Goal: Task Accomplishment & Management: Manage account settings

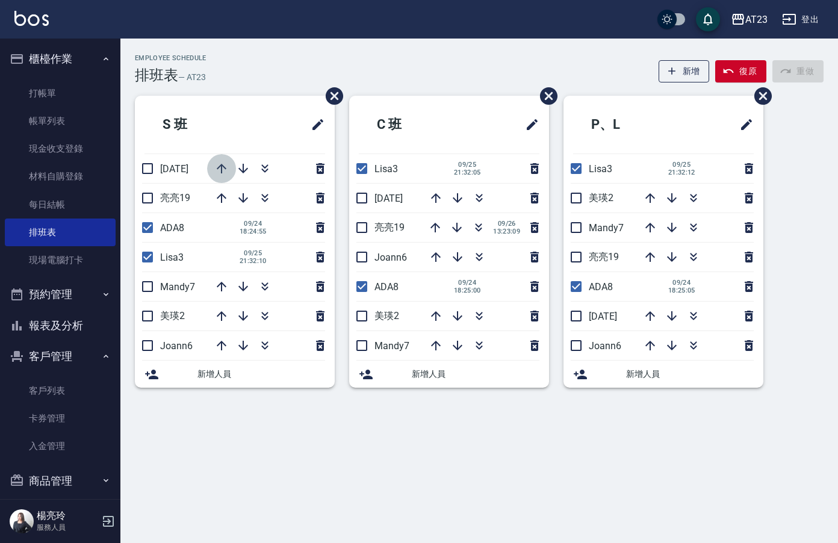
click at [214, 170] on button "button" at bounding box center [221, 168] width 29 height 29
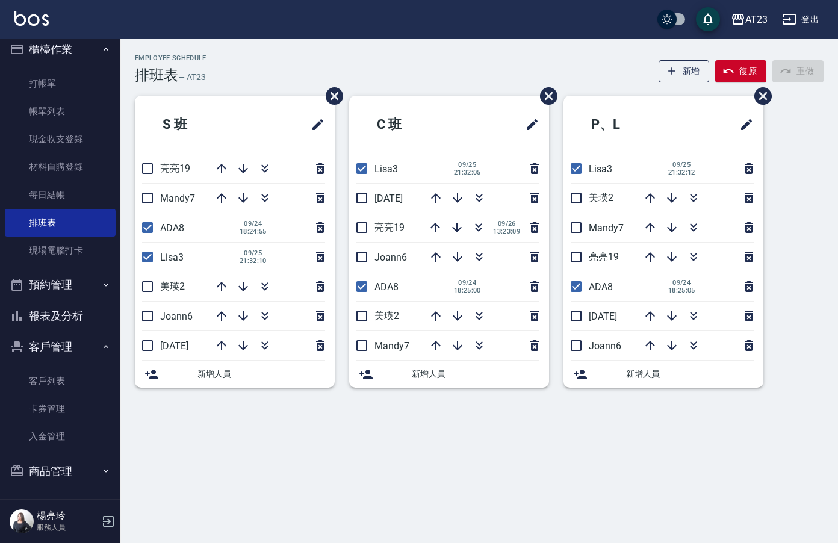
scroll to position [11, 0]
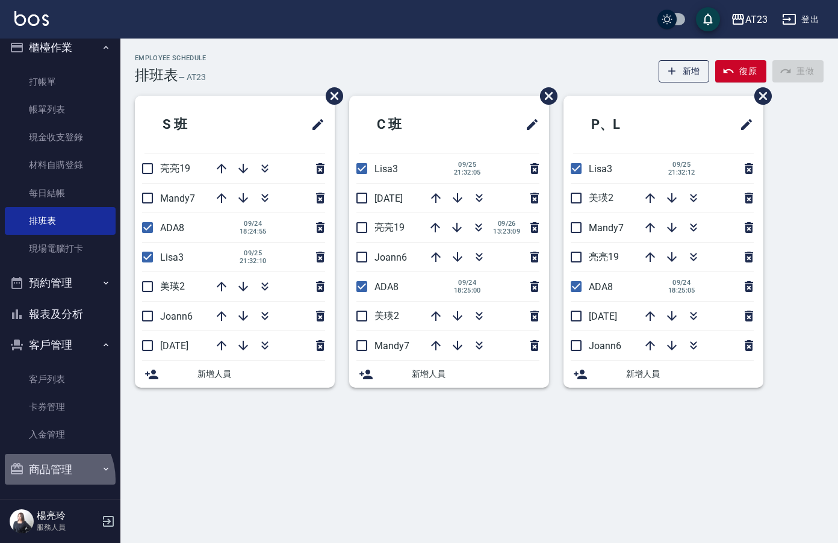
click at [46, 479] on button "商品管理" at bounding box center [60, 469] width 111 height 31
click at [66, 471] on button "商品管理" at bounding box center [60, 469] width 111 height 31
click at [45, 475] on button "商品管理" at bounding box center [60, 469] width 111 height 31
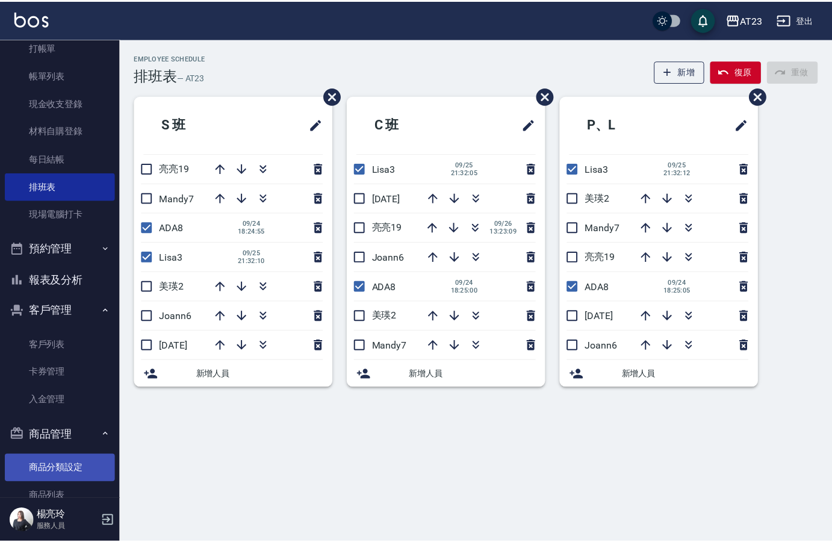
scroll to position [77, 0]
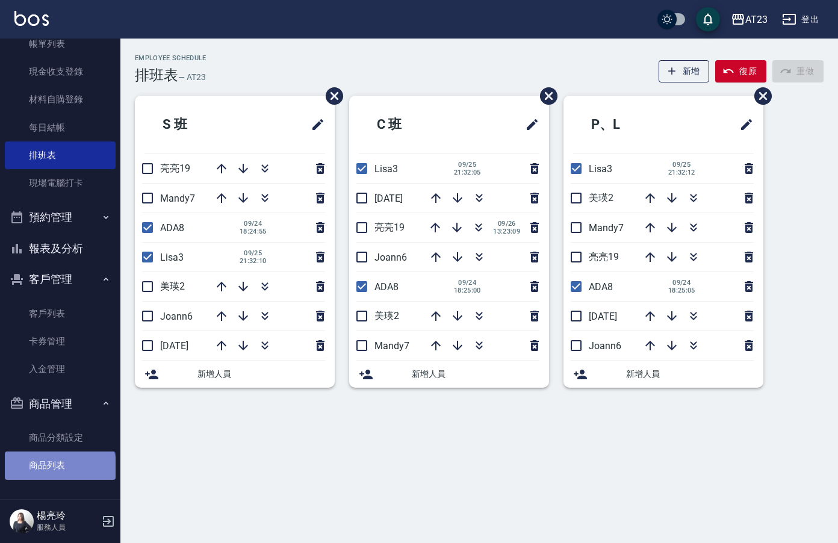
click at [59, 468] on link "商品列表" at bounding box center [60, 466] width 111 height 28
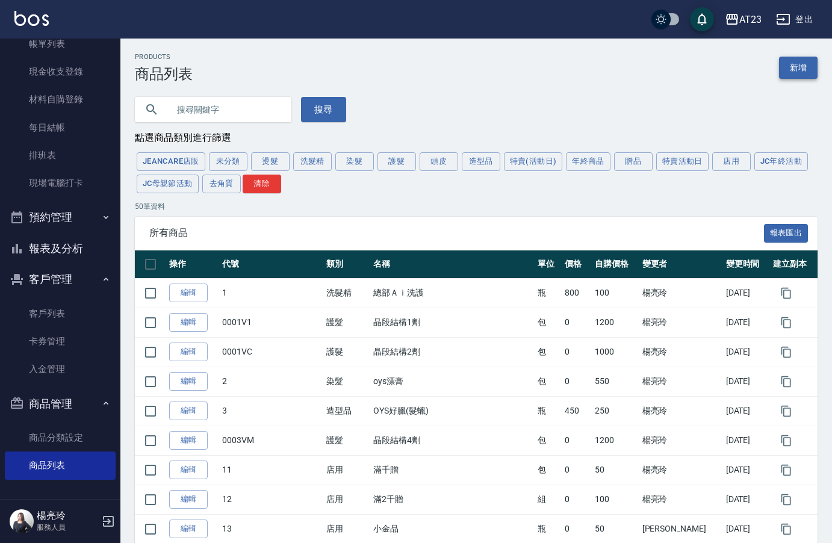
click at [810, 73] on link "新增" at bounding box center [798, 68] width 39 height 22
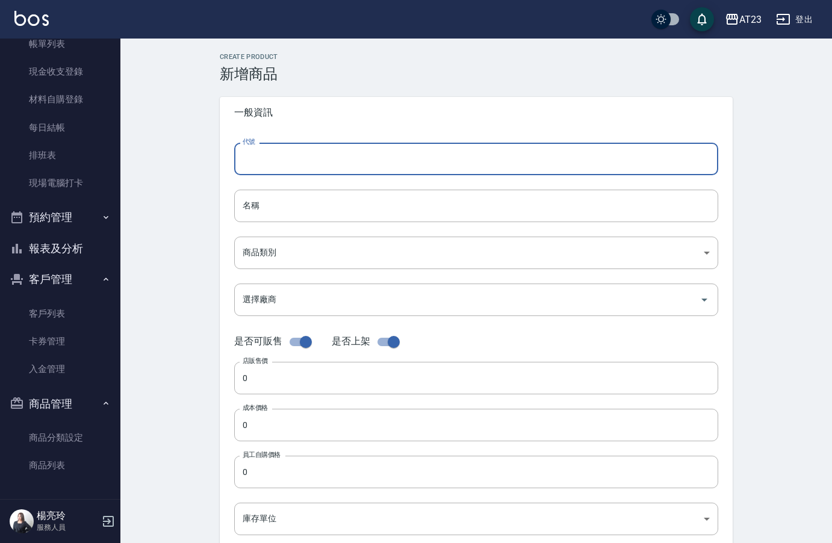
click at [340, 170] on input "代號" at bounding box center [476, 159] width 484 height 33
type input "ㄜ"
click at [269, 164] on input "KORI(5)" at bounding box center [476, 159] width 484 height 33
type input "KORI(6)"
click at [291, 217] on input "名稱" at bounding box center [476, 206] width 484 height 33
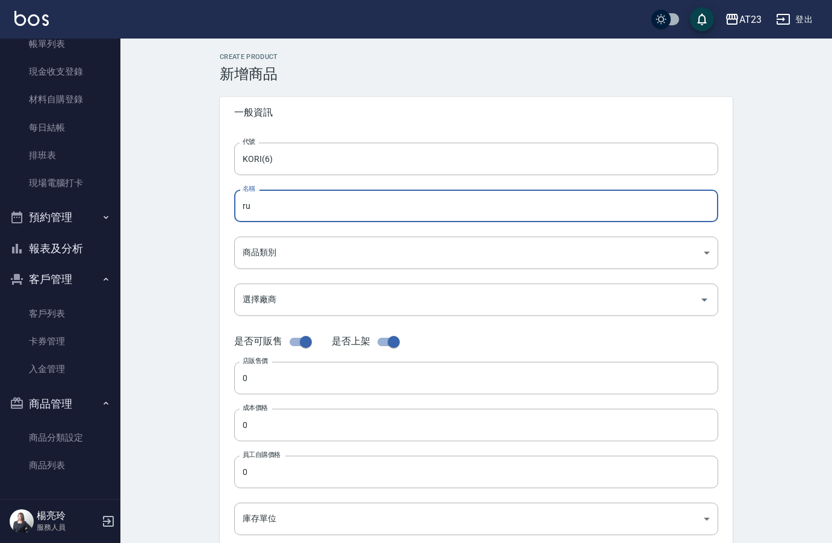
type input "r"
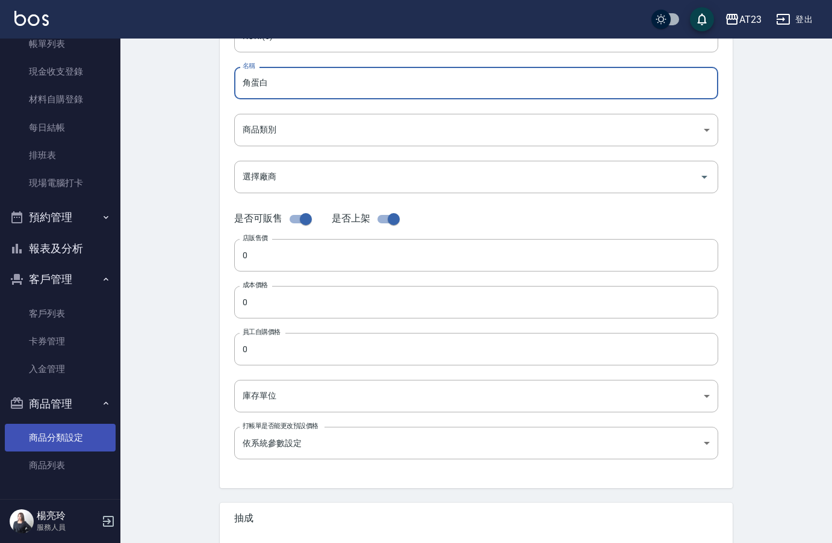
scroll to position [241, 0]
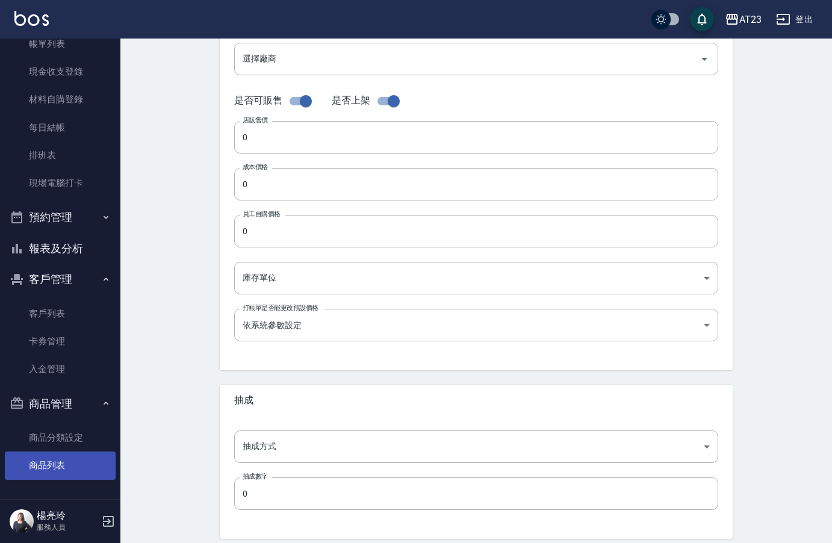
type input "角蛋白"
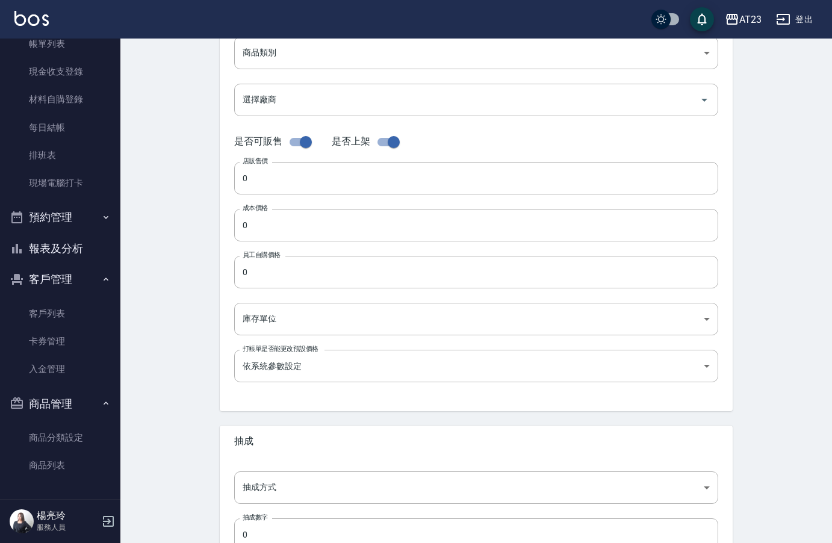
drag, startPoint x: 46, startPoint y: 468, endPoint x: 10, endPoint y: 0, distance: 469.8
click at [46, 468] on link "商品列表" at bounding box center [60, 466] width 111 height 28
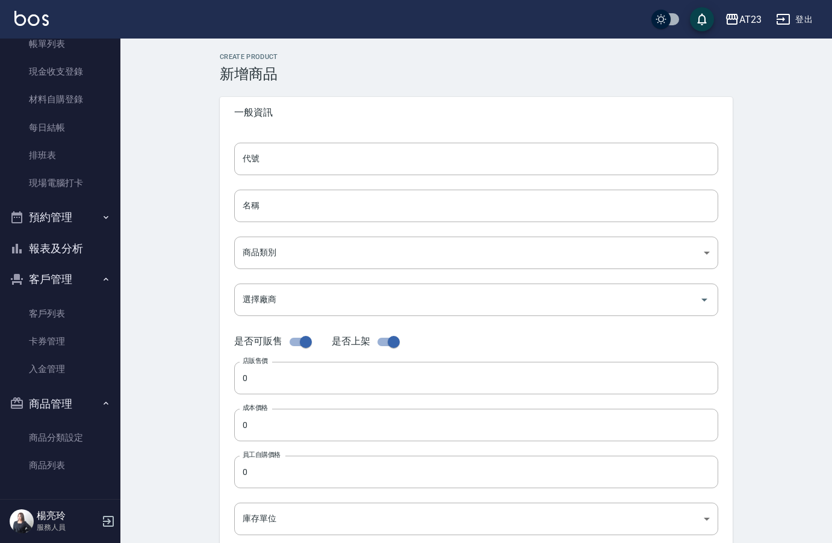
scroll to position [200, 0]
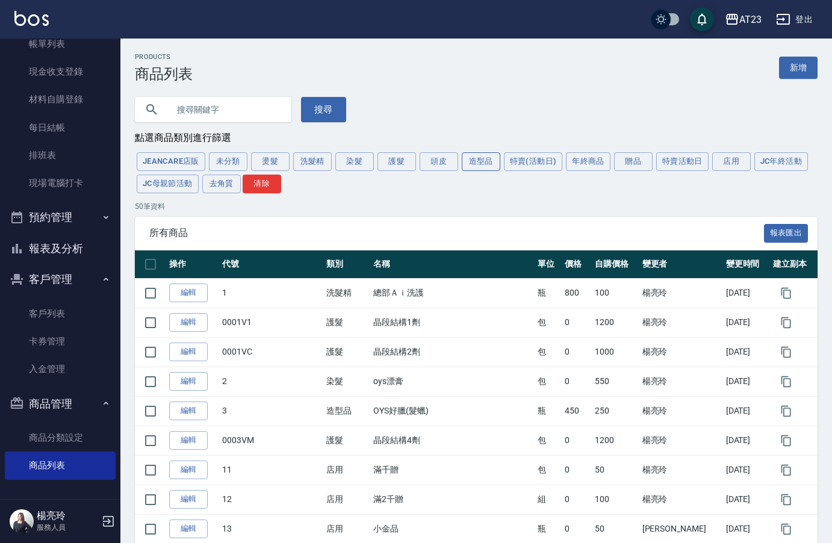
click at [482, 162] on button "造型品" at bounding box center [481, 161] width 39 height 19
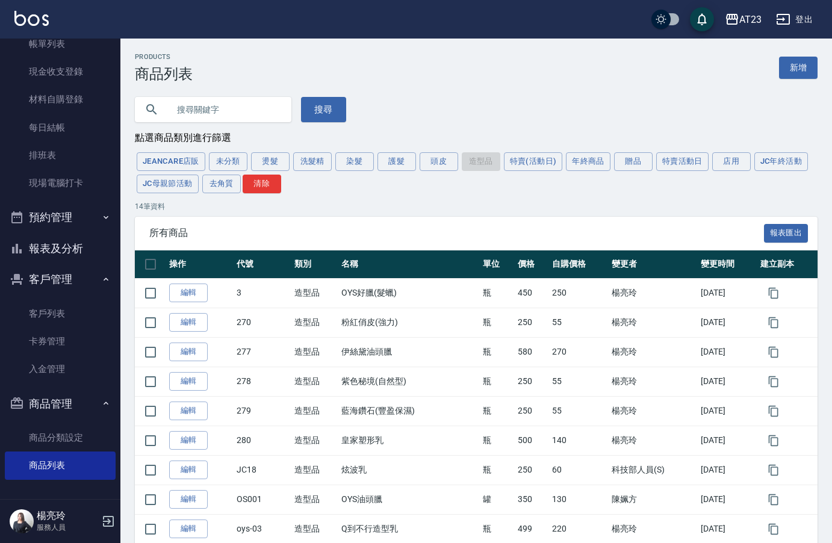
click at [193, 111] on input "text" at bounding box center [225, 109] width 113 height 33
type input "角蛋白"
click at [317, 111] on button "搜尋" at bounding box center [323, 109] width 45 height 25
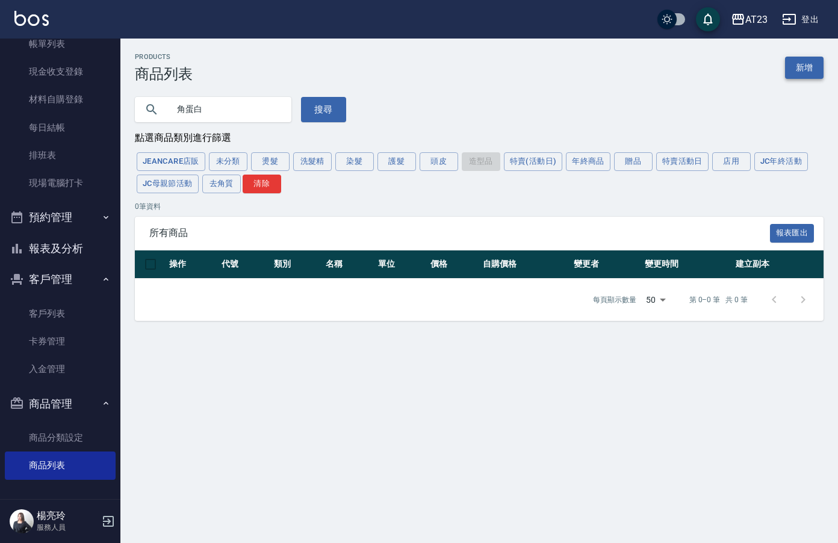
click at [804, 75] on link "新增" at bounding box center [804, 68] width 39 height 22
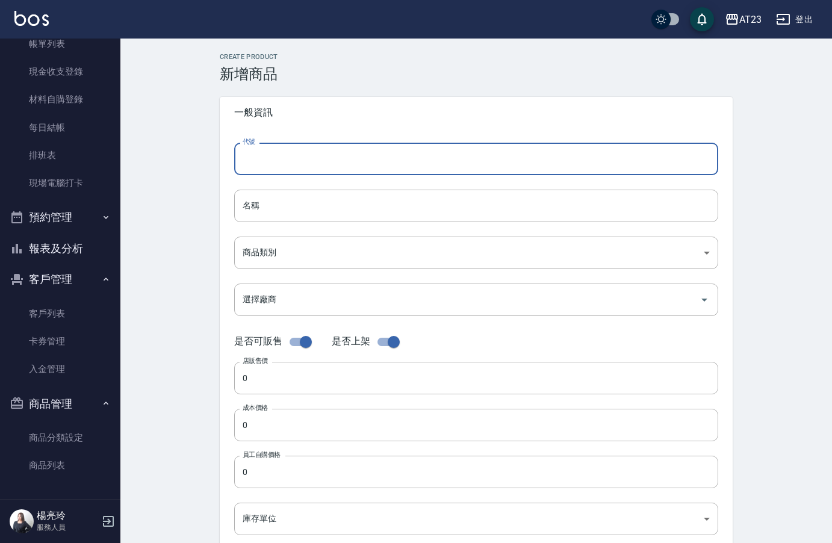
click at [322, 157] on input "代號" at bounding box center [476, 159] width 484 height 33
type input "KORI(6)"
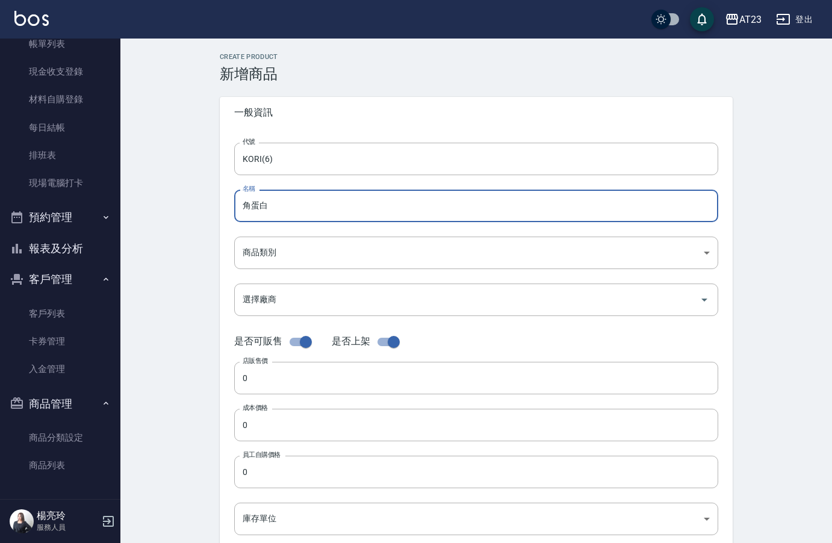
click at [302, 214] on input "角蛋白" at bounding box center [476, 206] width 484 height 33
type input "角蛋白順髮噴霧"
click at [288, 253] on body "AT23 登出 櫃檯作業 打帳單 帳單列表 現金收支登錄 材料自購登錄 每日結帳 排班表 現場電腦打卡 預約管理 預約管理 單日預約紀錄 單週預約紀錄 報表及…" at bounding box center [416, 415] width 832 height 831
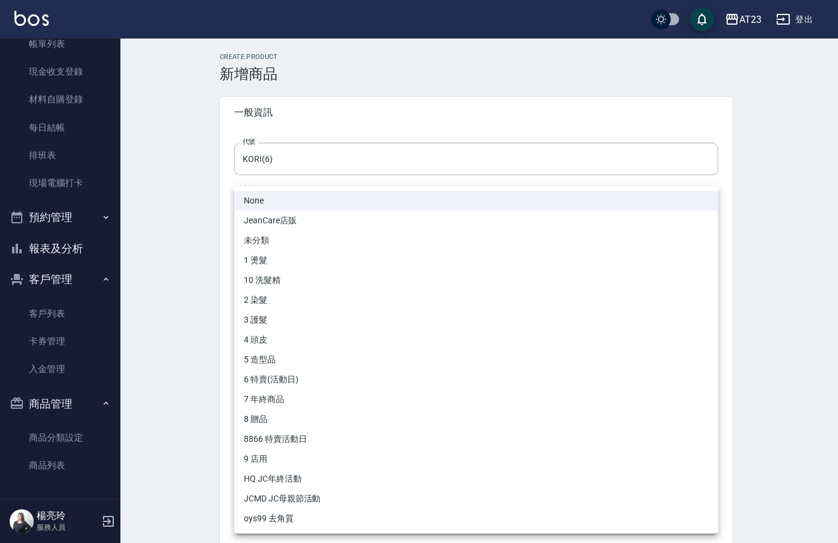
drag, startPoint x: 312, startPoint y: 321, endPoint x: 296, endPoint y: 359, distance: 41.6
click at [296, 359] on ul "None JeanCare店販 未分類 1 燙髮 10 洗髮精 2 染髮 3 護髮 4 頭皮 5 造型品 6 特賣(活動日) 7 年終商品 8 贈品 8866…" at bounding box center [476, 359] width 484 height 347
click at [296, 359] on li "5 造型品" at bounding box center [476, 360] width 484 height 20
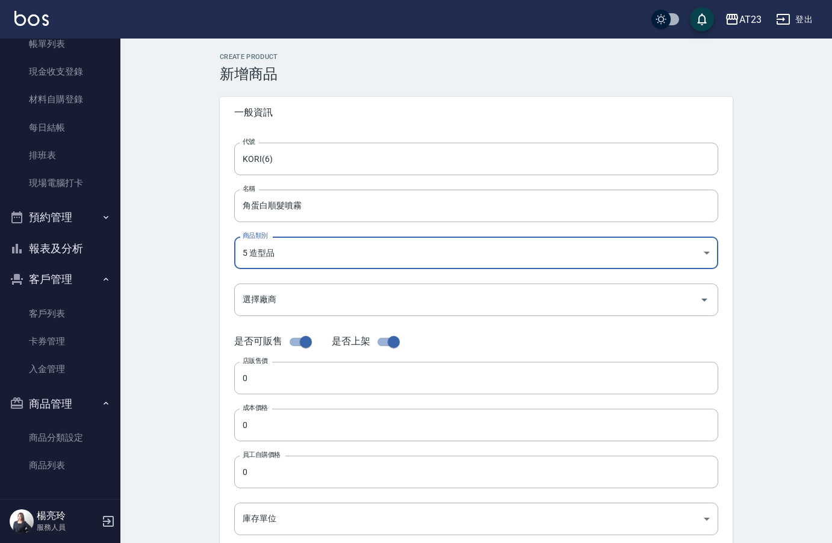
click at [304, 257] on body "AT23 登出 櫃檯作業 打帳單 帳單列表 現金收支登錄 材料自購登錄 每日結帳 排班表 現場電腦打卡 預約管理 預約管理 單日預約紀錄 單週預約紀錄 報表及…" at bounding box center [416, 415] width 832 height 831
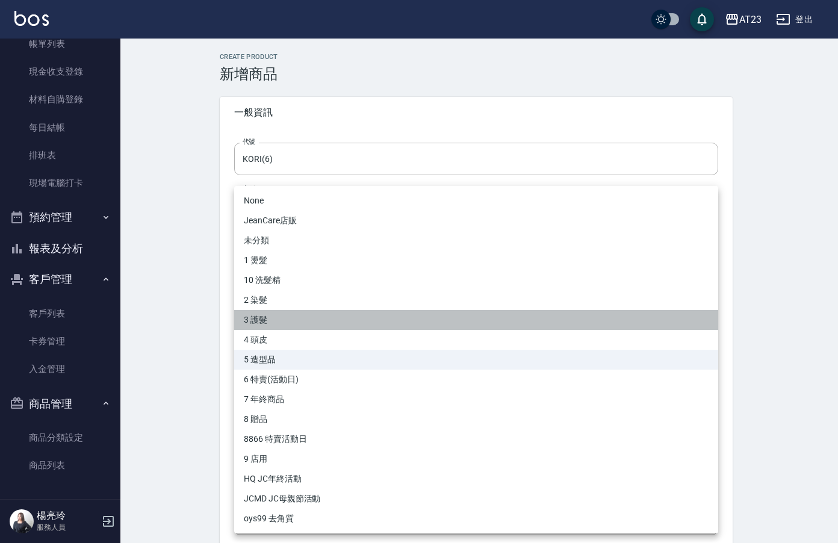
click at [299, 315] on li "3 護髮" at bounding box center [476, 320] width 484 height 20
type input "67c96a34-0578-4ac1-b56b-2e13ef2e335d"
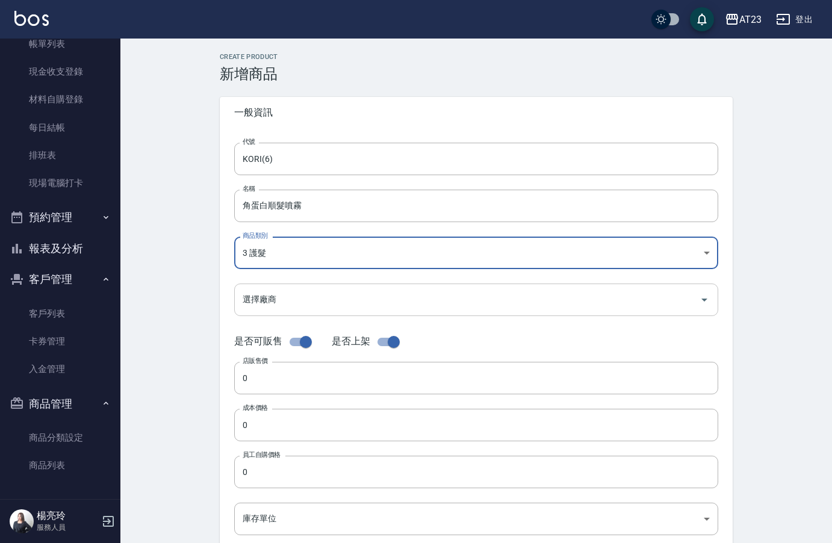
click at [293, 312] on div "選擇廠商" at bounding box center [476, 300] width 484 height 32
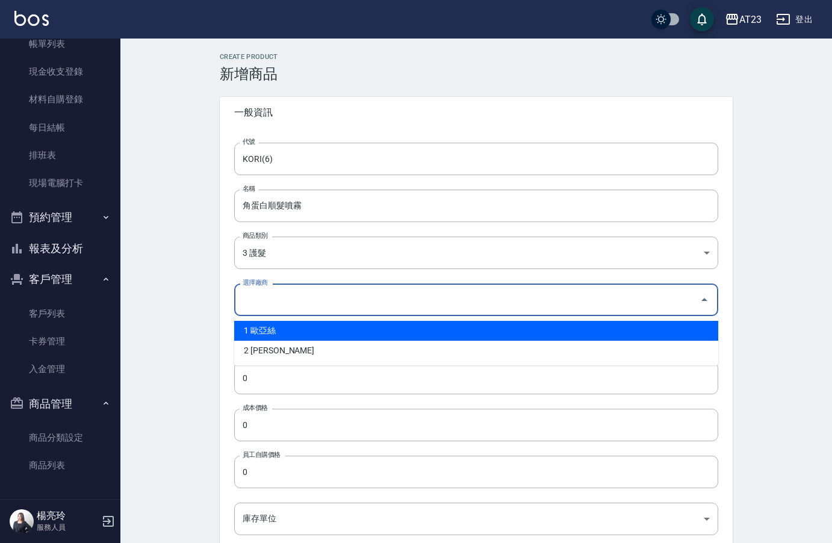
click at [294, 296] on input "選擇廠商" at bounding box center [467, 299] width 455 height 21
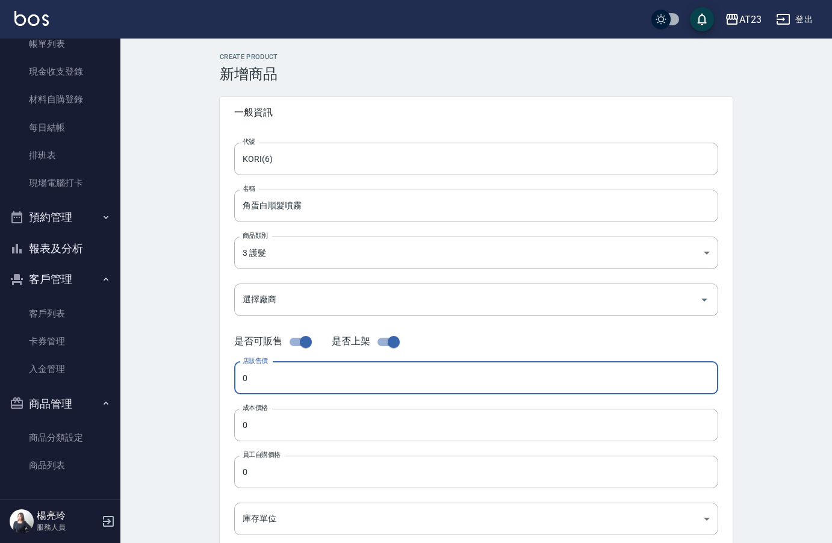
click at [254, 381] on input "0" at bounding box center [476, 378] width 484 height 33
type input "1440"
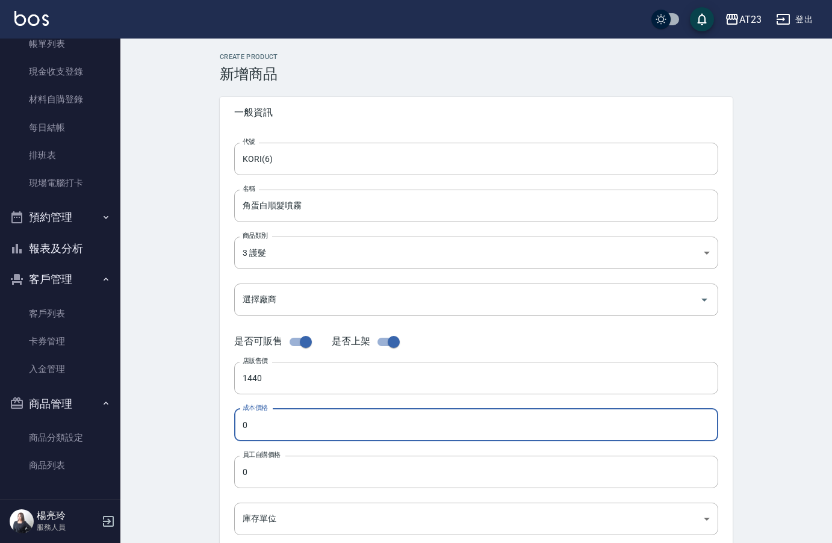
click at [239, 429] on input "0" at bounding box center [476, 425] width 484 height 33
type input "800"
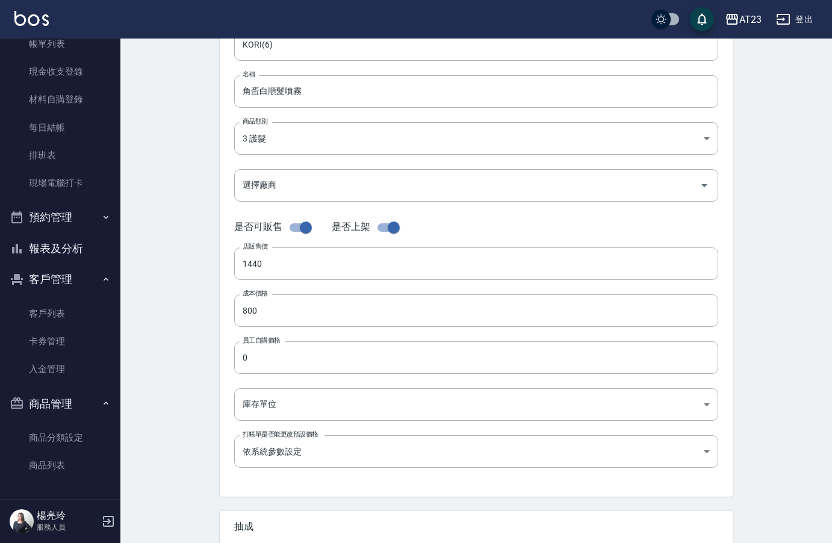
scroll to position [288, 0]
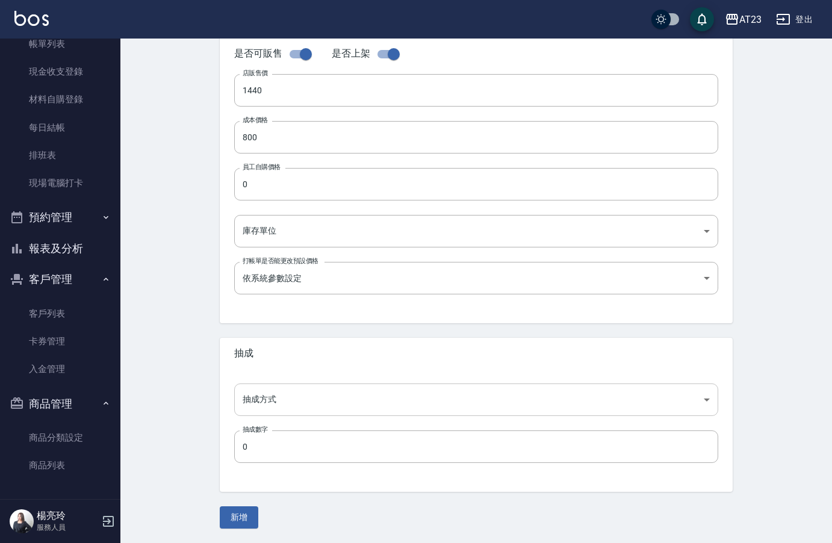
click at [319, 407] on body "AT23 登出 櫃檯作業 打帳單 帳單列表 現金收支登錄 材料自購登錄 每日結帳 排班表 現場電腦打卡 預約管理 預約管理 單日預約紀錄 單週預約紀錄 報表及…" at bounding box center [416, 127] width 832 height 831
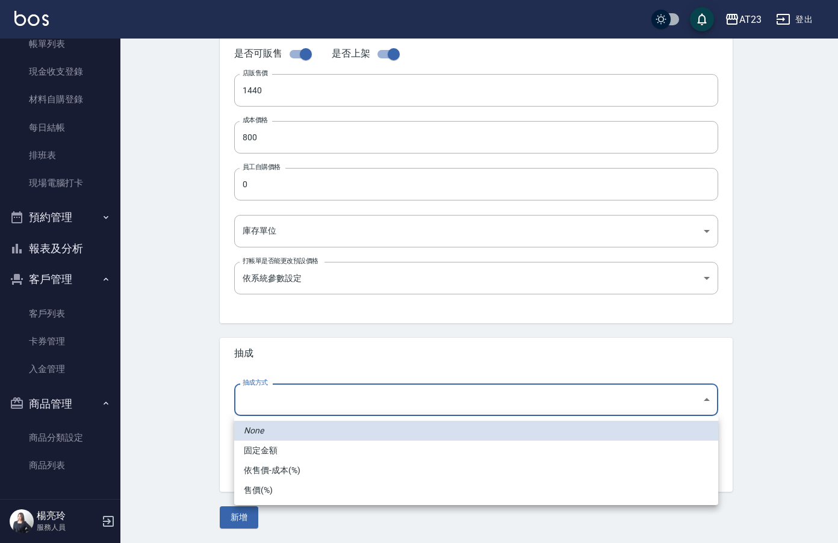
click at [296, 470] on li "依售價-成本(%)" at bounding box center [476, 471] width 484 height 20
type input "byCost"
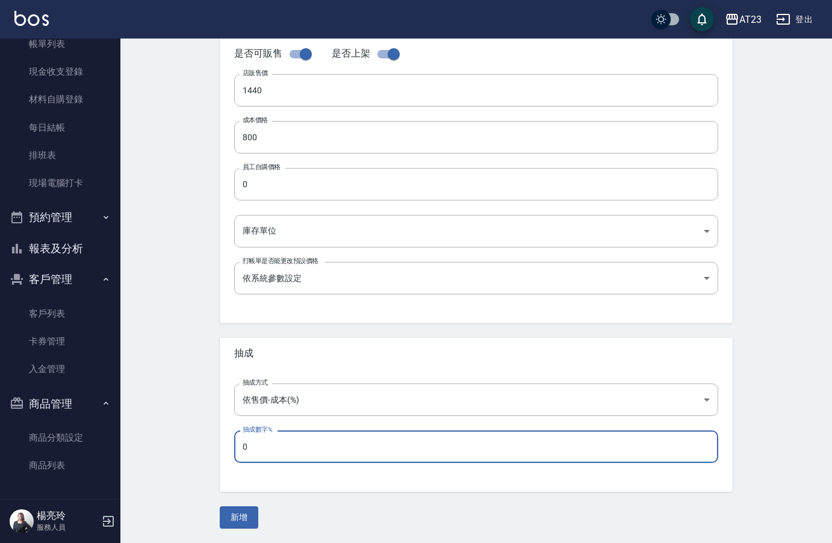
click at [275, 447] on input "0" at bounding box center [476, 446] width 484 height 33
type input "50"
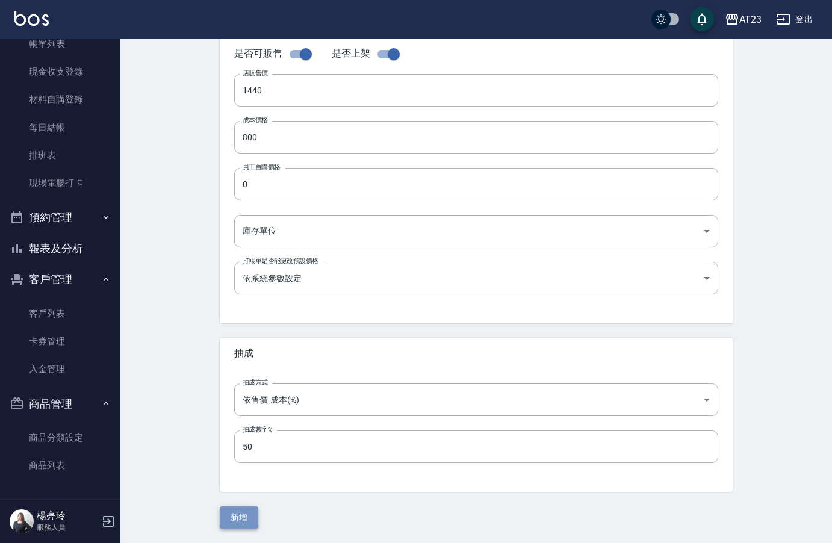
click at [247, 527] on button "新增" at bounding box center [239, 517] width 39 height 22
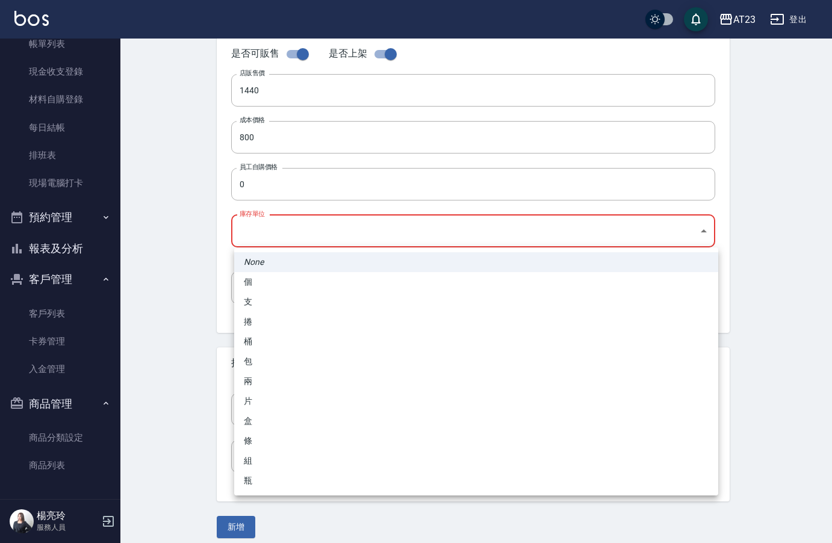
click at [308, 236] on body "AT23 登出 櫃檯作業 打帳單 帳單列表 現金收支登錄 材料自購登錄 每日結帳 排班表 現場電腦打卡 預約管理 預約管理 單日預約紀錄 單週預約紀錄 報表及…" at bounding box center [416, 132] width 832 height 841
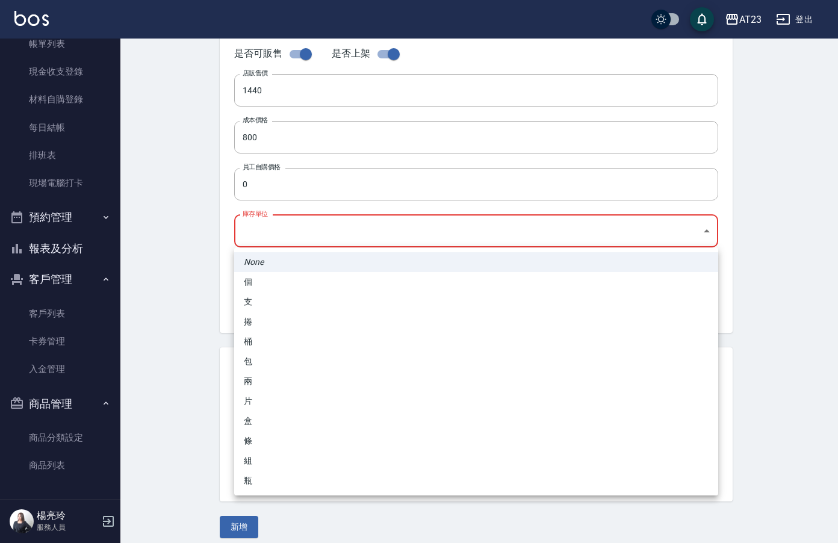
click at [267, 480] on li "瓶" at bounding box center [476, 481] width 484 height 20
type input "瓶"
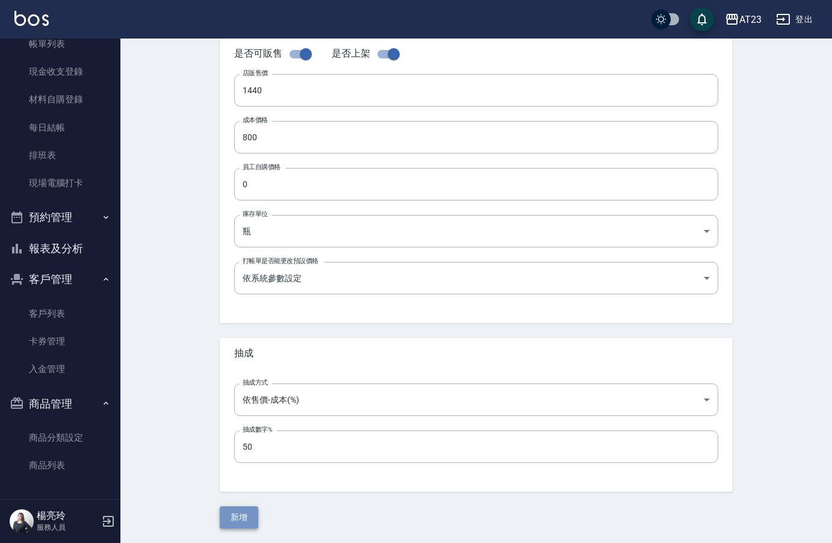
click at [241, 520] on button "新增" at bounding box center [239, 517] width 39 height 22
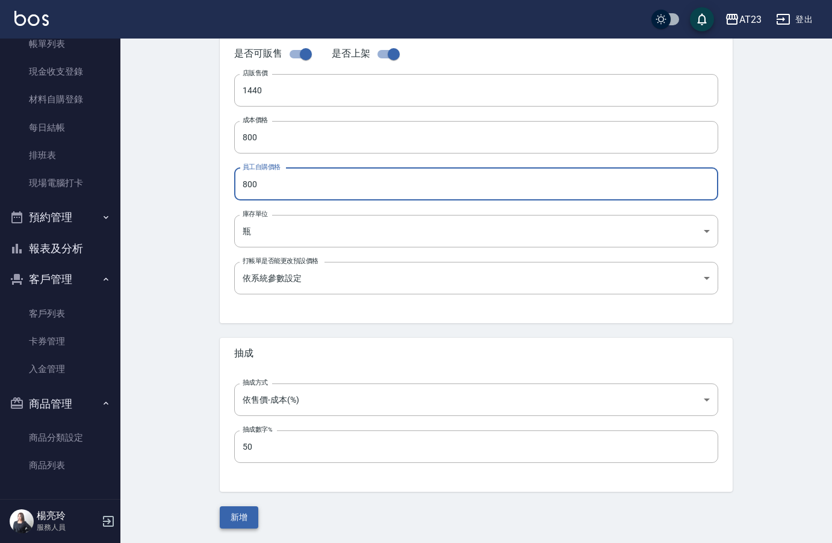
type input "800"
click at [240, 515] on button "新增" at bounding box center [239, 517] width 39 height 22
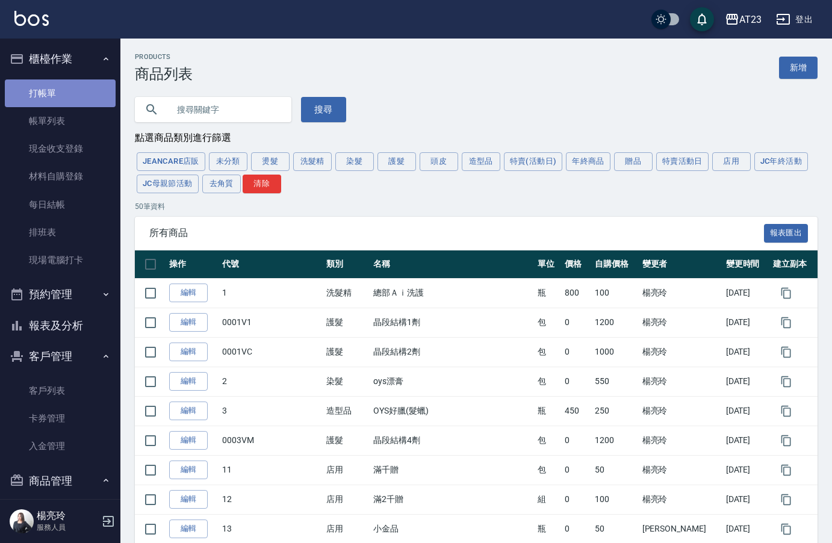
click at [70, 90] on link "打帳單" at bounding box center [60, 93] width 111 height 28
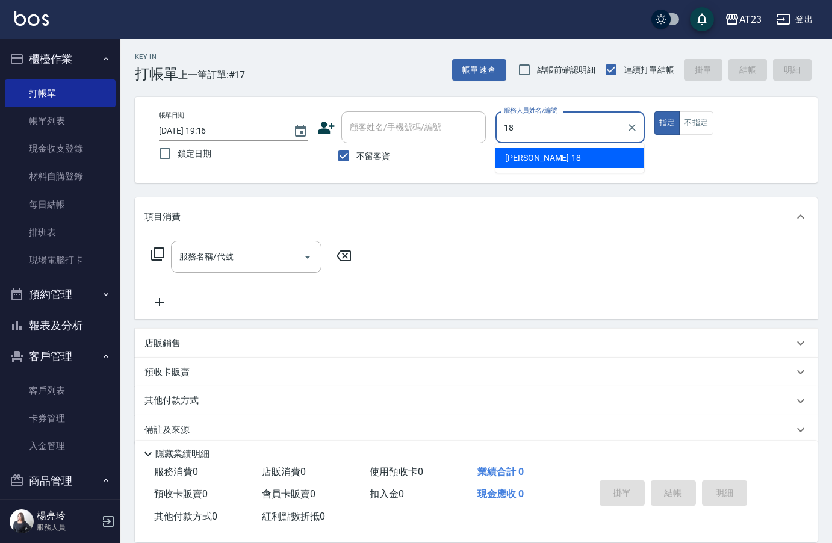
type input "[PERSON_NAME]-18"
type button "true"
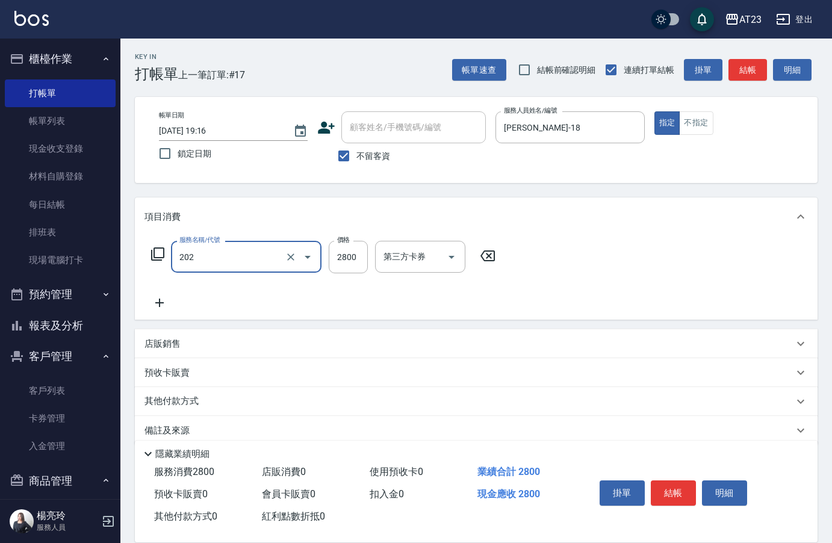
type input "一般洗髮卡(202)"
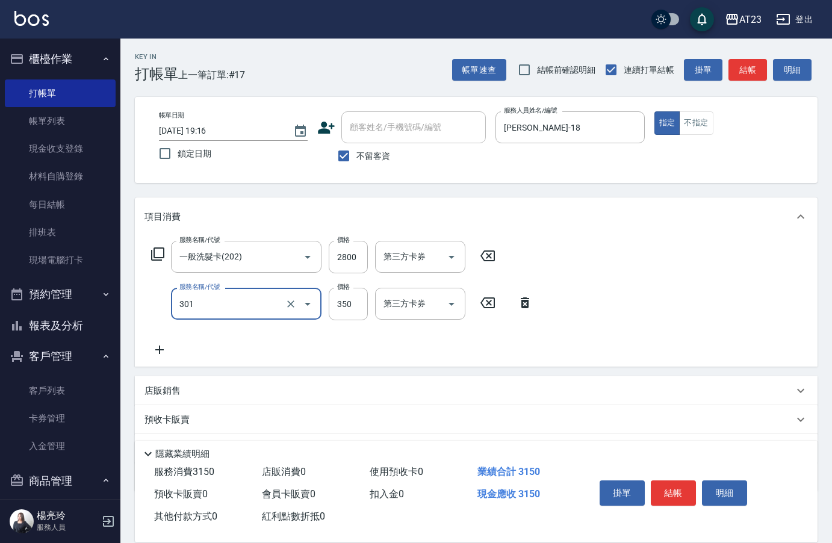
type input "造型剪髮(301)"
type input "550"
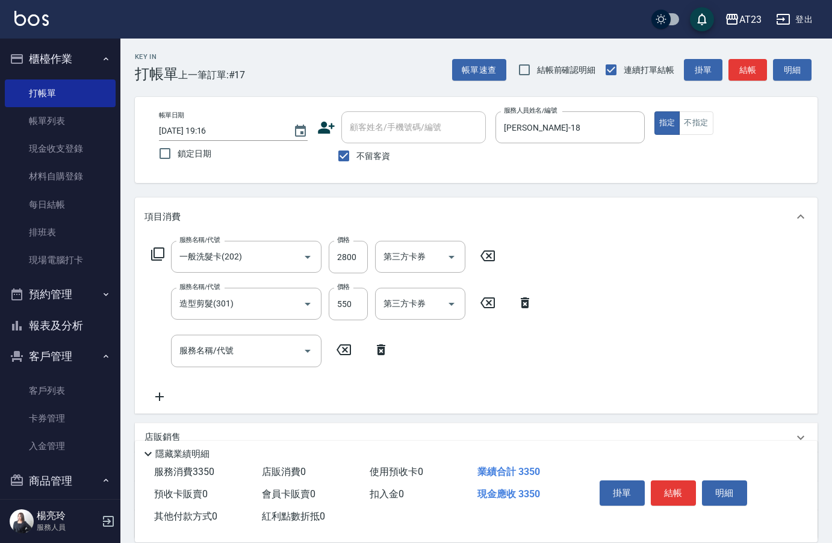
click at [381, 350] on icon at bounding box center [381, 350] width 30 height 14
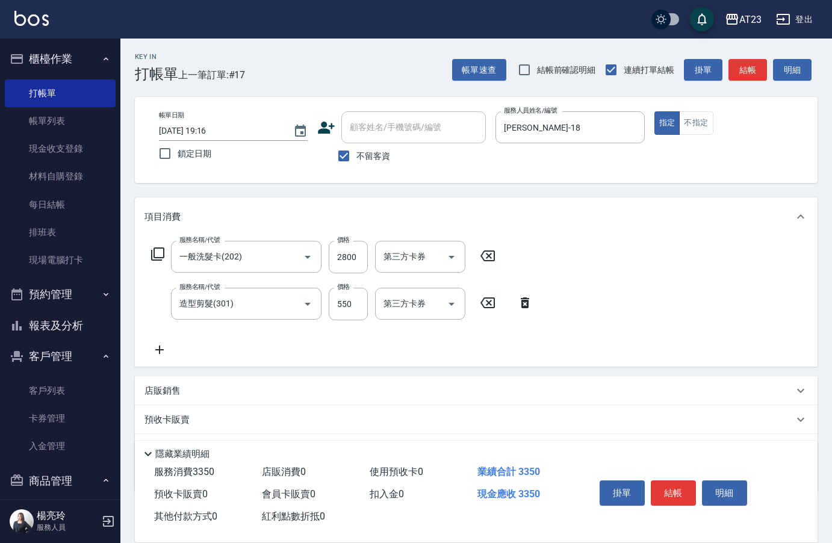
click at [153, 254] on icon at bounding box center [158, 254] width 14 height 14
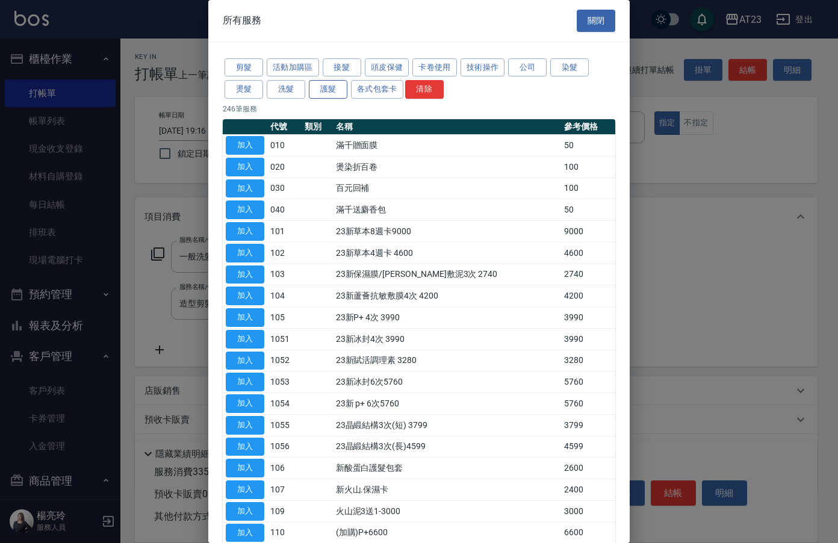
click at [322, 87] on button "護髮" at bounding box center [328, 89] width 39 height 19
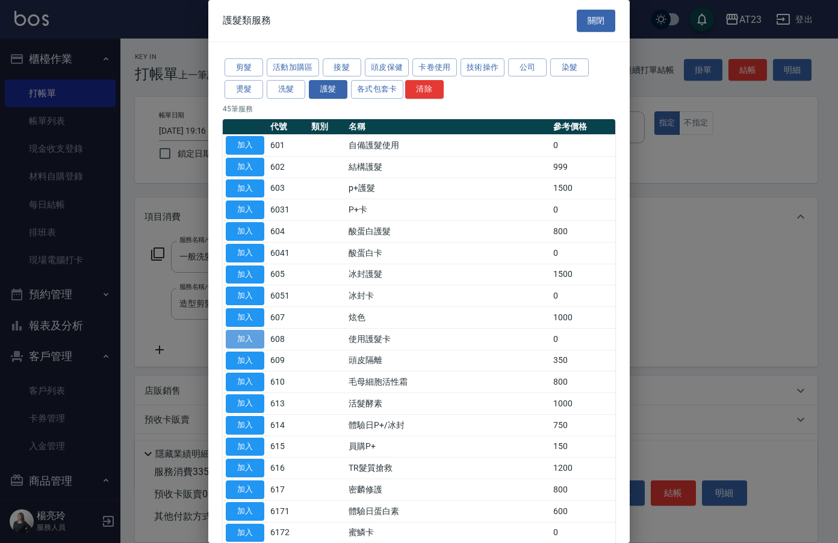
click at [237, 340] on button "加入" at bounding box center [245, 339] width 39 height 19
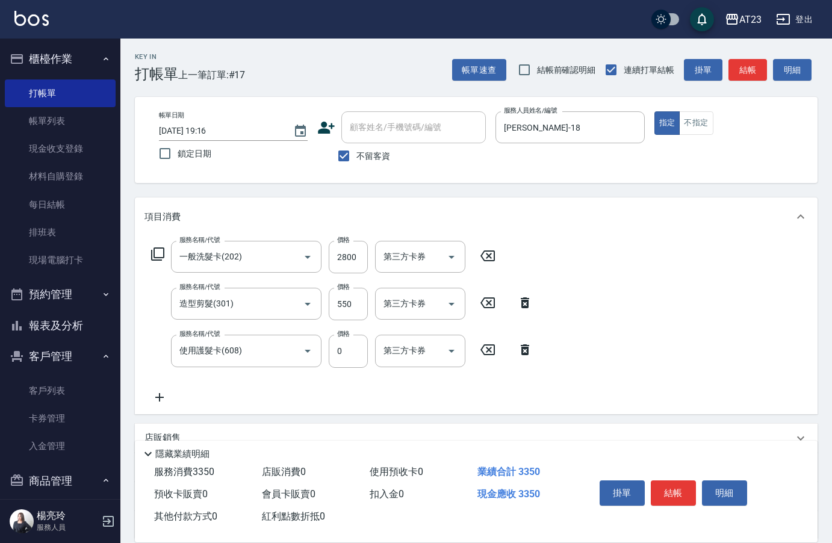
click at [162, 393] on icon at bounding box center [160, 397] width 30 height 14
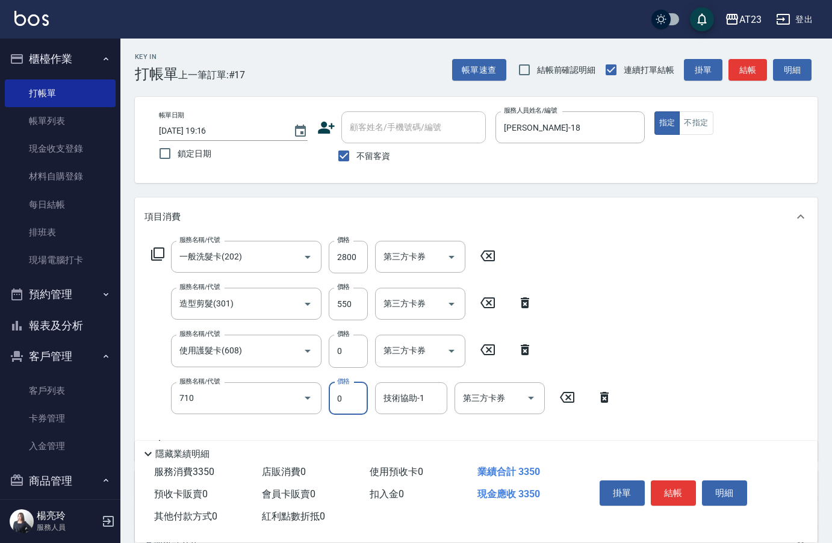
type input "互助100(710)"
type input "嚕咪-35"
click at [674, 481] on button "結帳" at bounding box center [673, 492] width 45 height 25
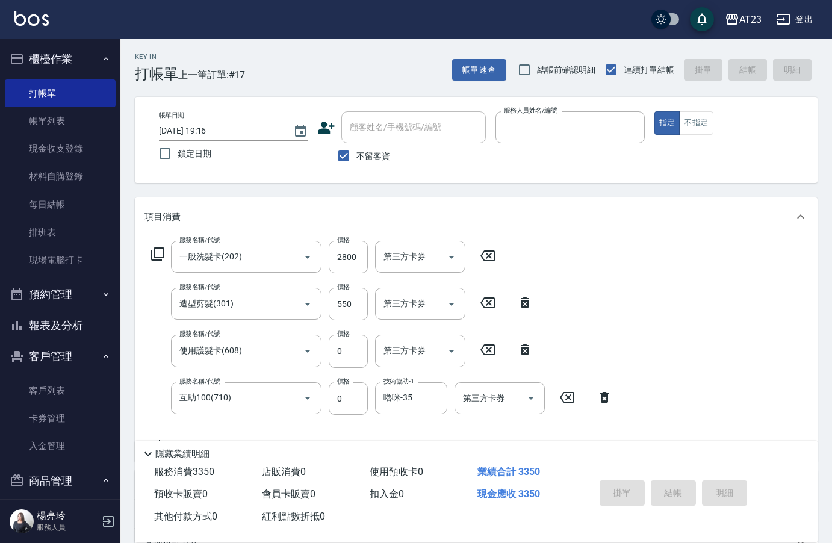
click at [654, 111] on button "指定" at bounding box center [667, 122] width 26 height 23
type input "[DATE] 19:20"
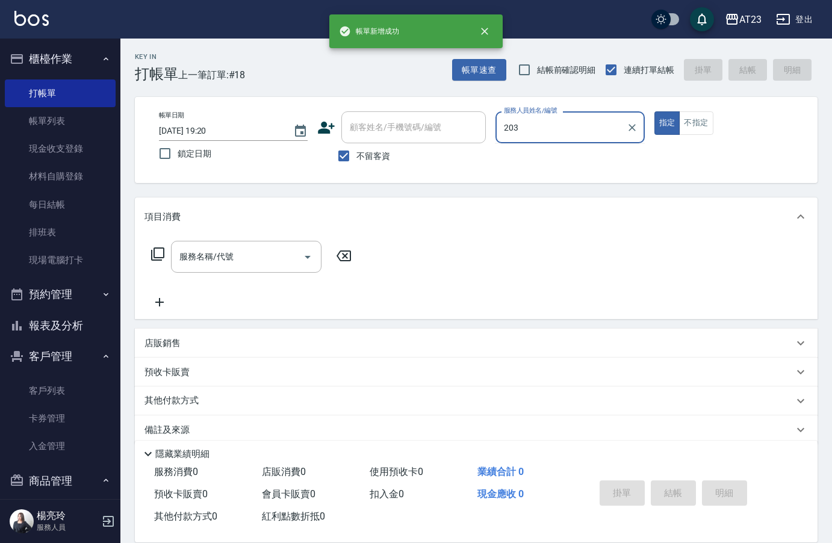
type input "203"
click at [654, 111] on button "指定" at bounding box center [667, 122] width 26 height 23
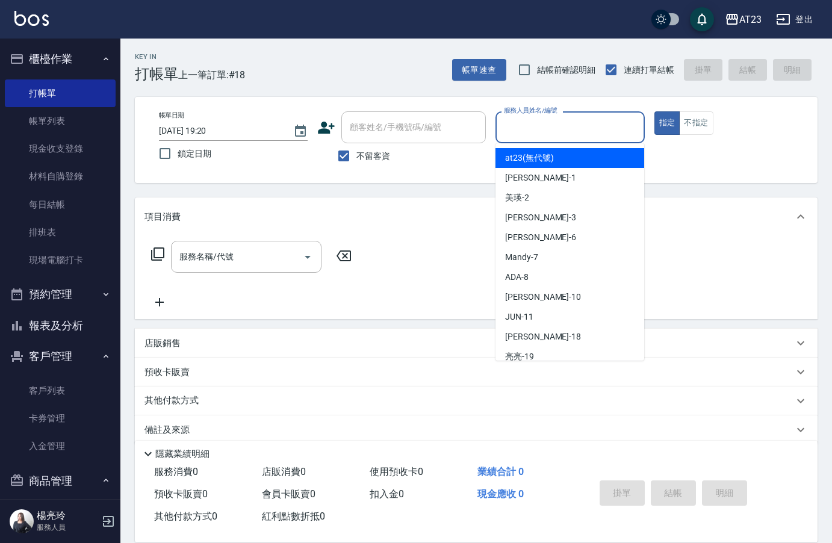
click at [561, 121] on div "服務人員姓名/編號 服務人員姓名/編號" at bounding box center [570, 127] width 149 height 32
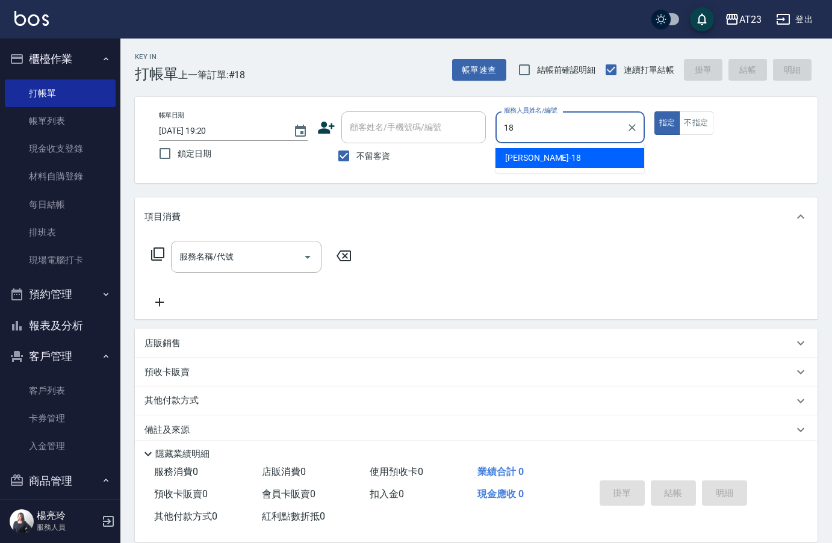
type input "[PERSON_NAME]-18"
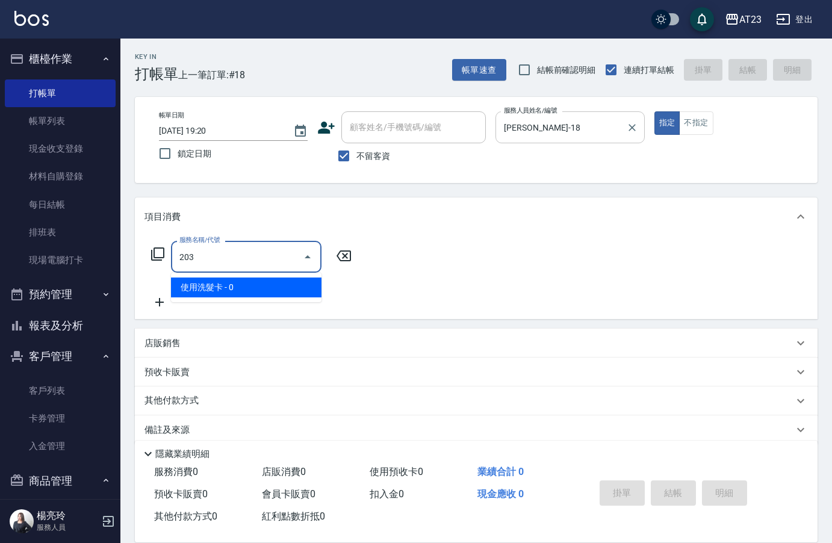
type input "使用洗髮卡(203)"
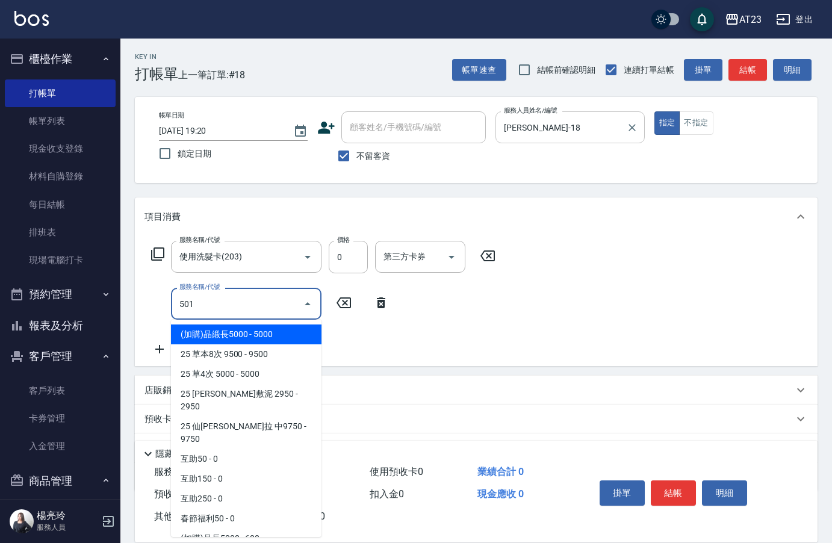
type input "染髮(501)"
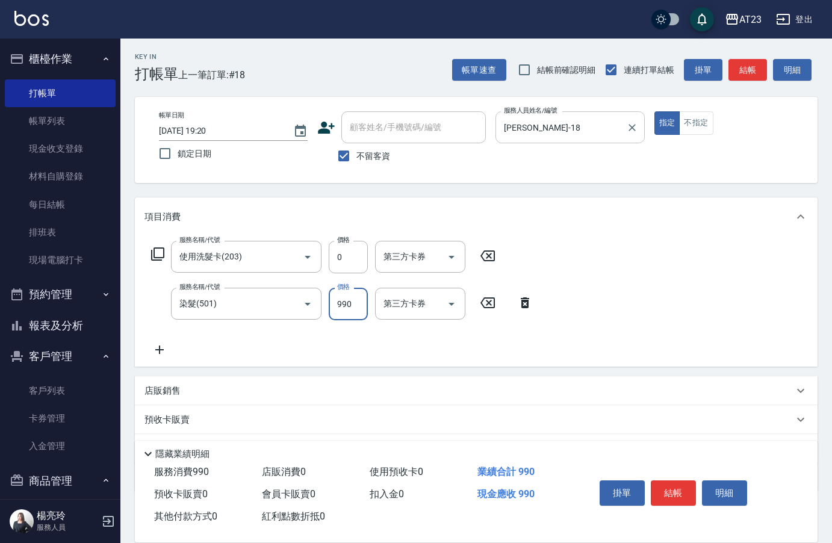
type input "990"
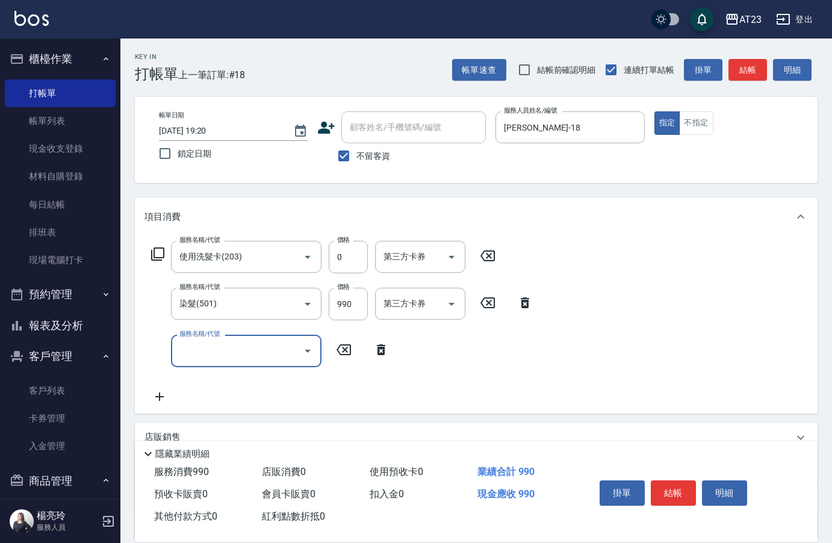
click at [159, 259] on icon at bounding box center [158, 254] width 14 height 14
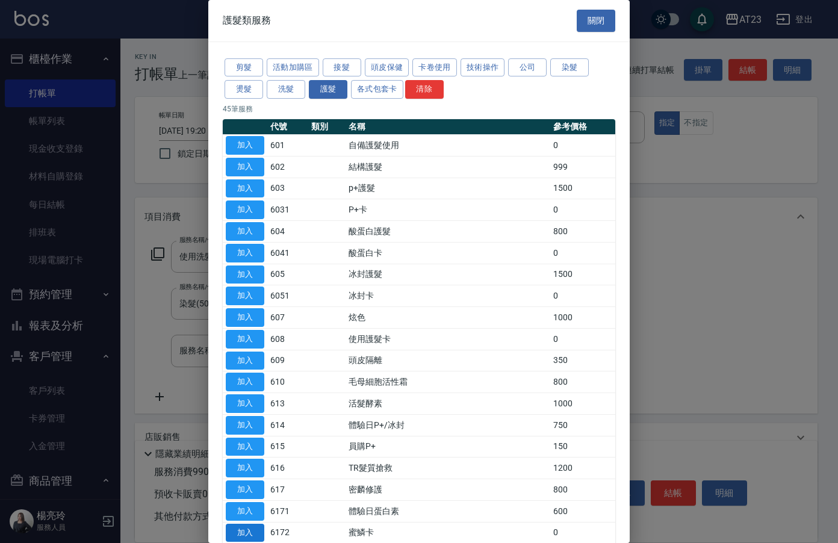
click at [249, 529] on button "加入" at bounding box center [245, 533] width 39 height 19
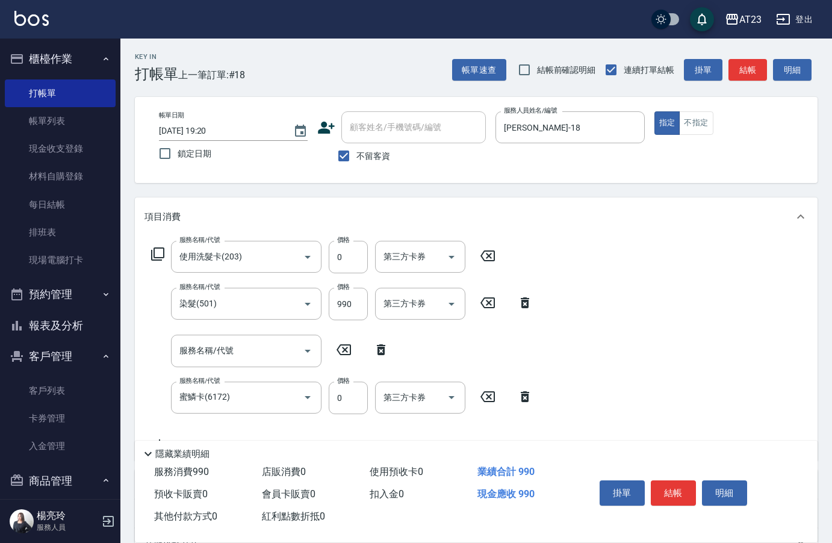
click at [380, 347] on icon at bounding box center [381, 350] width 30 height 14
type input "蜜鱗卡(6172)"
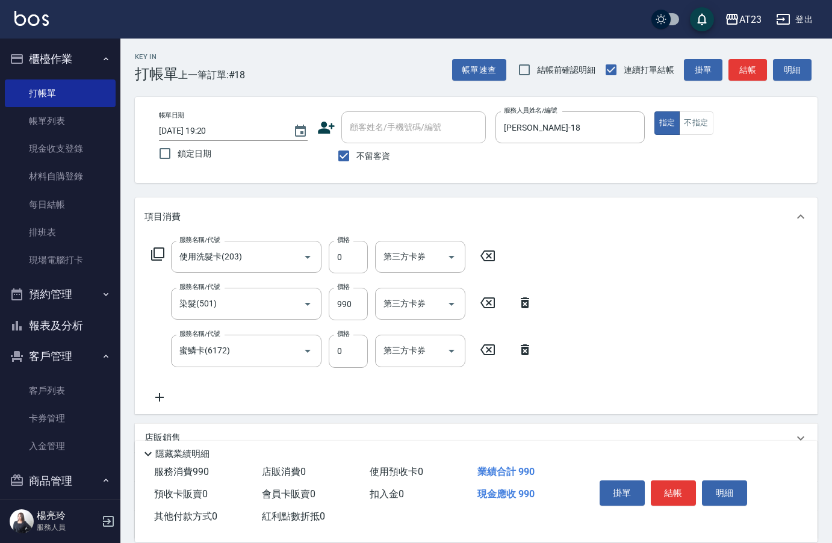
click at [162, 253] on icon at bounding box center [158, 254] width 14 height 14
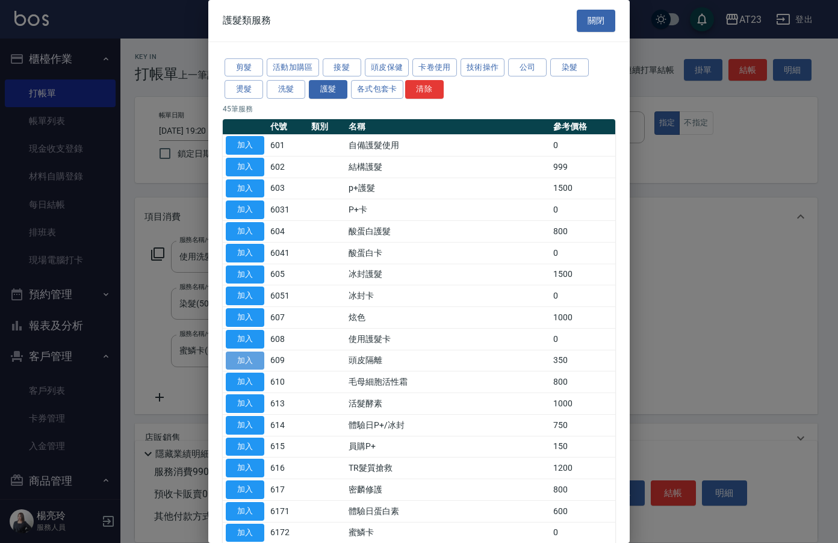
click at [261, 360] on button "加入" at bounding box center [245, 361] width 39 height 19
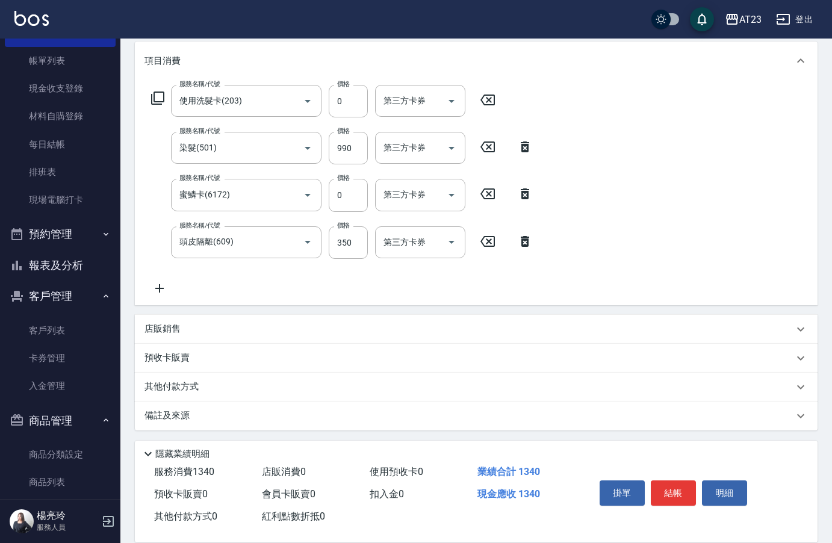
scroll to position [159, 0]
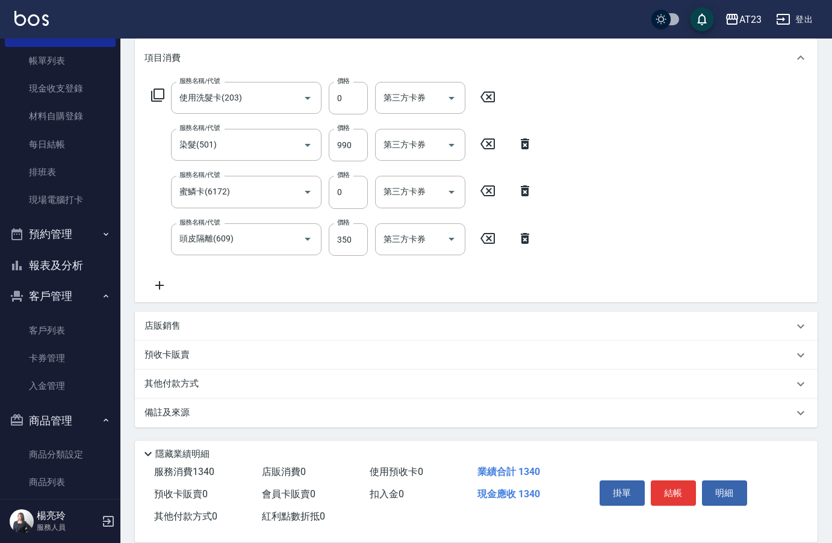
click at [158, 284] on icon at bounding box center [160, 285] width 30 height 14
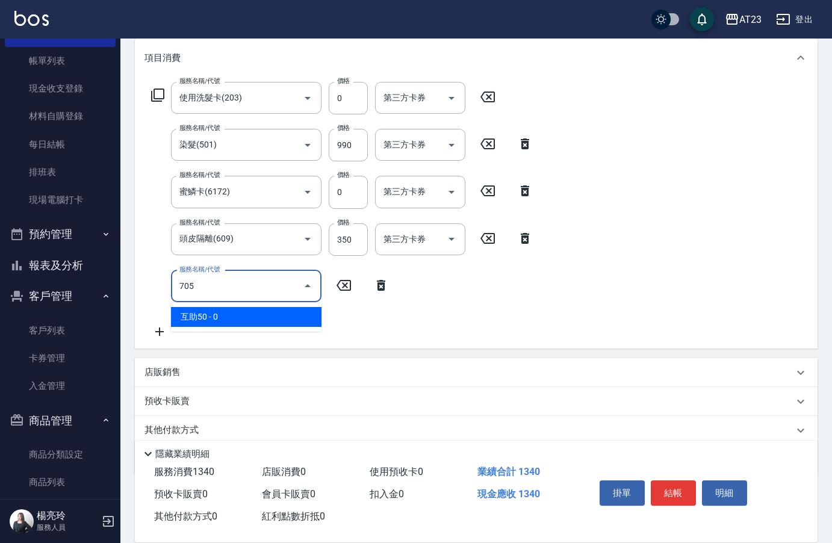
type input "互助50(705)"
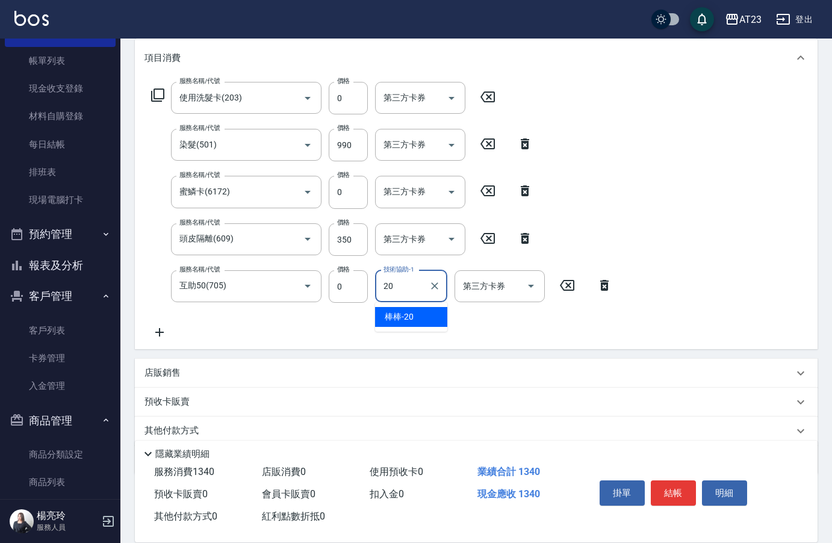
type input "棒棒-20"
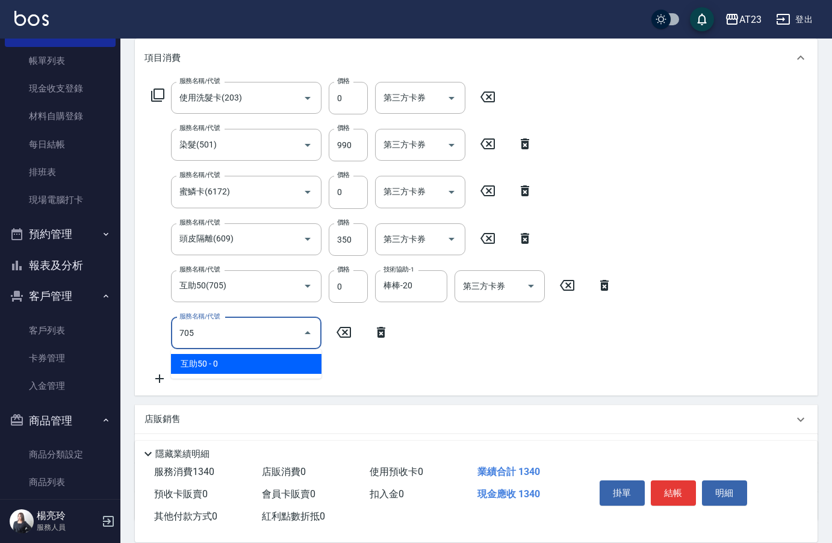
type input "互助50(705)"
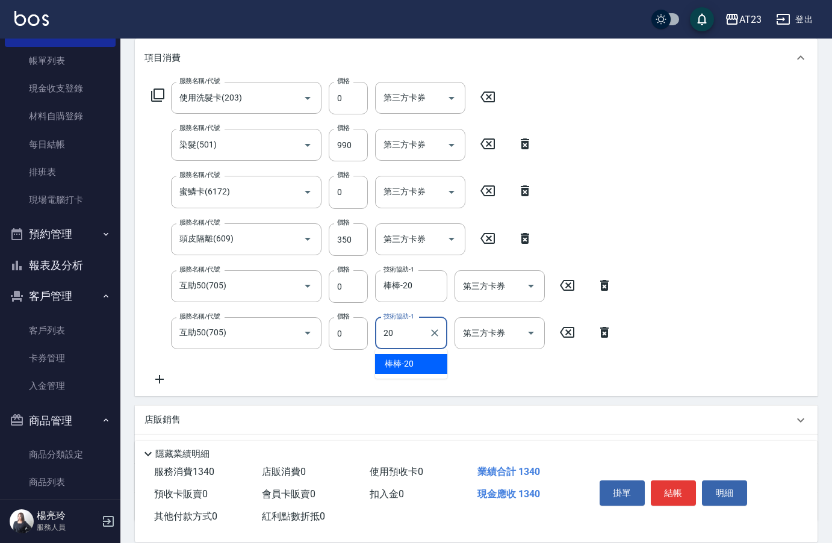
type input "棒棒-20"
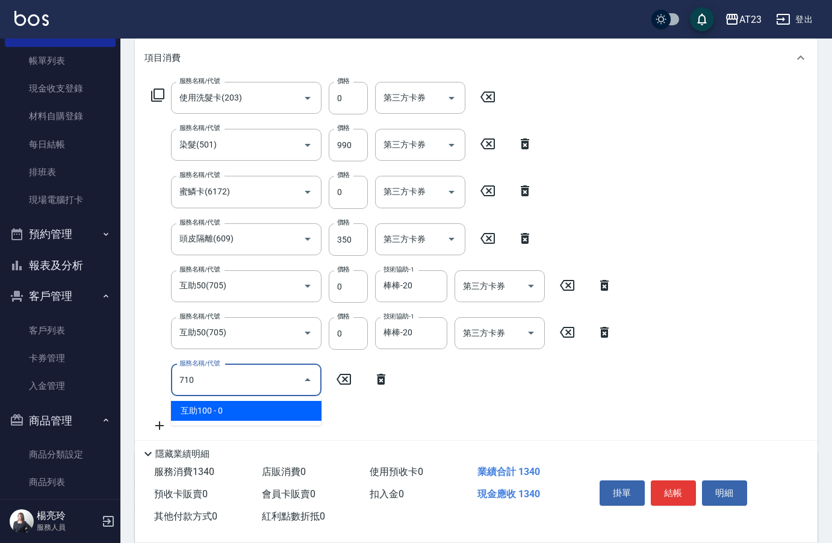
type input "互助100(710)"
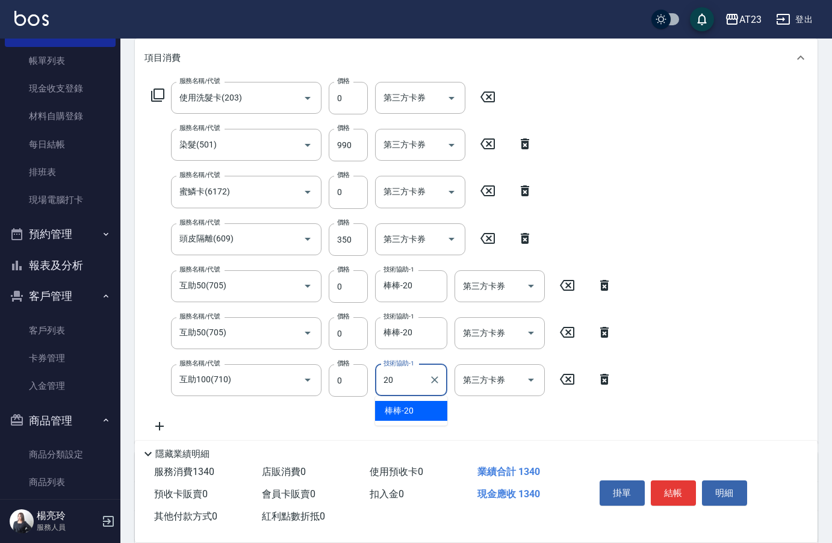
type input "棒棒-20"
click at [686, 488] on button "結帳" at bounding box center [673, 492] width 45 height 25
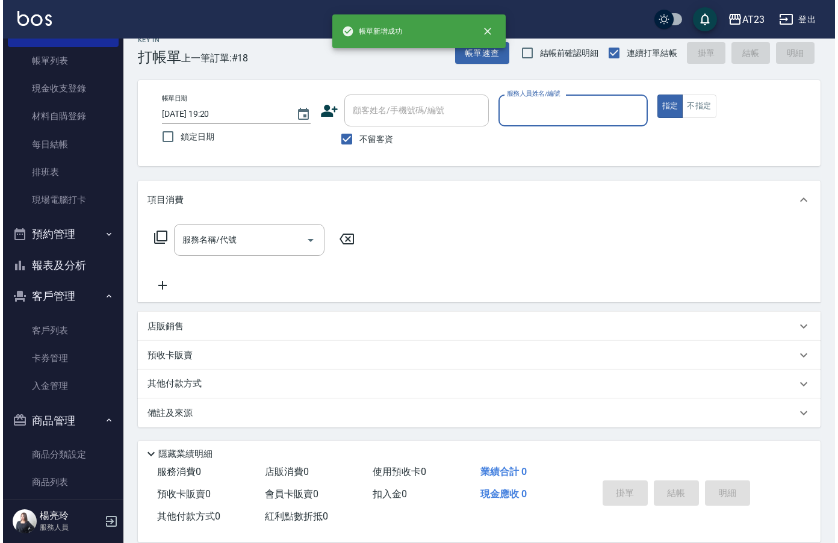
scroll to position [17, 0]
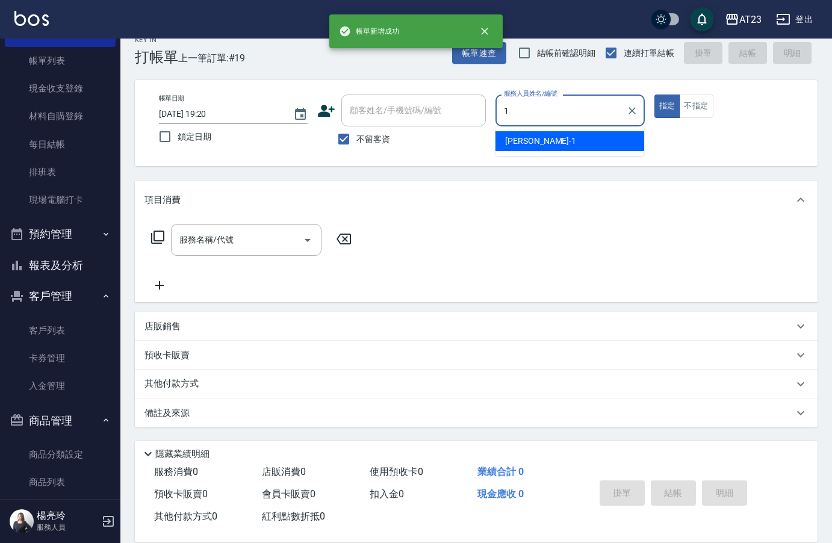
type input "[PERSON_NAME]-1"
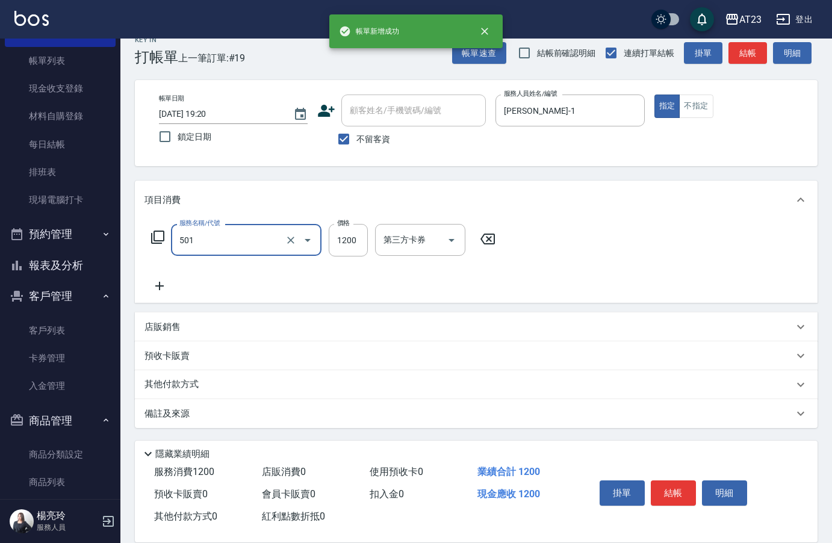
type input "染髮(501)"
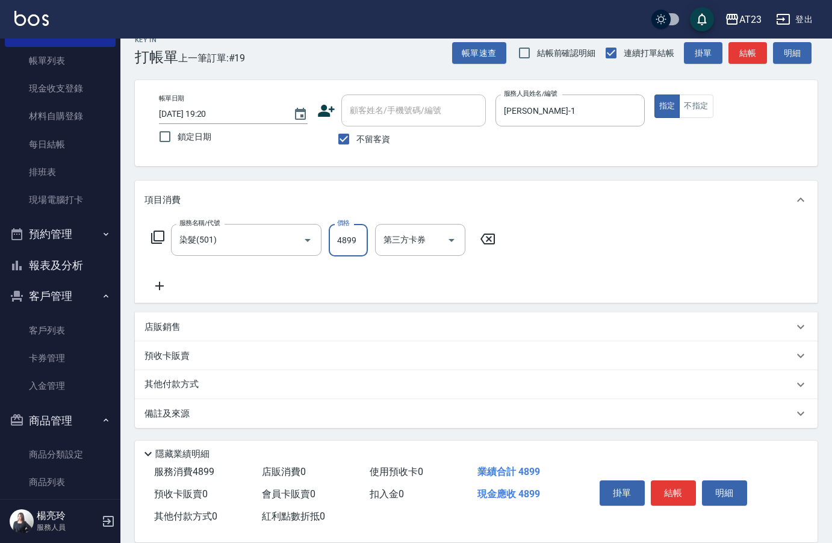
type input "4899"
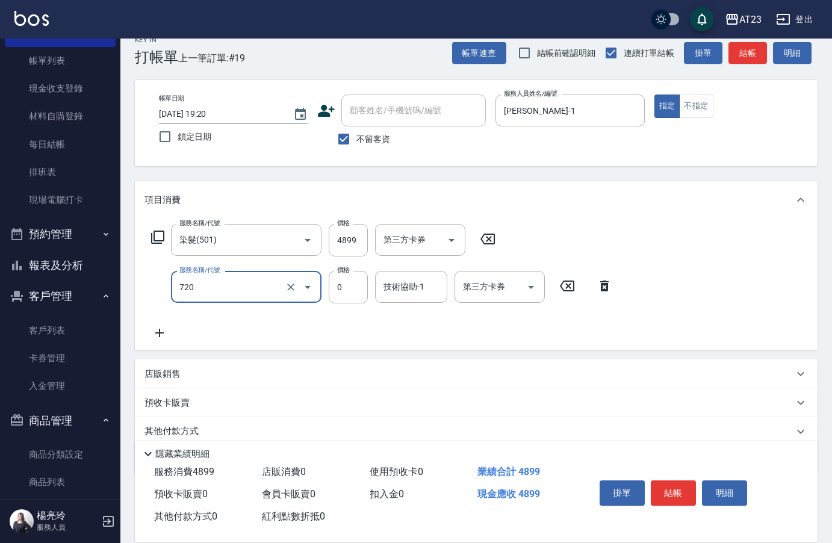
type input "互助200(720)"
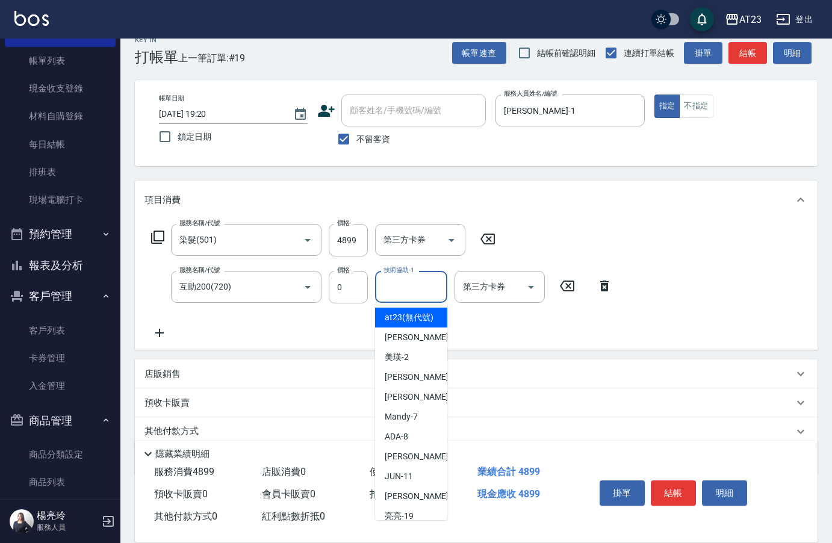
click at [409, 286] on div "技術協助-1 技術協助-1" at bounding box center [411, 287] width 72 height 32
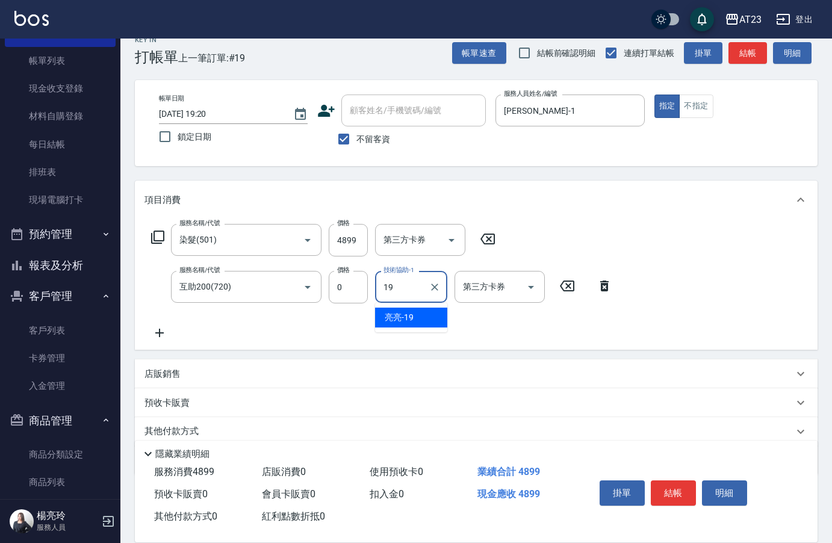
type input "[PERSON_NAME]-19"
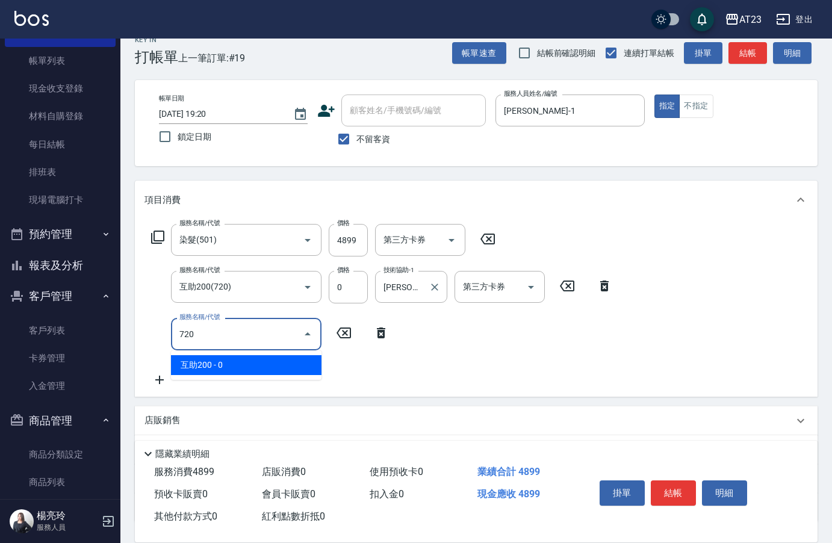
type input "互助200(720)"
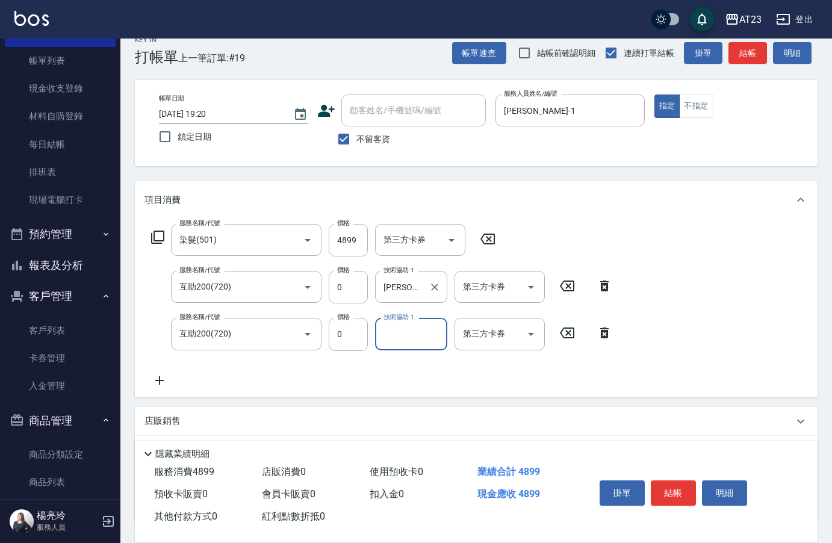
type input "2"
type input "Penny-30"
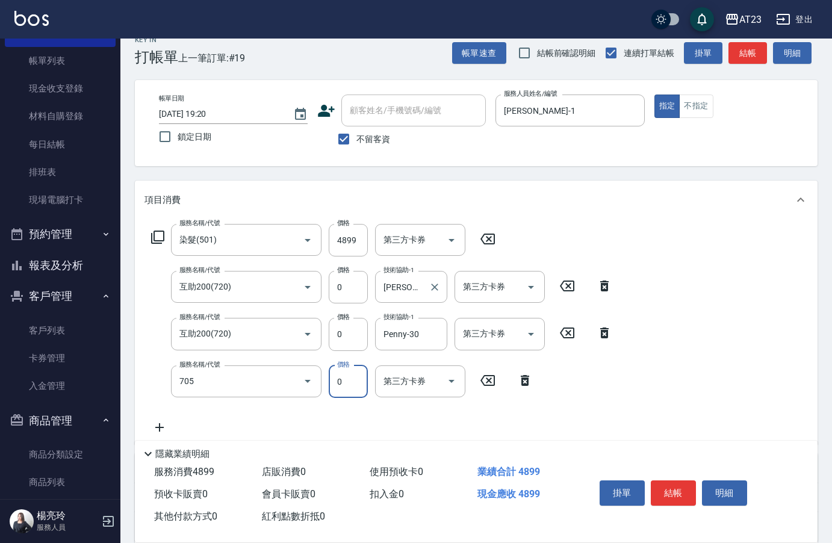
type input "互助50(705)"
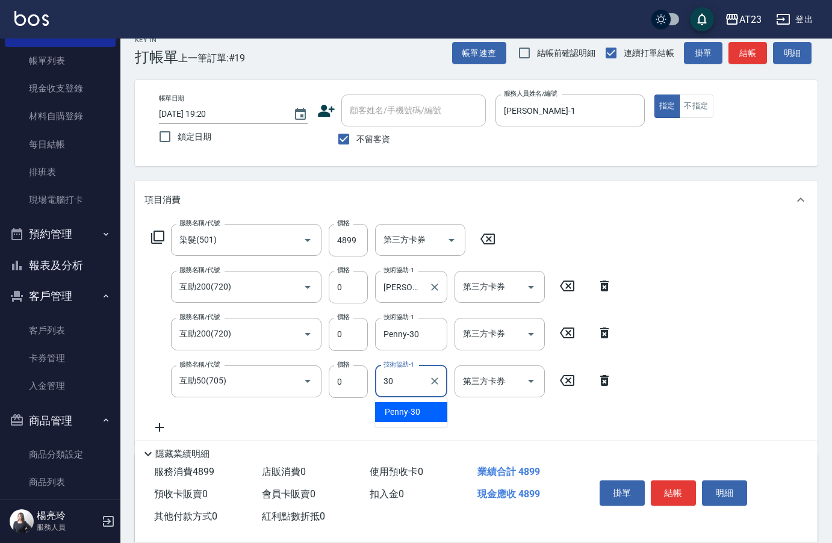
type input "Penny-30"
click at [675, 486] on button "結帳" at bounding box center [673, 492] width 45 height 25
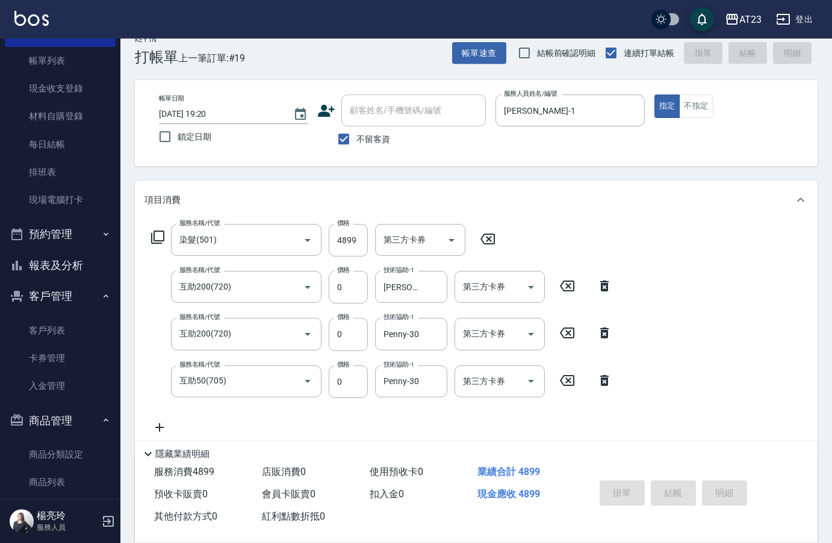
type input "[DATE] 19:21"
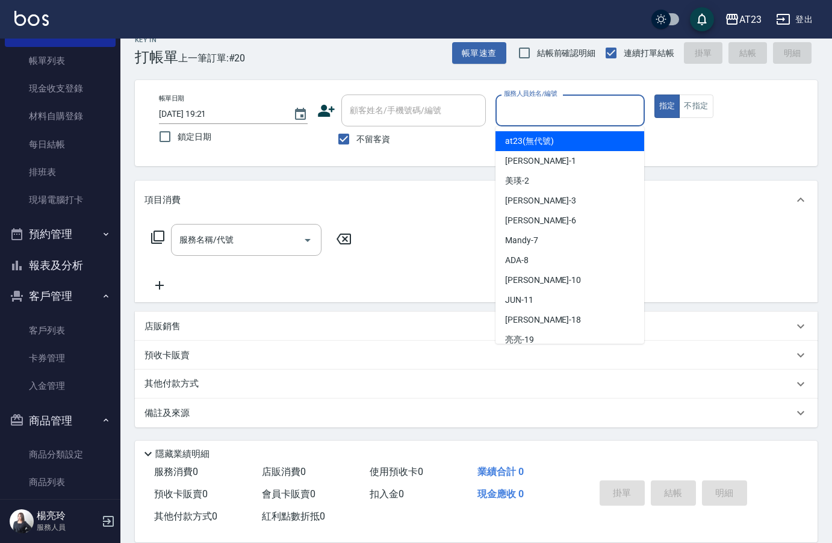
click at [609, 116] on input "服務人員姓名/編號" at bounding box center [570, 110] width 138 height 21
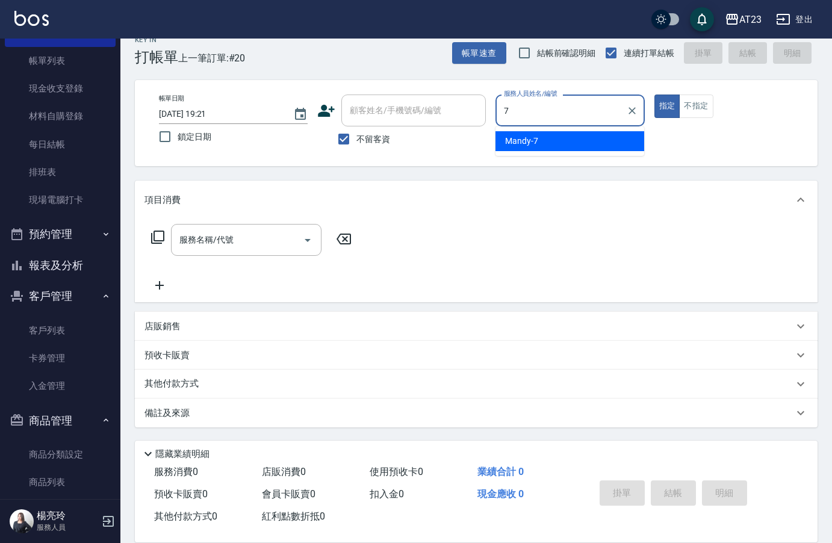
type input "Mandy-7"
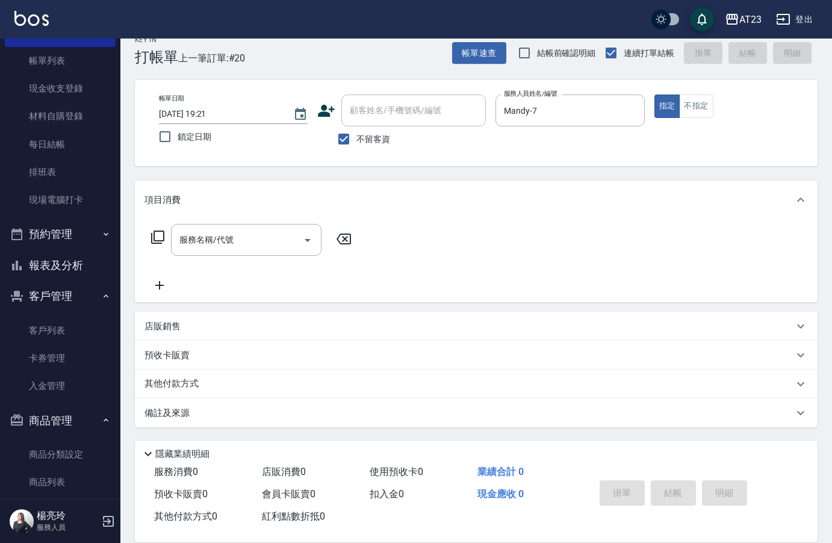
click at [156, 237] on icon at bounding box center [158, 237] width 14 height 14
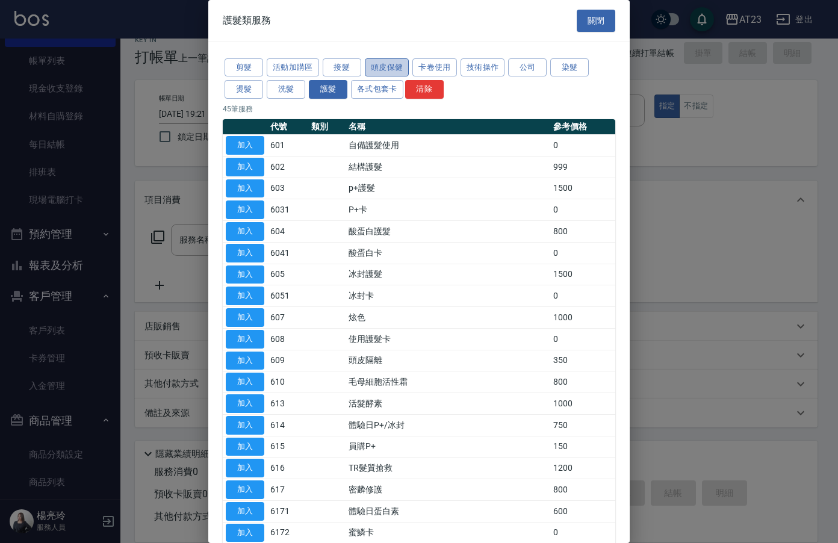
click at [397, 66] on button "頭皮保健" at bounding box center [387, 67] width 45 height 19
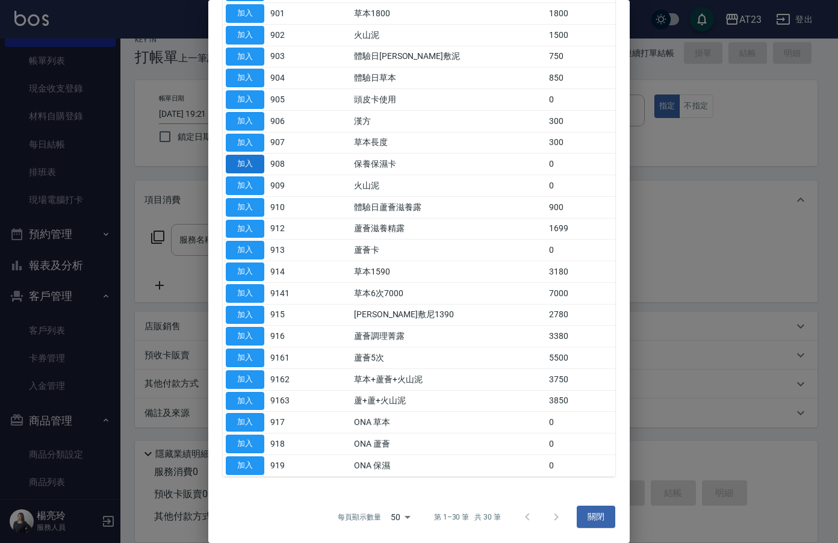
scroll to position [184, 0]
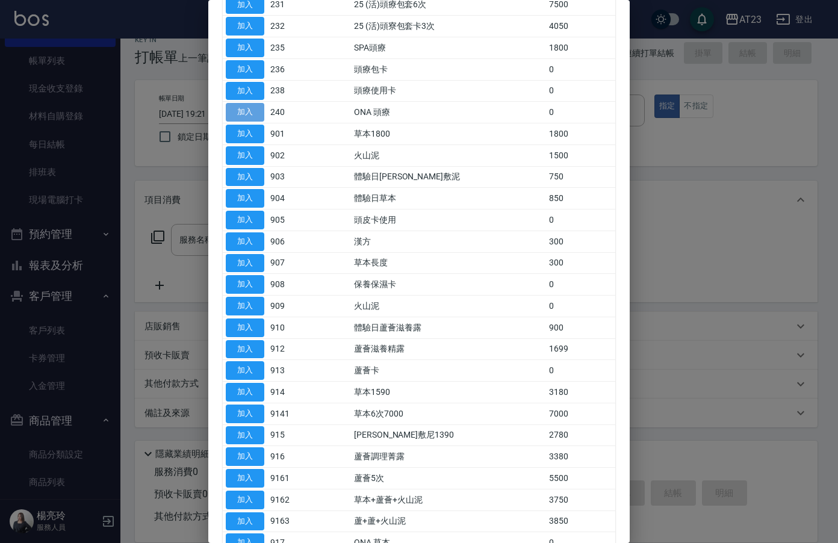
click at [239, 109] on button "加入" at bounding box center [245, 112] width 39 height 19
type input "ONA 頭療(240)"
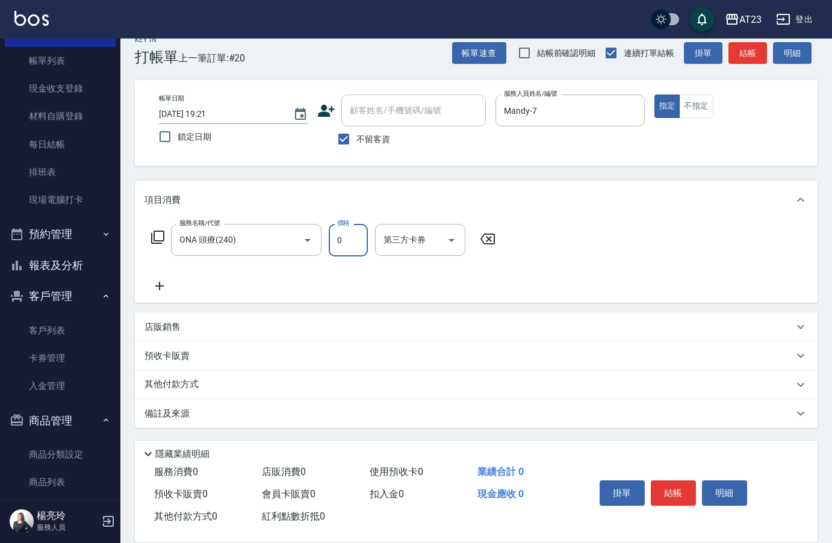
click at [366, 247] on input "0" at bounding box center [348, 240] width 39 height 33
type input "750"
click at [673, 485] on button "結帳" at bounding box center [673, 492] width 45 height 25
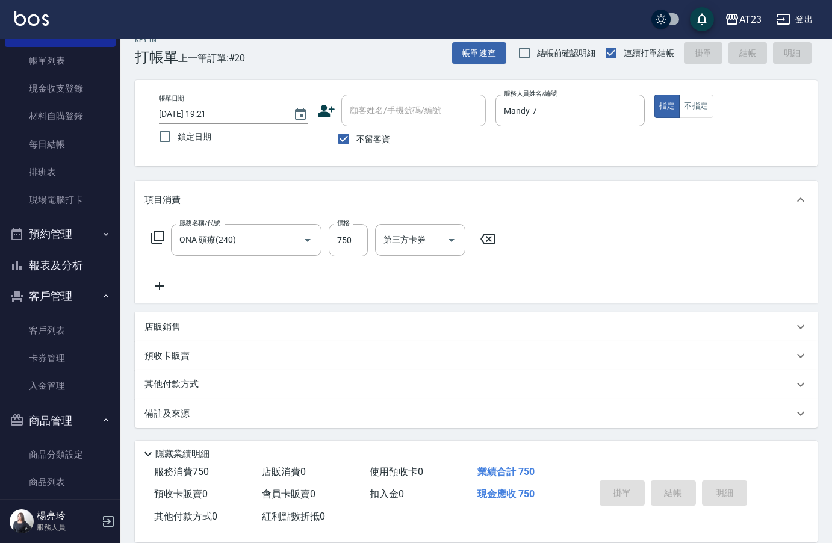
type input "[DATE] 19:23"
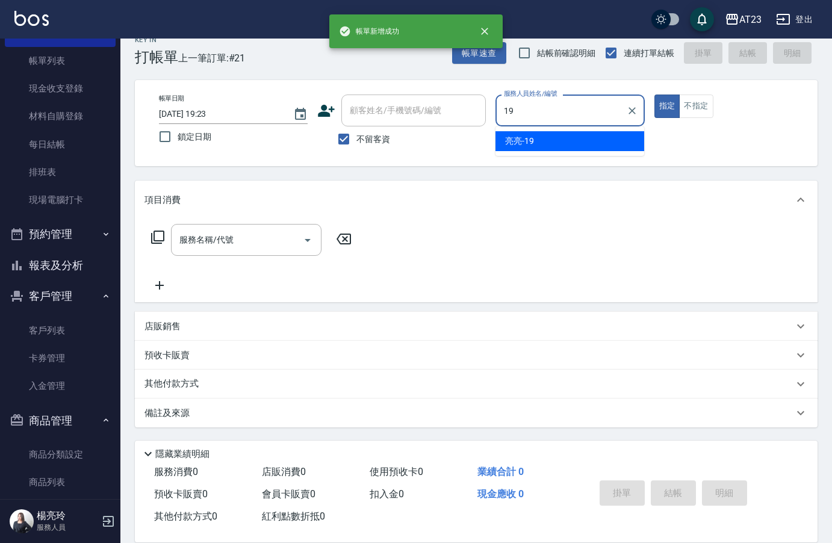
type input "[PERSON_NAME]-19"
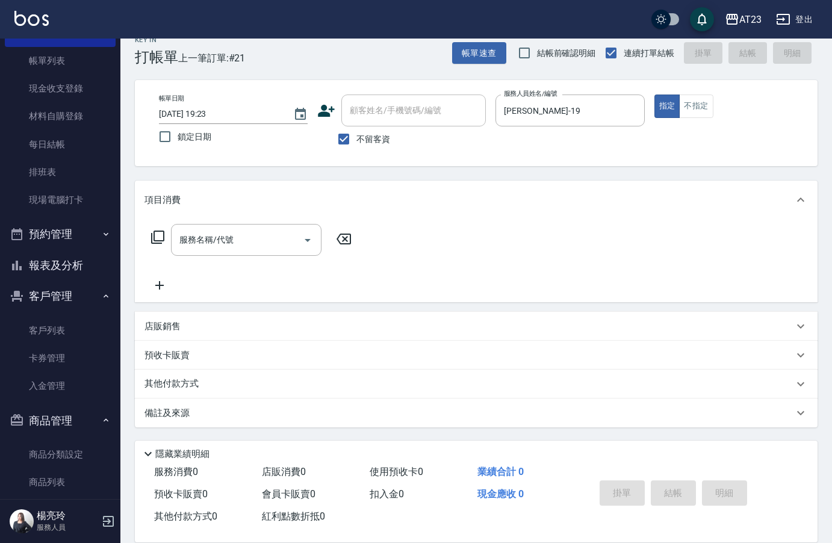
click at [147, 238] on div "服務名稱/代號 服務名稱/代號" at bounding box center [252, 240] width 214 height 32
click at [159, 235] on icon at bounding box center [158, 237] width 14 height 14
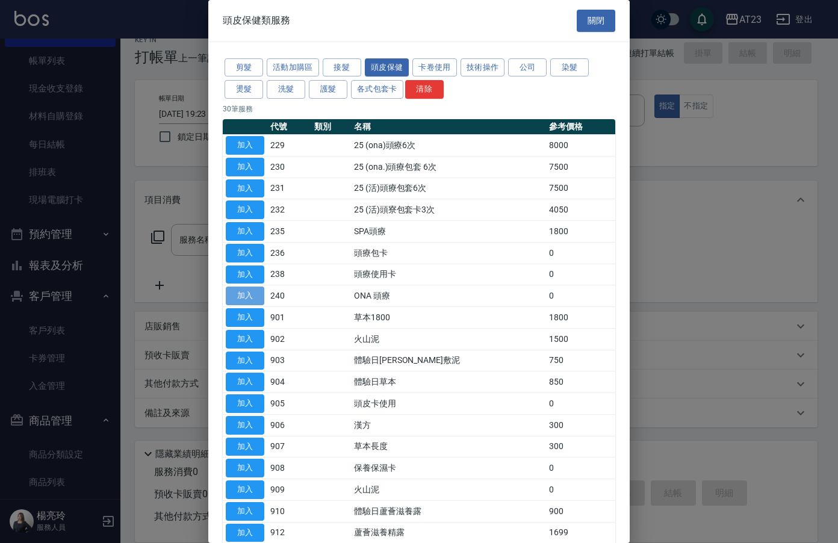
click at [231, 297] on button "加入" at bounding box center [245, 296] width 39 height 19
type input "ONA 頭療(240)"
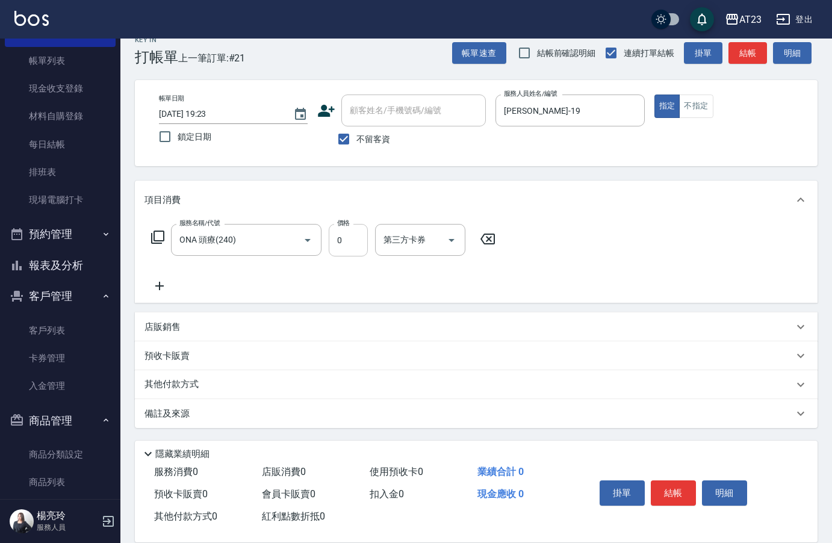
click at [341, 240] on input "0" at bounding box center [348, 240] width 39 height 33
type input "750"
click at [670, 491] on button "結帳" at bounding box center [673, 492] width 45 height 25
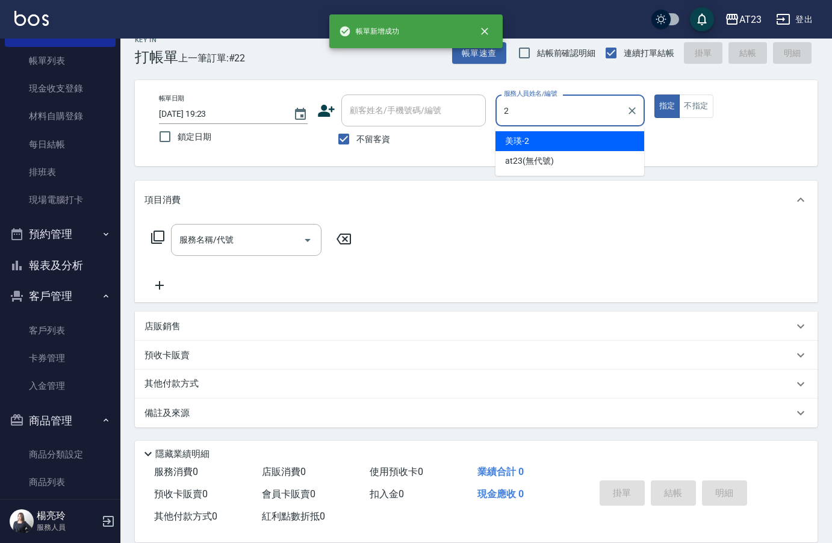
type input "美瑛-2"
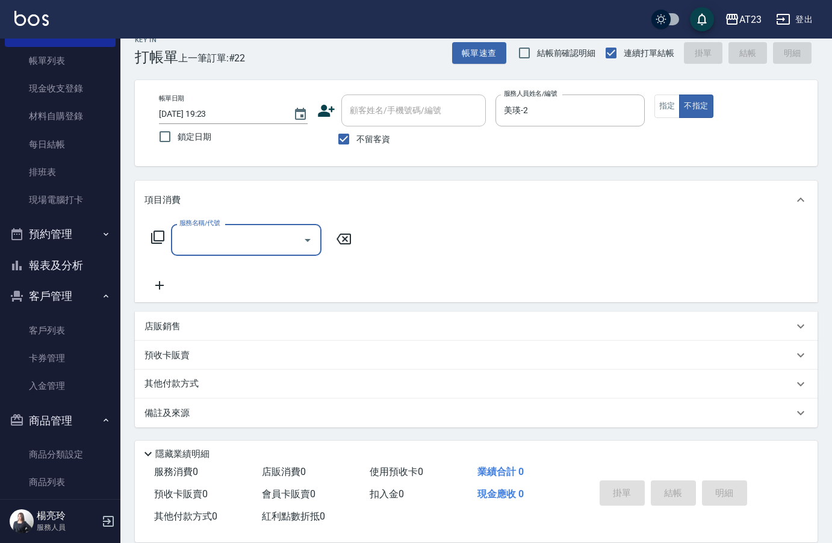
click at [164, 238] on icon at bounding box center [157, 237] width 13 height 13
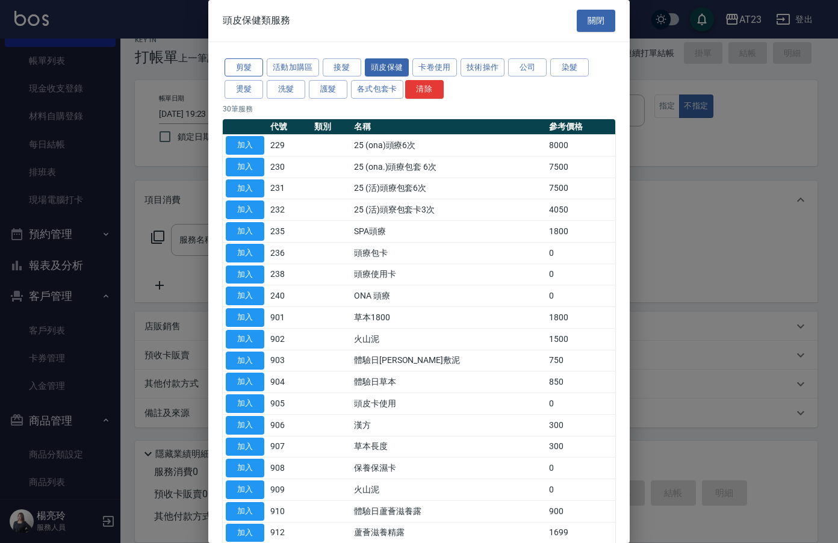
drag, startPoint x: 259, startPoint y: 67, endPoint x: 255, endPoint y: 73, distance: 6.9
click at [259, 67] on button "剪髮" at bounding box center [244, 67] width 39 height 19
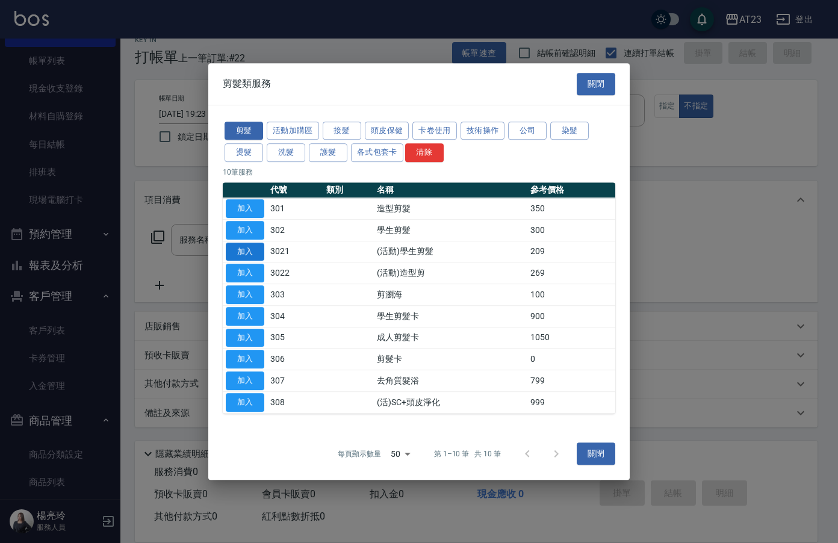
click at [249, 245] on button "加入" at bounding box center [245, 252] width 39 height 19
type input "(活動)學生剪髮(3021)"
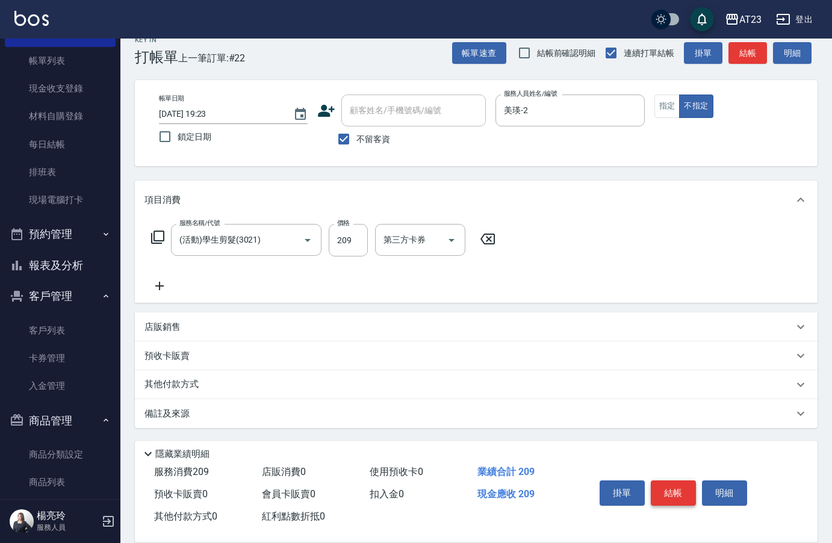
click at [673, 482] on button "結帳" at bounding box center [673, 492] width 45 height 25
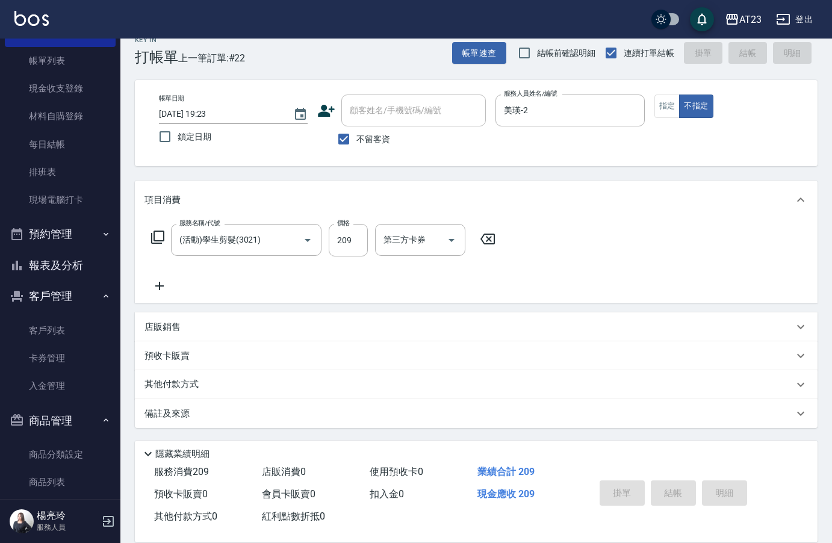
type input "[DATE] 19:24"
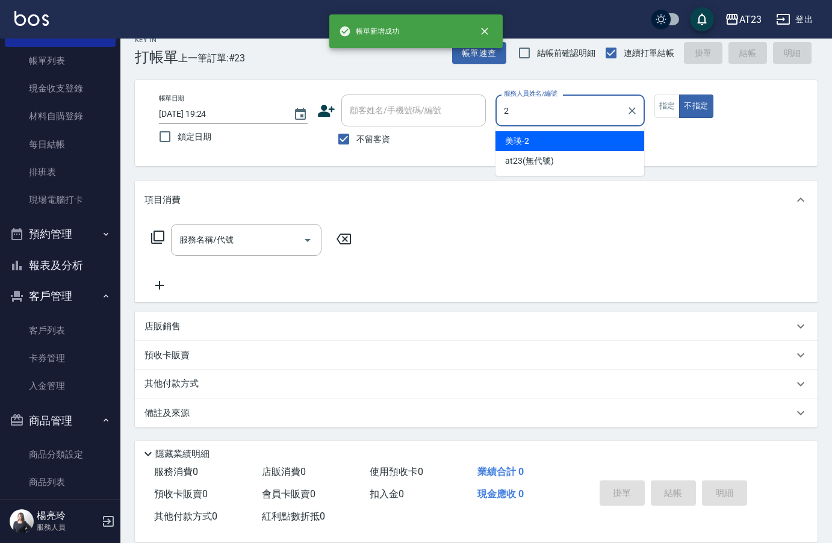
type input "美瑛-2"
type button "false"
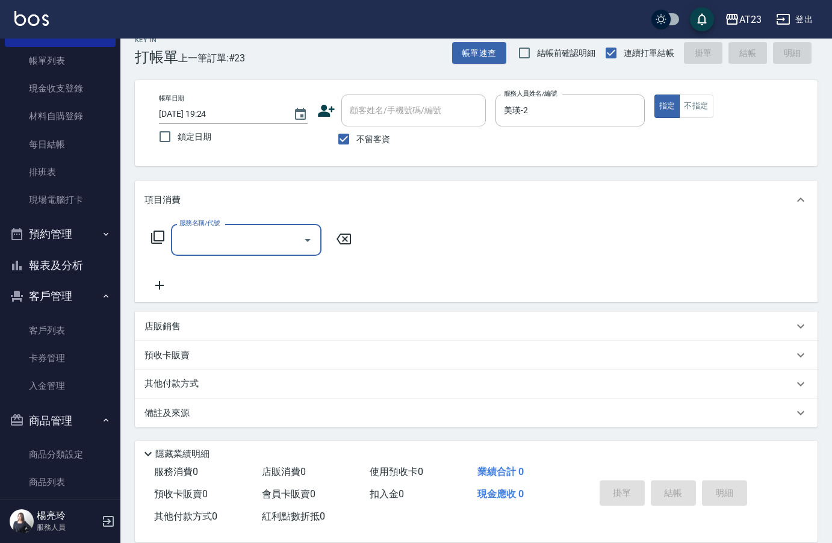
type input "0"
type input "造型剪髮(301)"
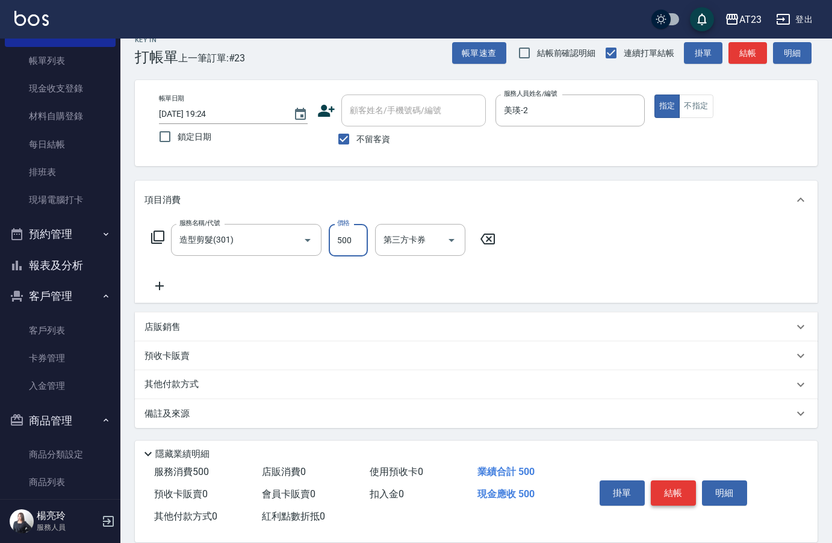
type input "500"
click at [673, 482] on button "結帳" at bounding box center [673, 492] width 45 height 25
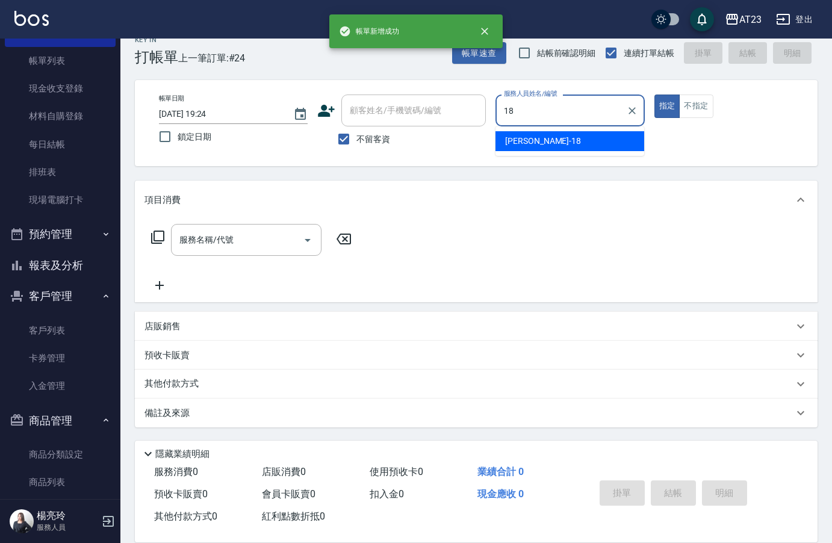
type input "[PERSON_NAME]-18"
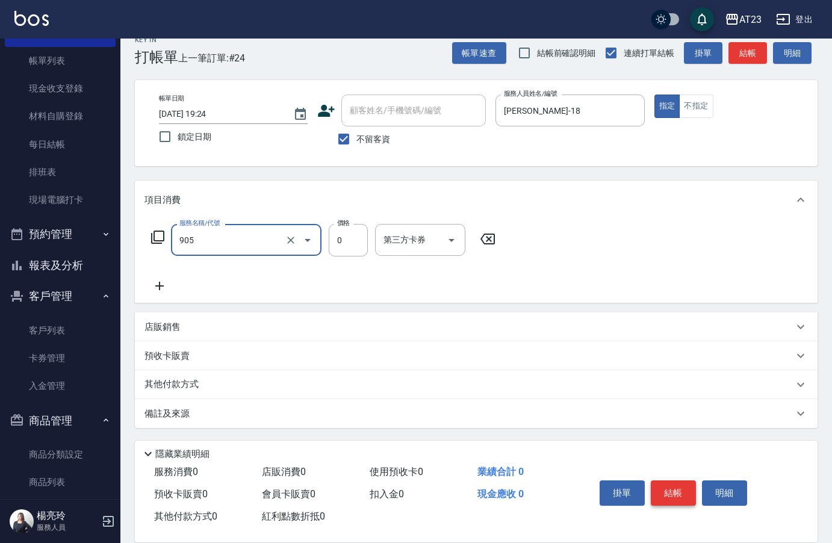
type input "頭皮卡使用(905)"
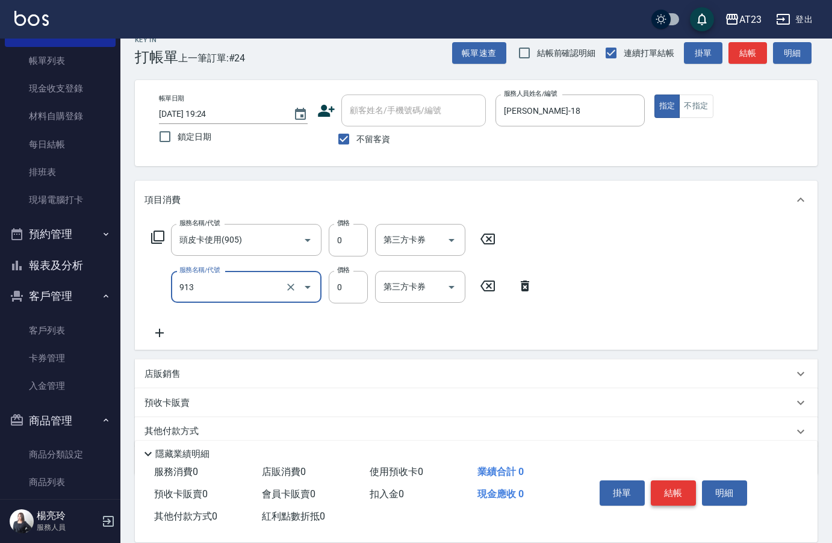
type input "蘆薈卡(913)"
click at [155, 241] on icon at bounding box center [157, 237] width 13 height 13
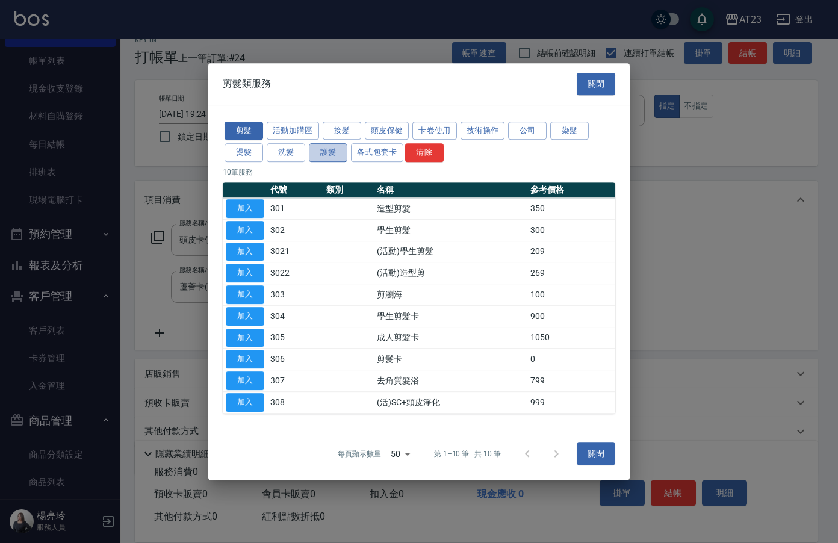
click at [318, 152] on button "護髮" at bounding box center [328, 152] width 39 height 19
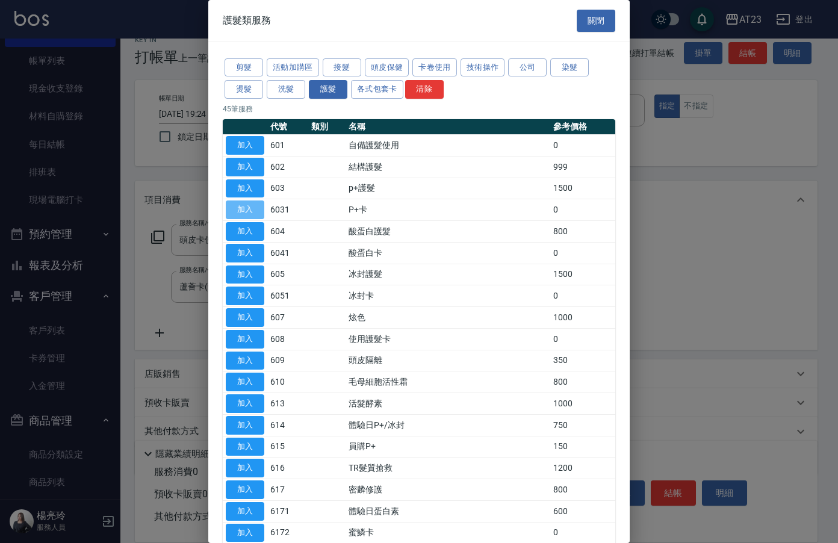
drag, startPoint x: 243, startPoint y: 207, endPoint x: 150, endPoint y: 441, distance: 252.1
click at [243, 207] on button "加入" at bounding box center [245, 209] width 39 height 19
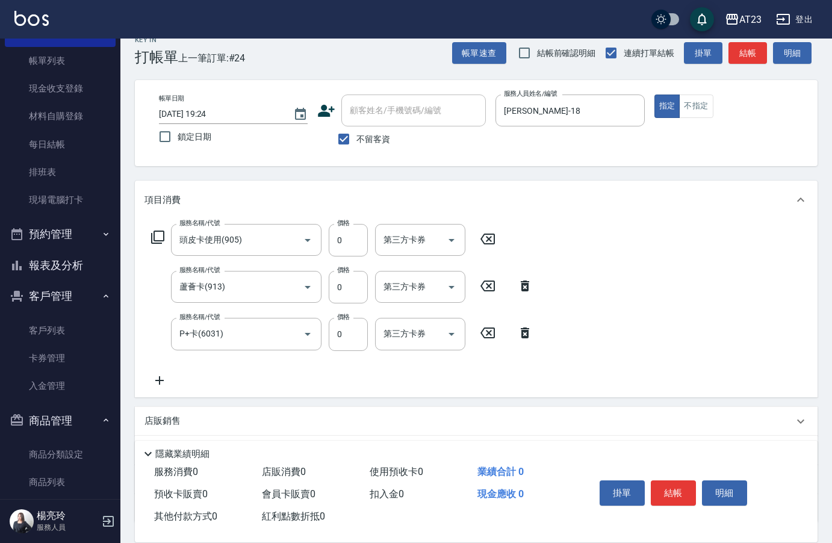
click at [160, 382] on icon at bounding box center [159, 380] width 8 height 8
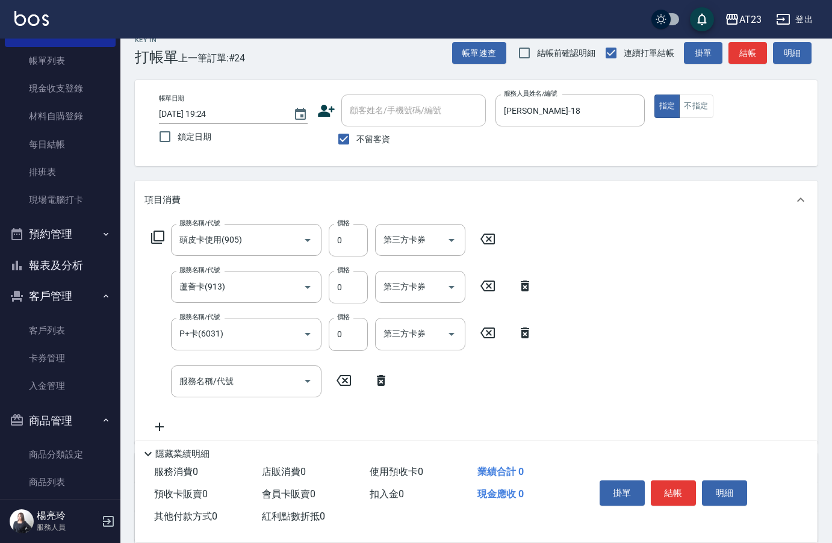
click at [155, 237] on icon at bounding box center [158, 237] width 14 height 14
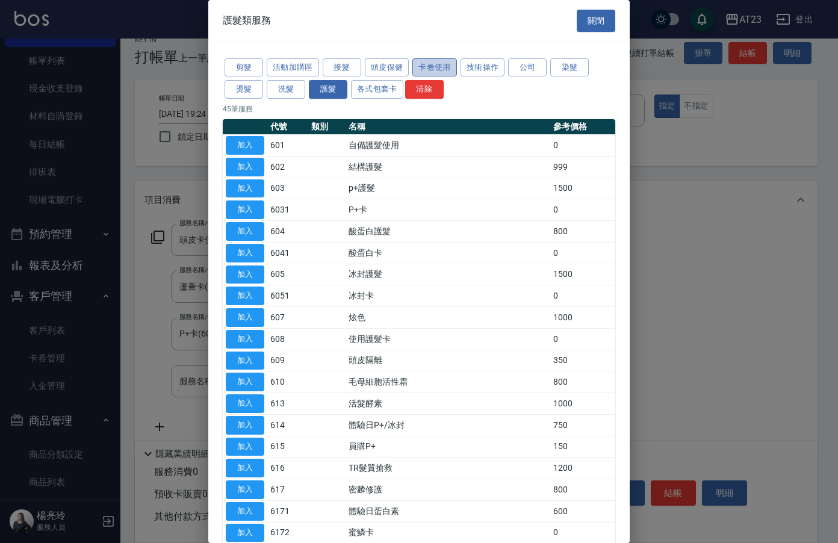
click at [443, 66] on button "卡卷使用" at bounding box center [434, 67] width 45 height 19
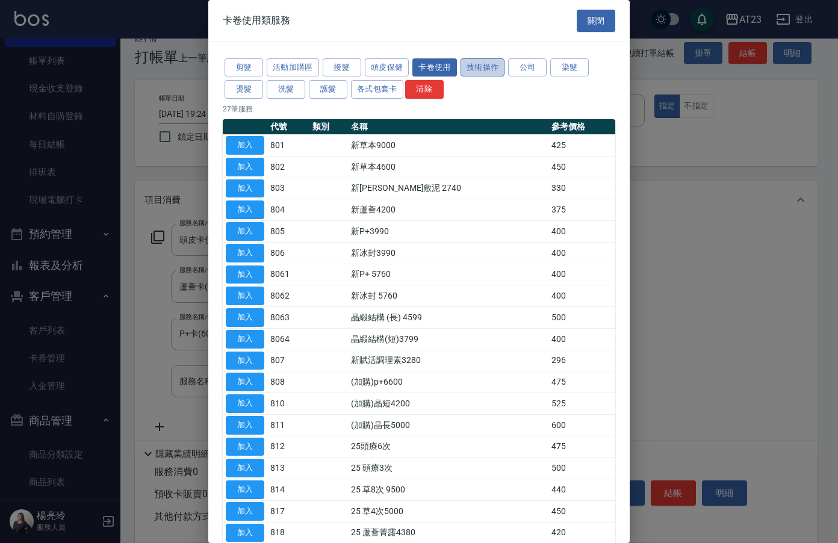
click at [487, 67] on button "技術操作" at bounding box center [483, 67] width 45 height 19
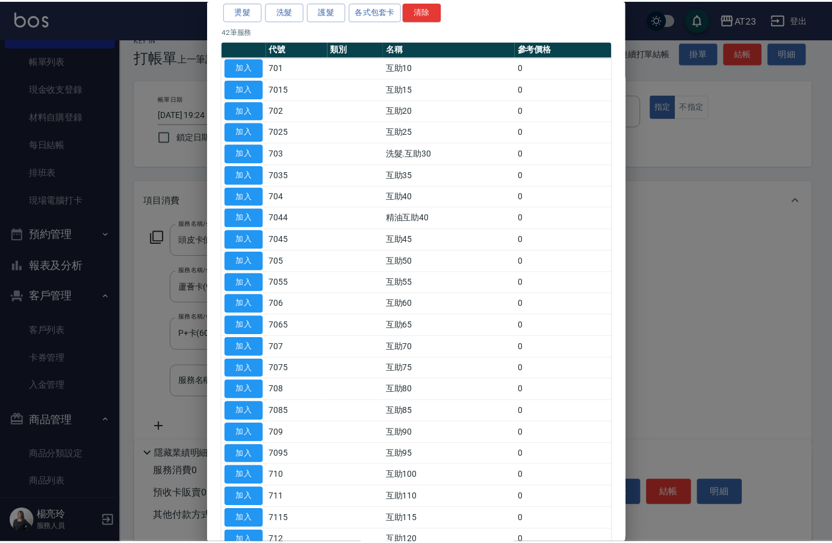
scroll to position [181, 0]
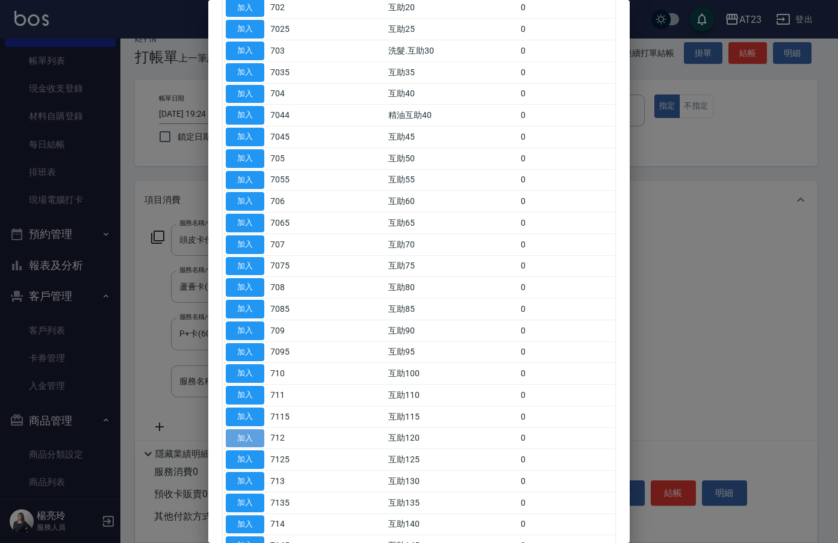
click at [240, 443] on button "加入" at bounding box center [245, 438] width 39 height 19
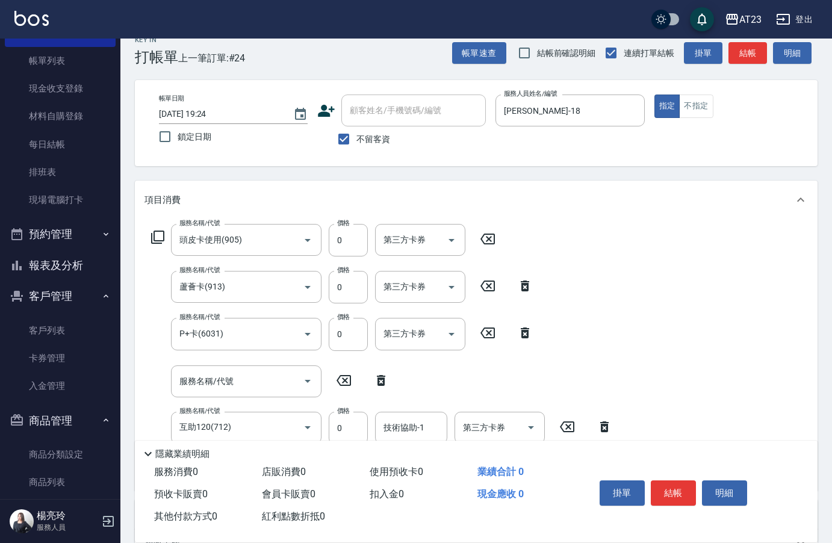
click at [384, 381] on icon at bounding box center [381, 380] width 8 height 11
type input "互助120(712)"
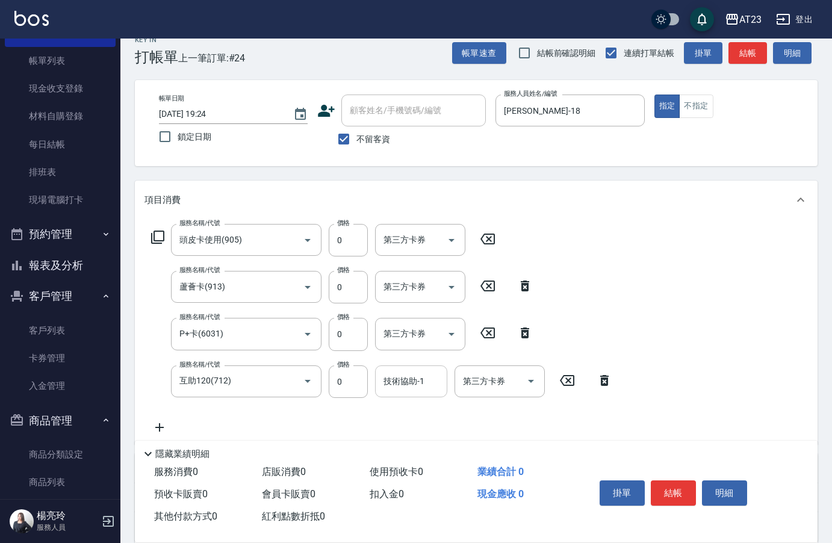
click at [414, 393] on div "技術協助-1" at bounding box center [411, 381] width 72 height 32
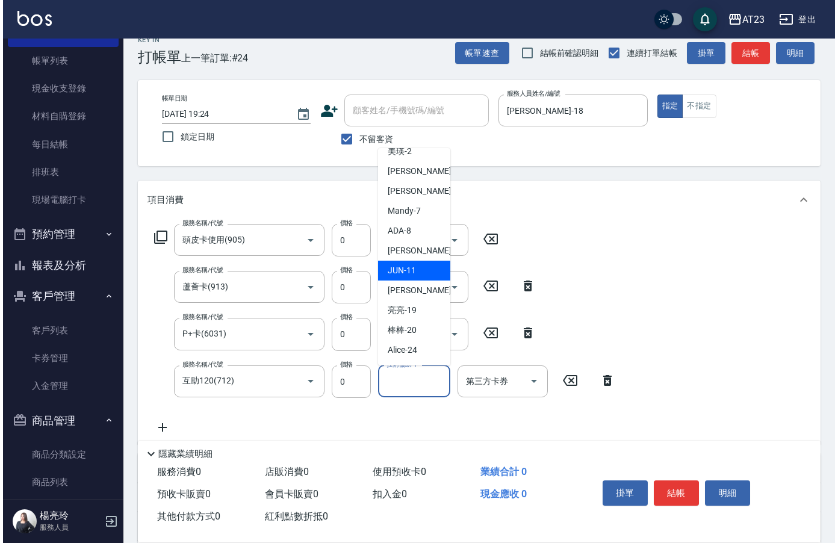
scroll to position [120, 0]
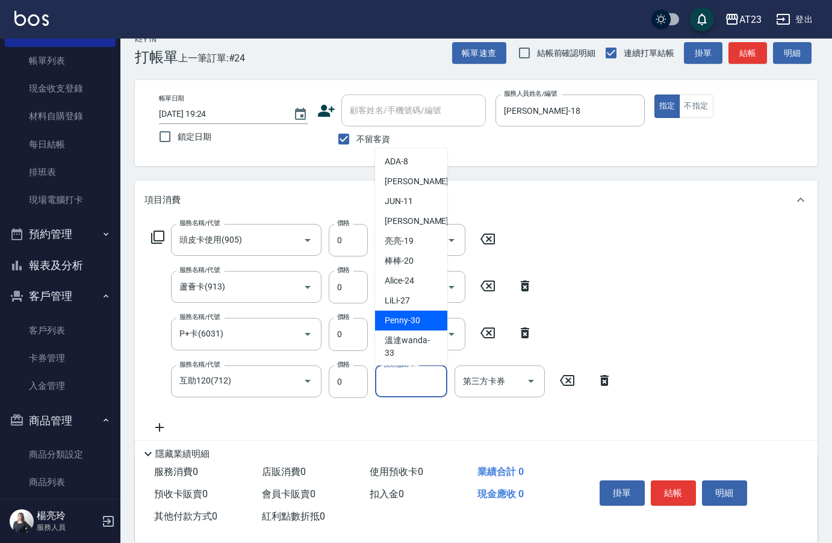
click at [408, 327] on span "Penny -30" at bounding box center [403, 320] width 36 height 13
type input "Penny-30"
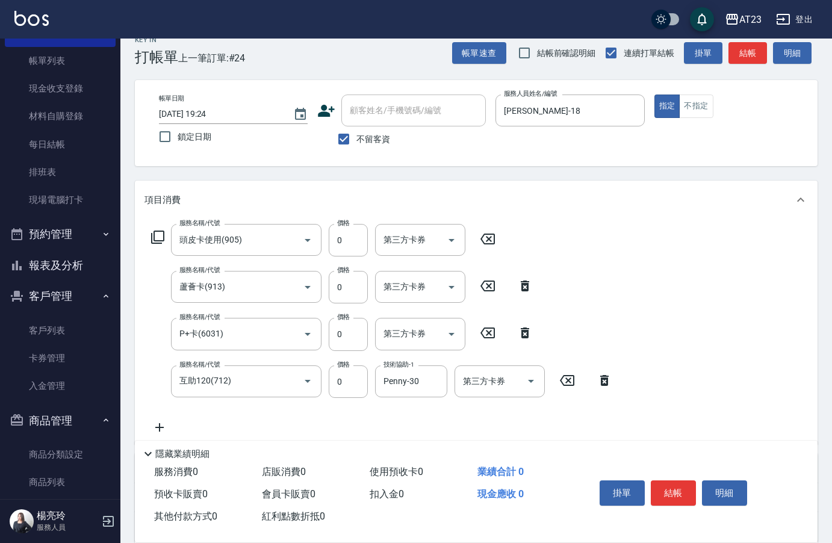
click at [154, 238] on icon at bounding box center [157, 237] width 13 height 13
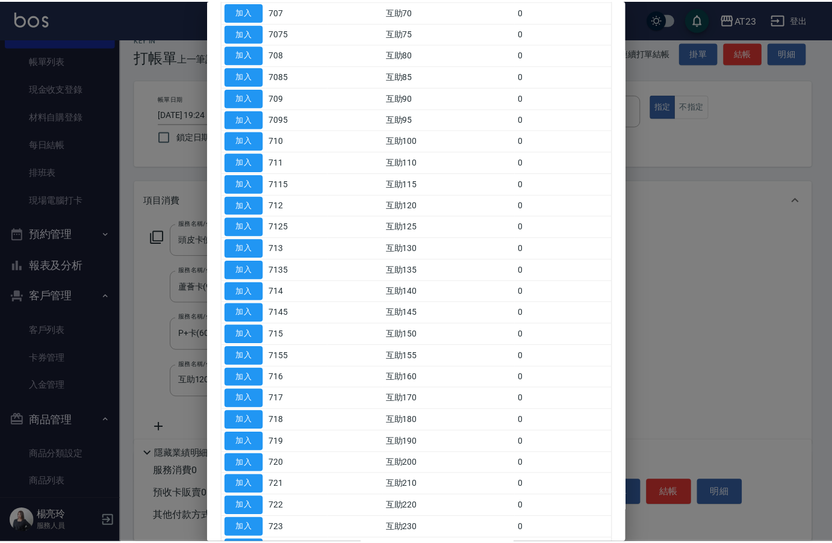
scroll to position [421, 0]
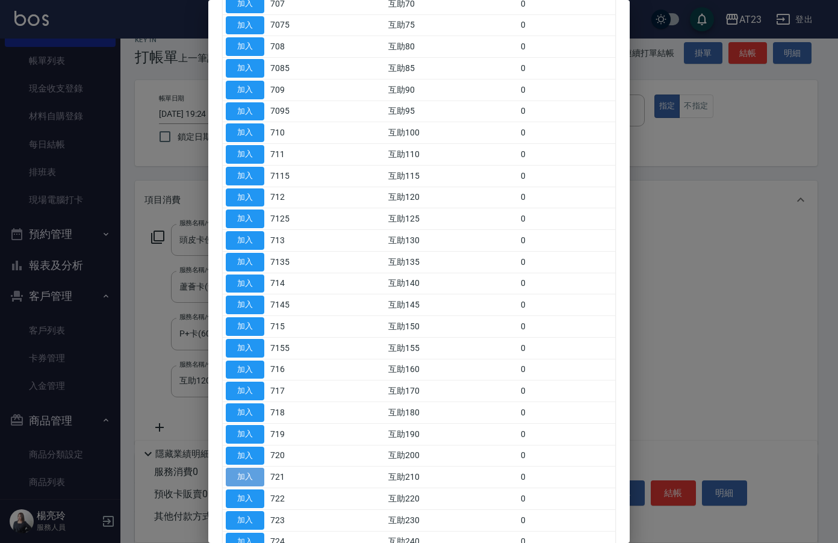
click at [260, 481] on button "加入" at bounding box center [245, 477] width 39 height 19
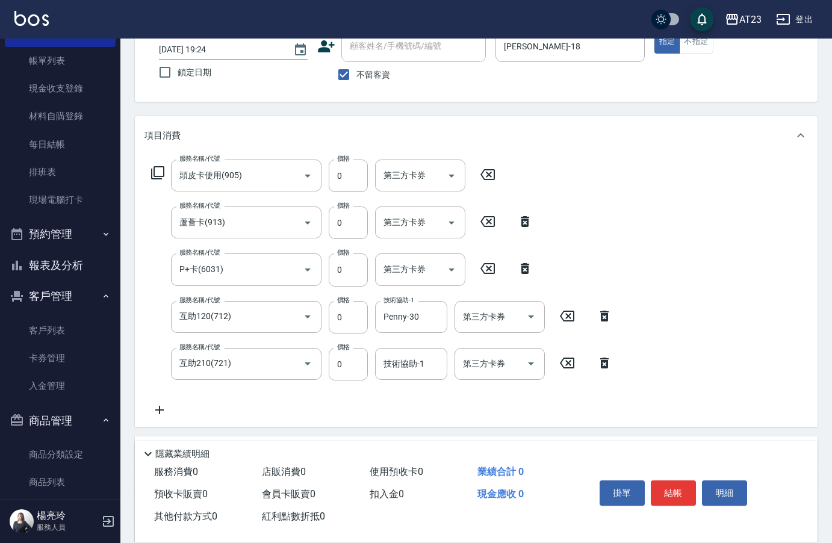
scroll to position [137, 0]
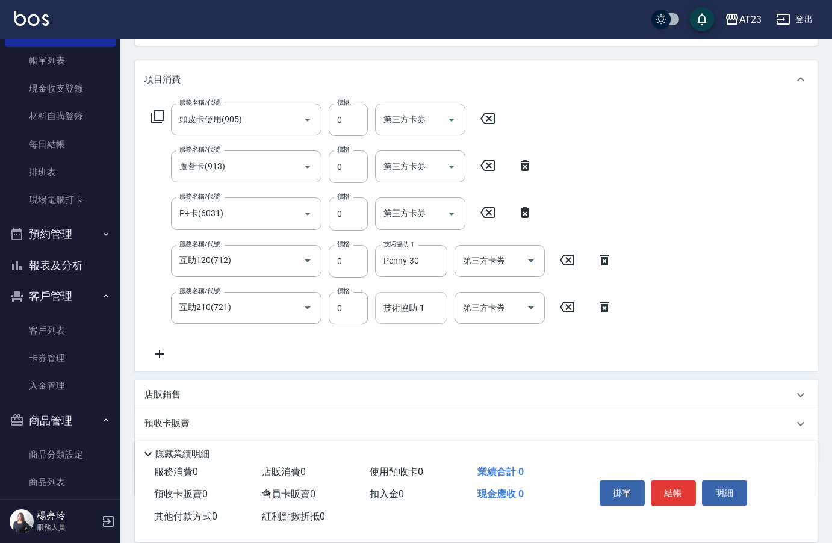
click at [384, 306] on input "技術協助-1" at bounding box center [411, 307] width 61 height 21
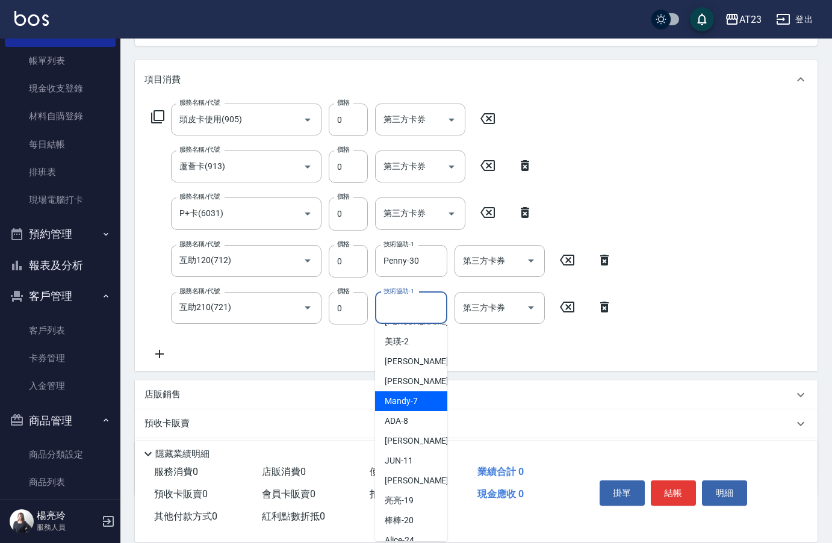
scroll to position [120, 0]
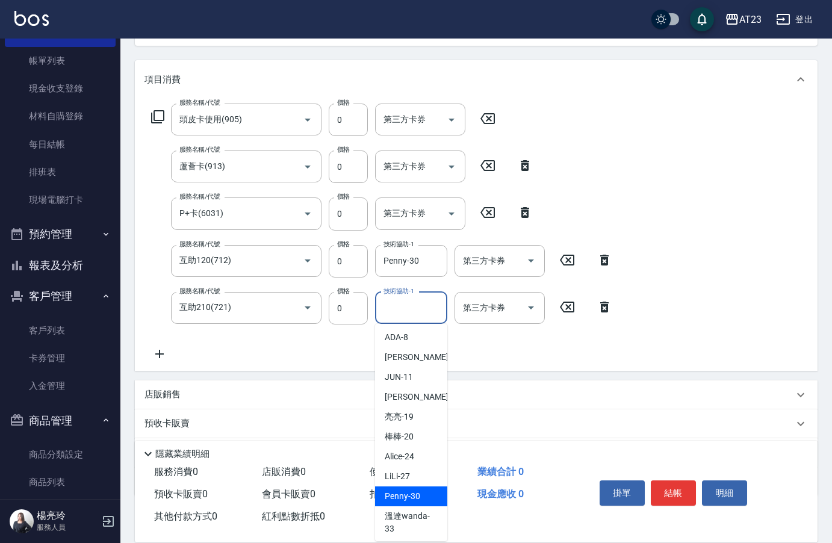
click at [422, 506] on div "Penny -30" at bounding box center [411, 496] width 72 height 20
type input "Penny-30"
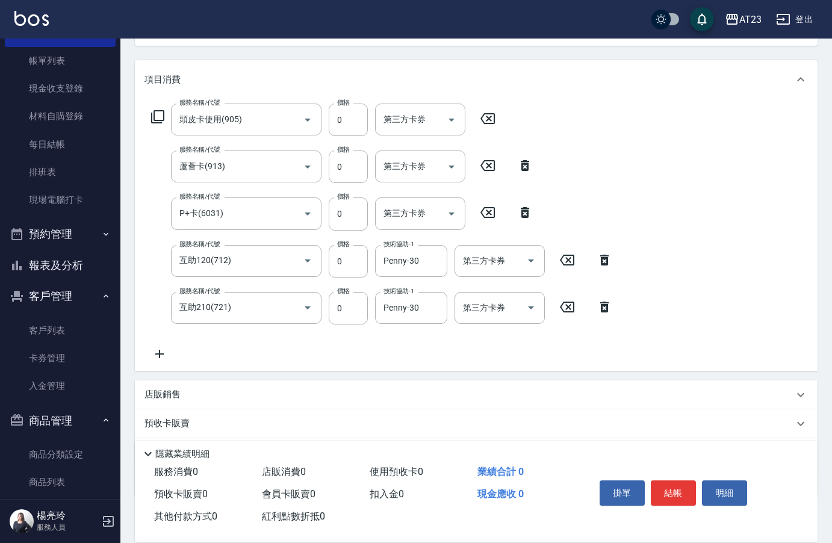
click at [161, 356] on icon at bounding box center [160, 354] width 30 height 14
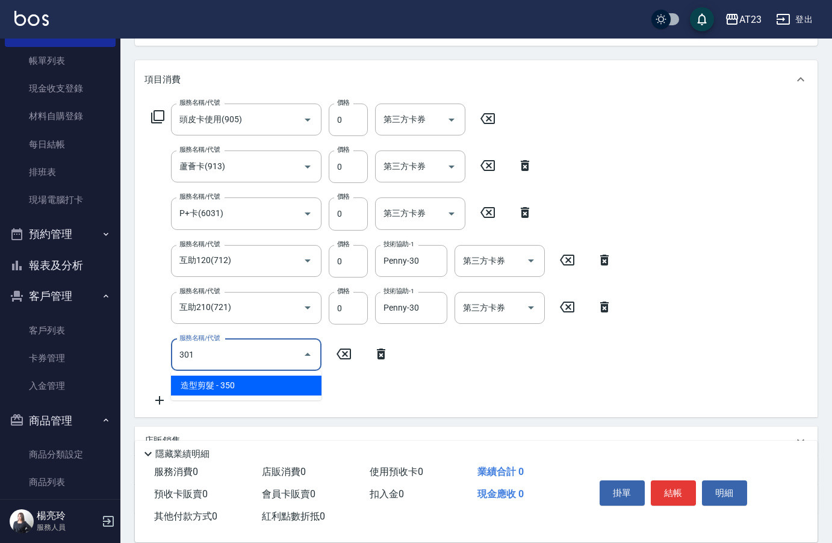
type input "造型剪髮(301)"
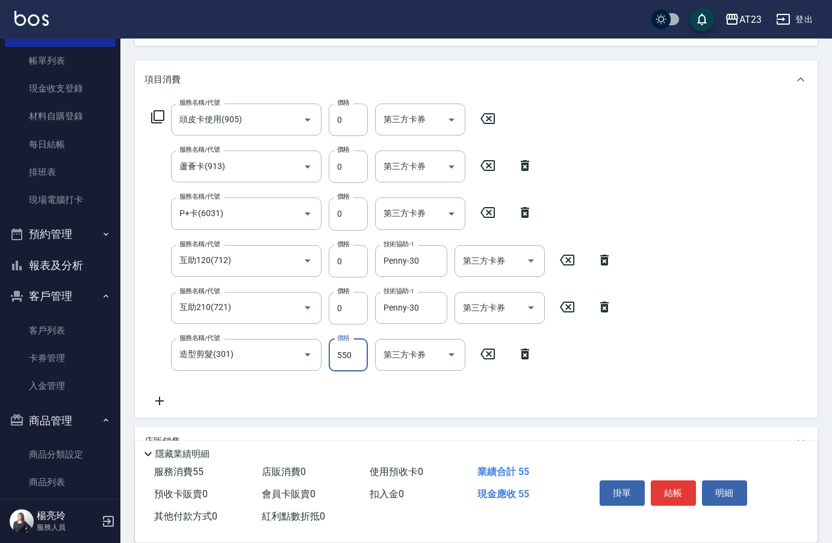
type input "550"
click at [673, 483] on button "結帳" at bounding box center [673, 492] width 45 height 25
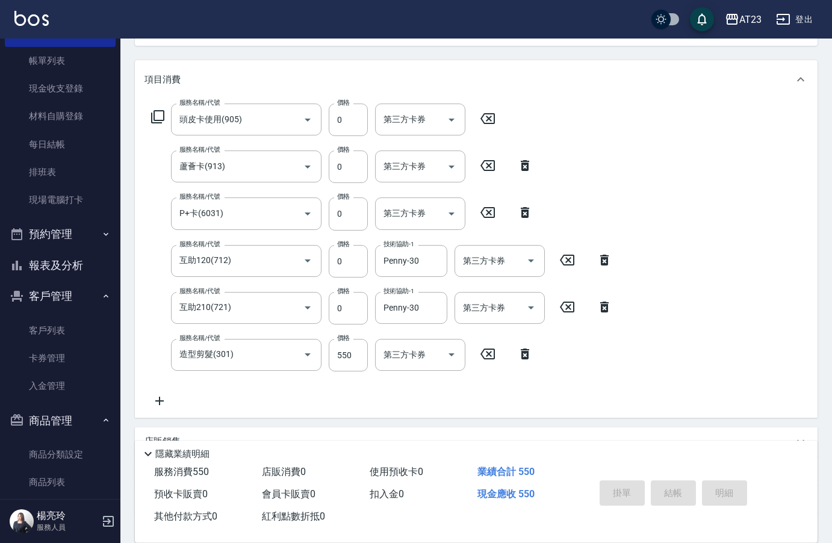
type input "[DATE] 19:25"
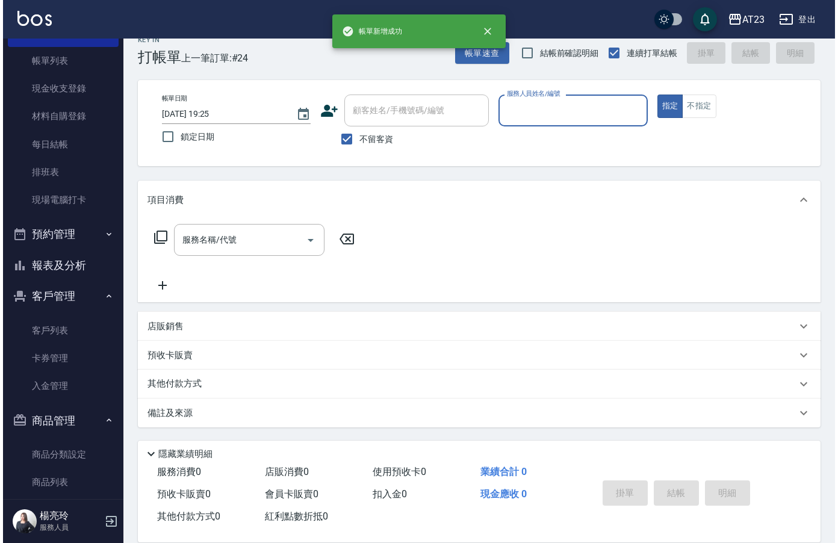
scroll to position [17, 0]
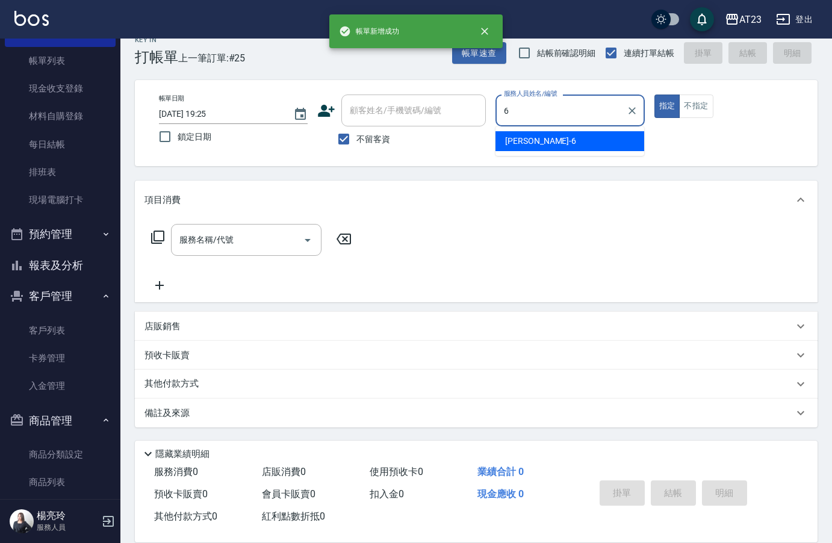
type input "Joann-6"
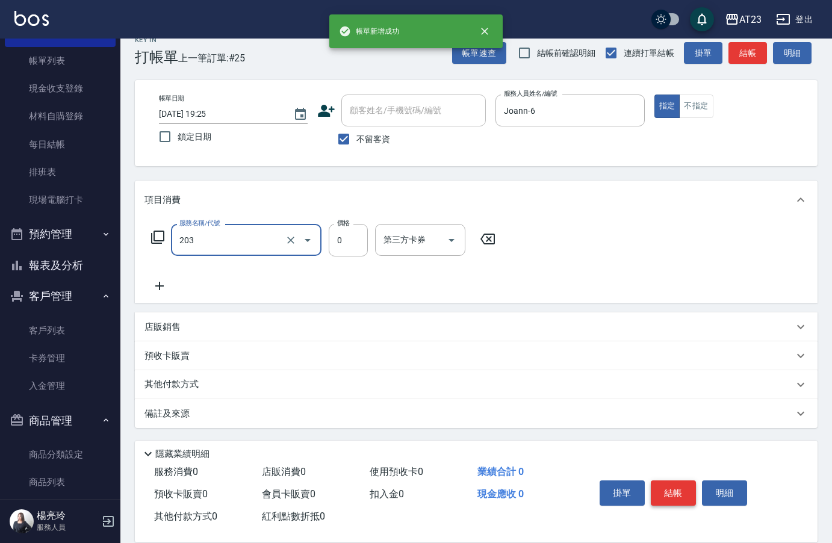
type input "使用洗髮卡(203)"
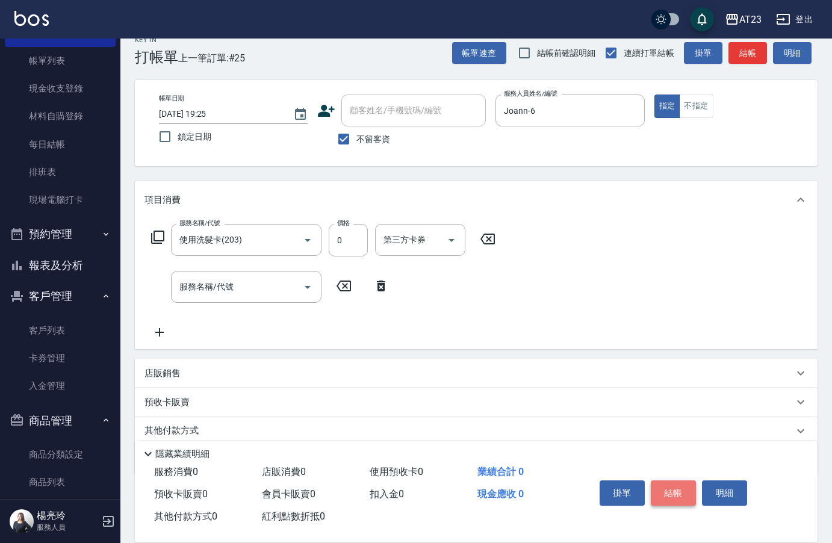
click at [673, 483] on button "結帳" at bounding box center [673, 492] width 45 height 25
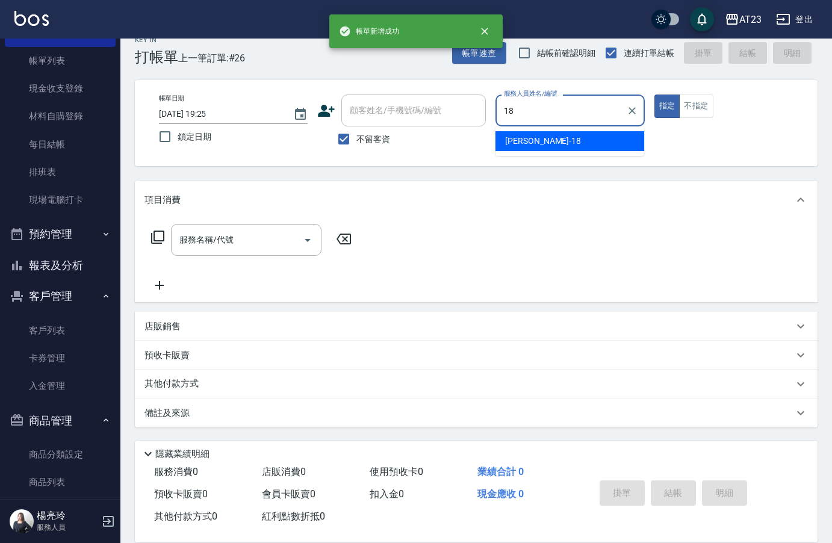
type input "[PERSON_NAME]-18"
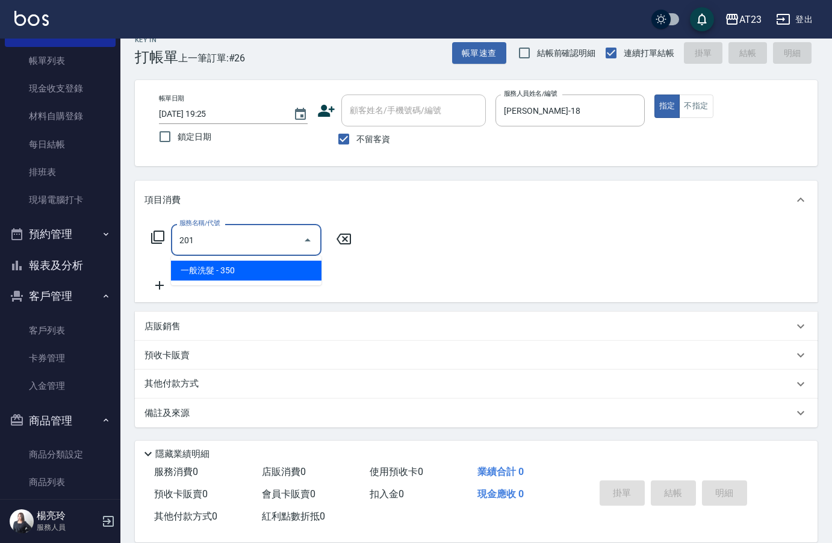
type input "一般洗髮(201)"
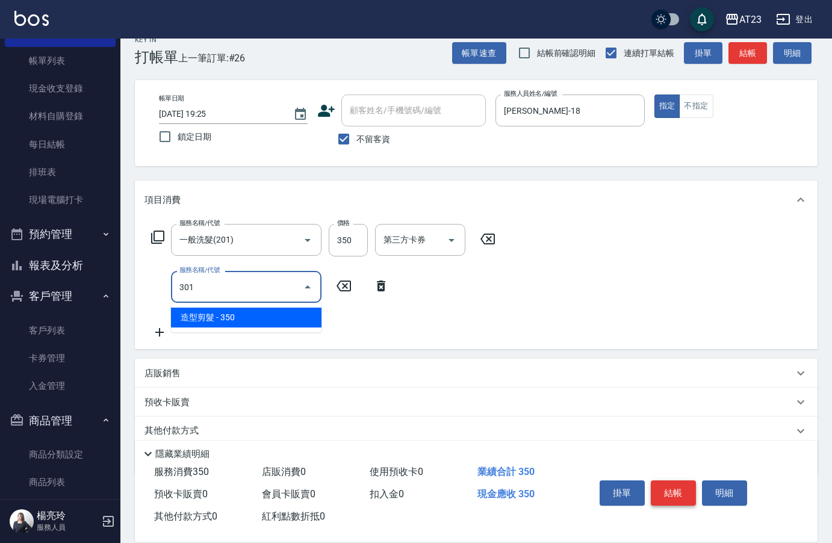
type input "造型剪髮(301)"
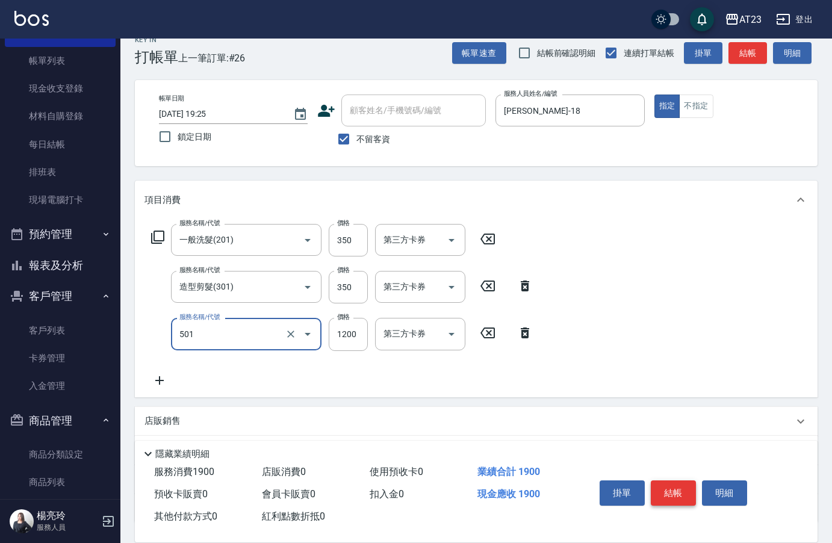
type input "染髮(501)"
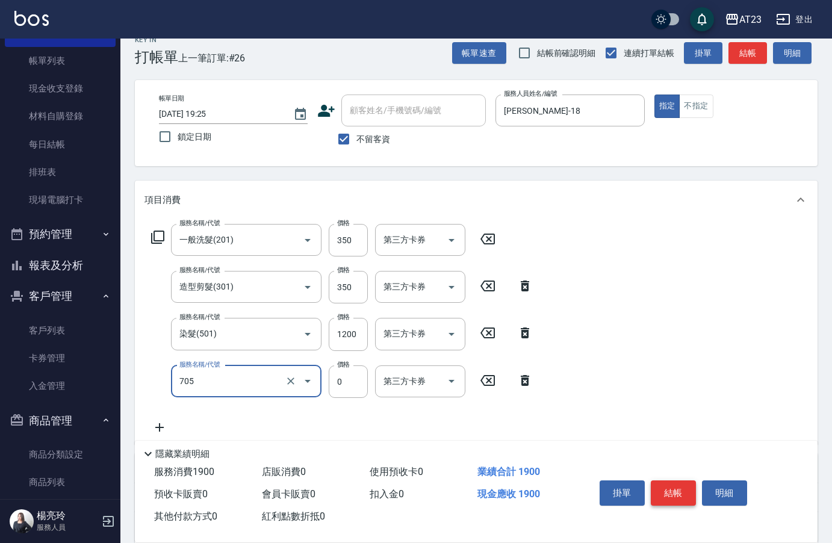
type input "互助50(705)"
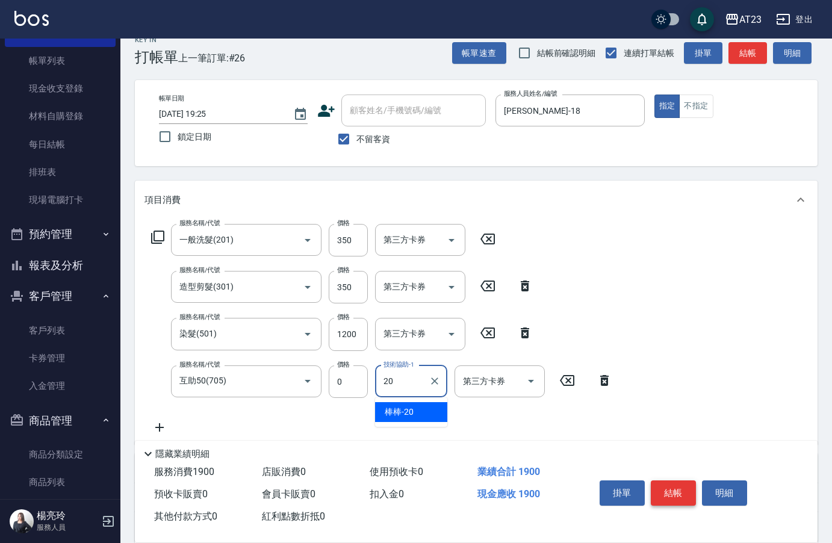
type input "棒棒-20"
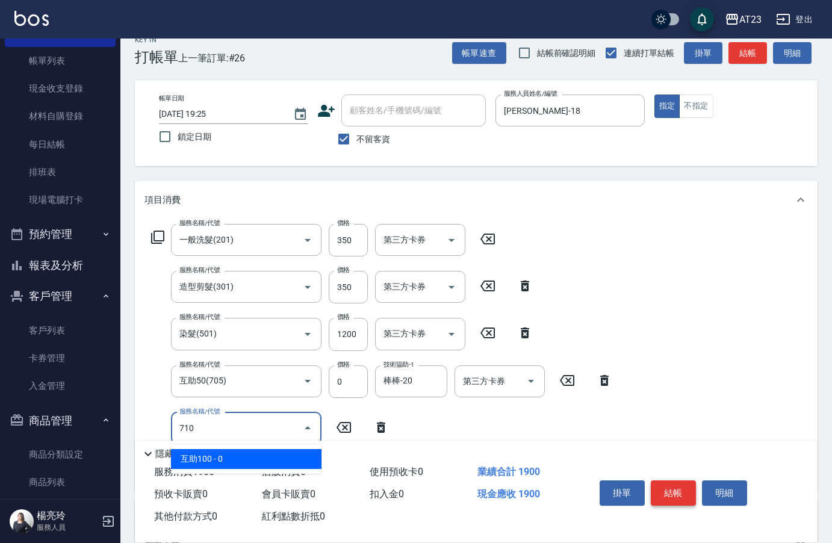
type input "互助100(710)"
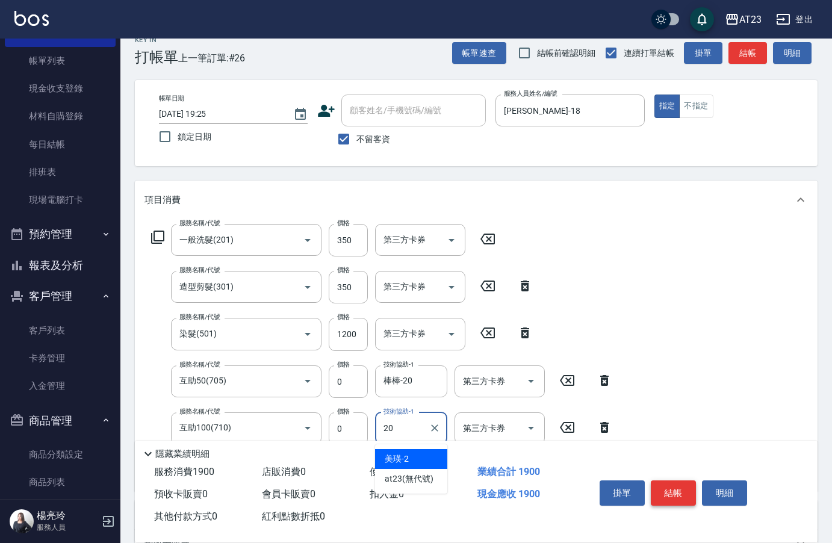
type input "棒棒-20"
click at [673, 483] on button "結帳" at bounding box center [673, 492] width 45 height 25
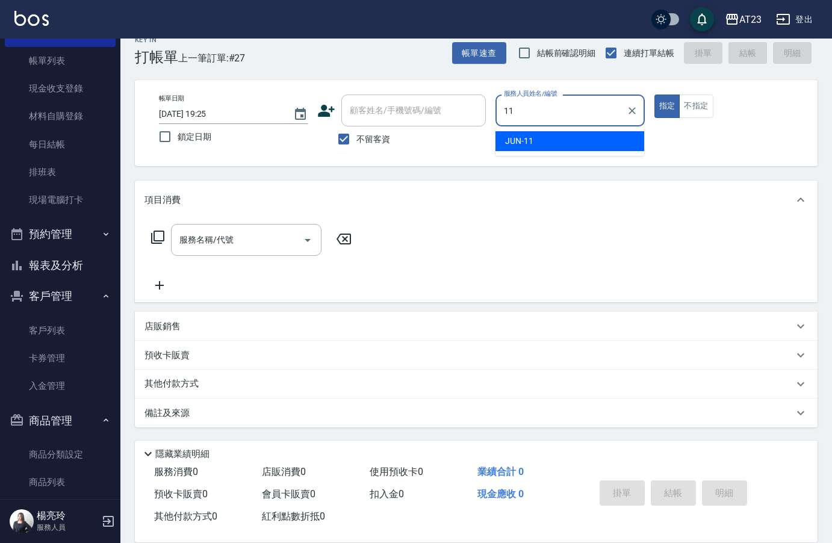
type input "JUN-11"
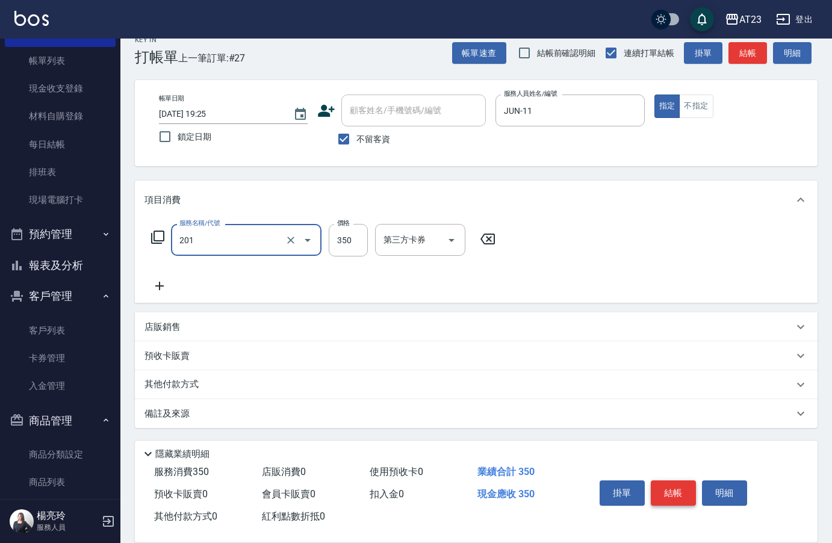
type input "一般洗髮(201)"
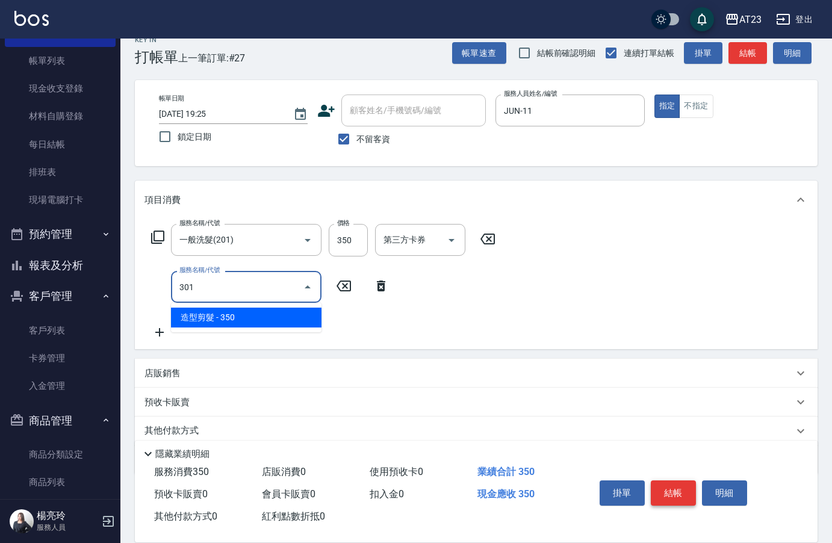
type input "造型剪髮(301)"
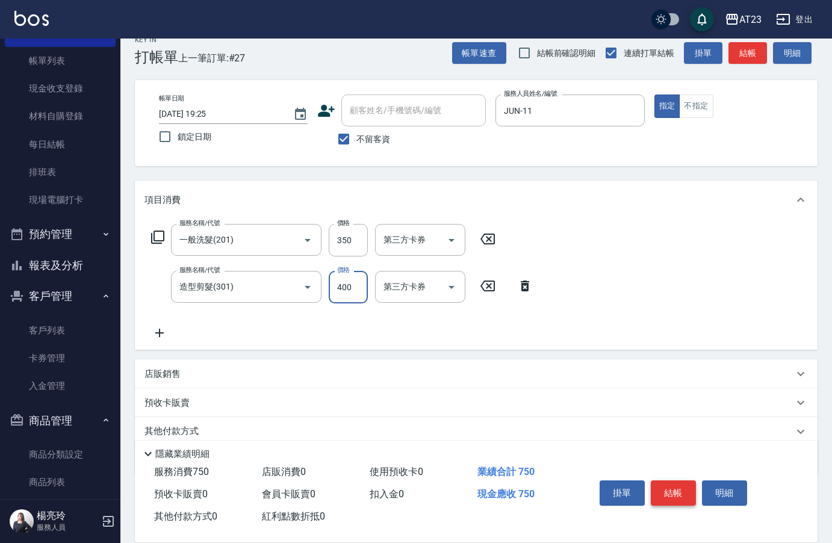
type input "400"
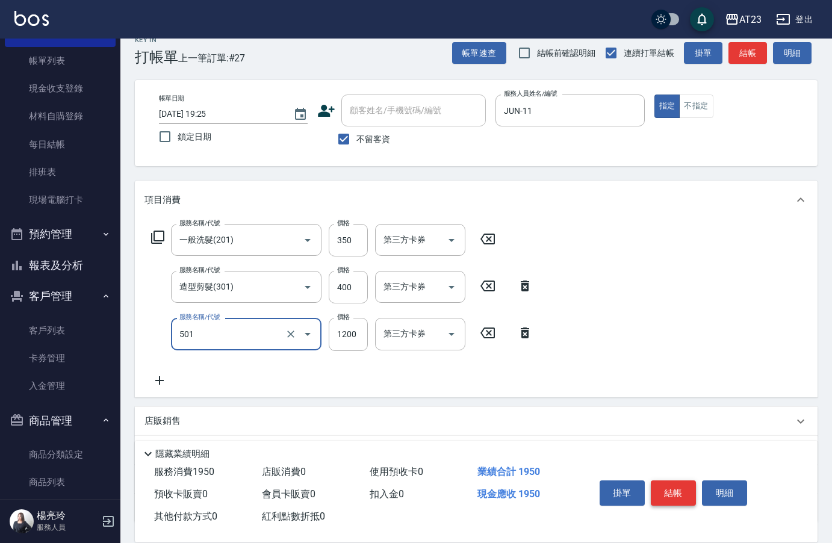
type input "染髮(501)"
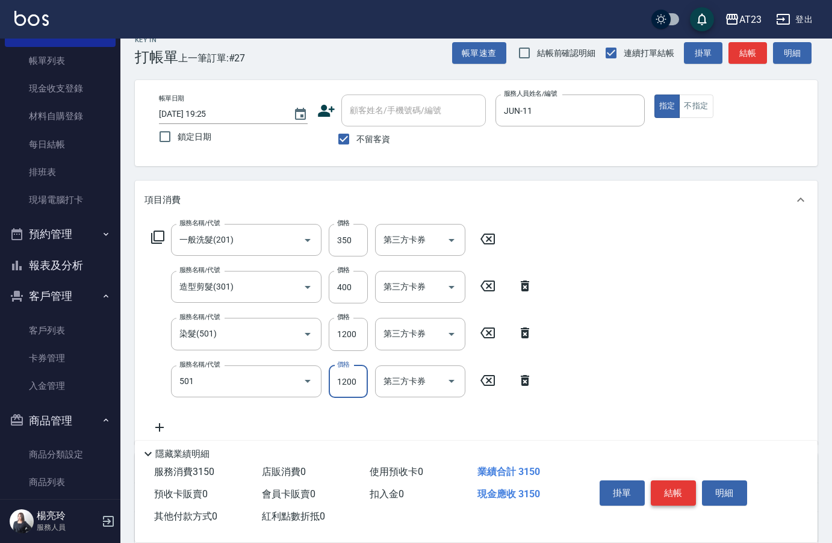
type input "染髮(501)"
click at [673, 483] on button "結帳" at bounding box center [673, 492] width 45 height 25
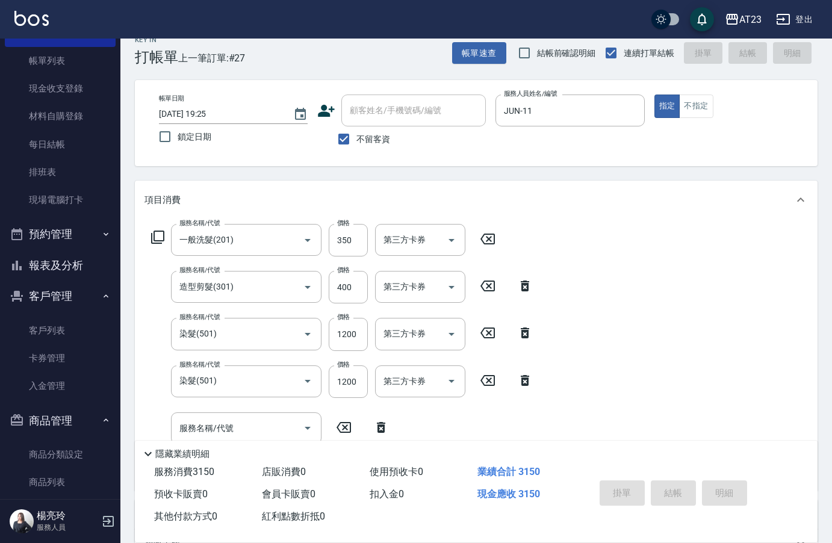
type input "[DATE] 19:26"
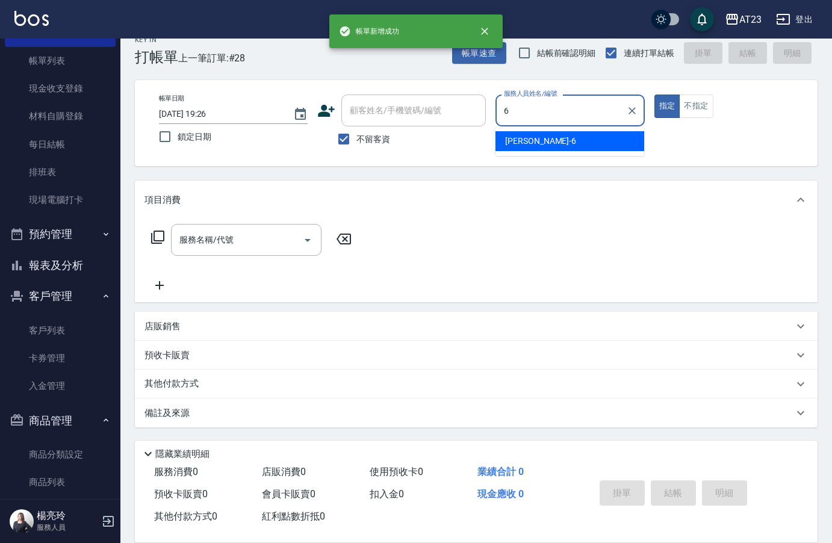
type input "Joann-6"
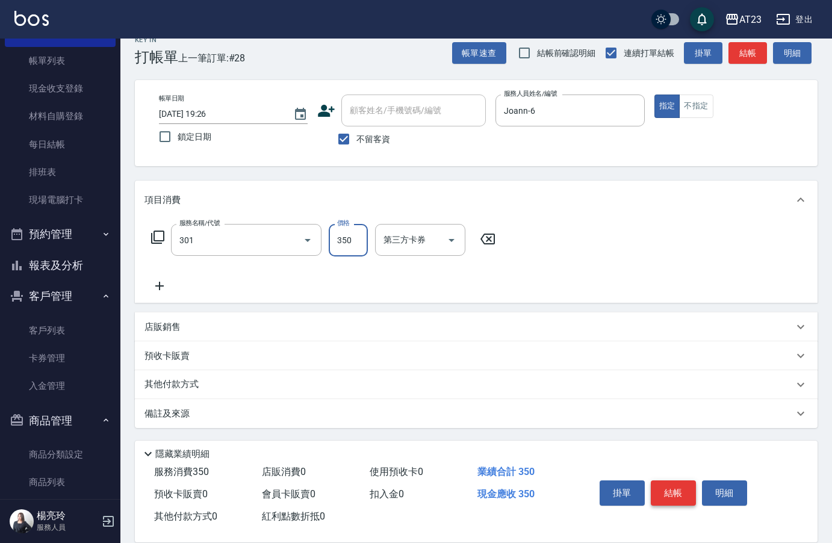
type input "造型剪髮(301)"
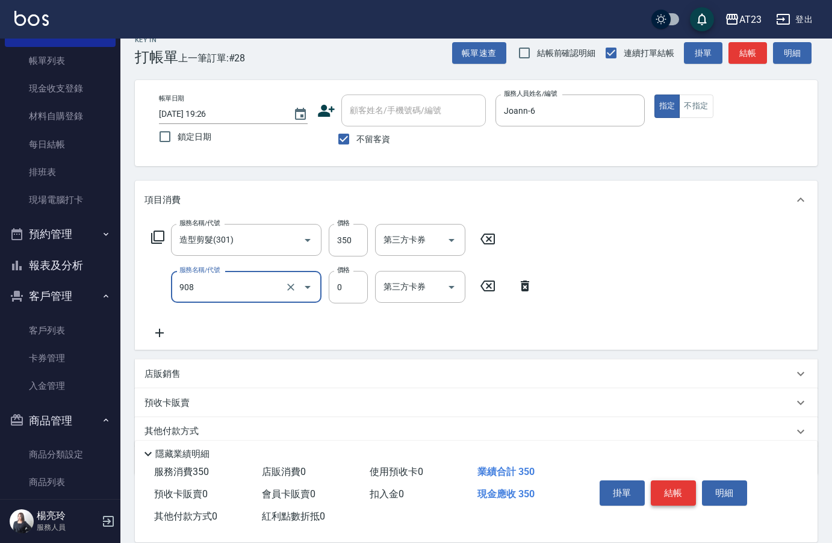
type input "保養保濕卡(908)"
click at [158, 235] on icon at bounding box center [158, 237] width 14 height 14
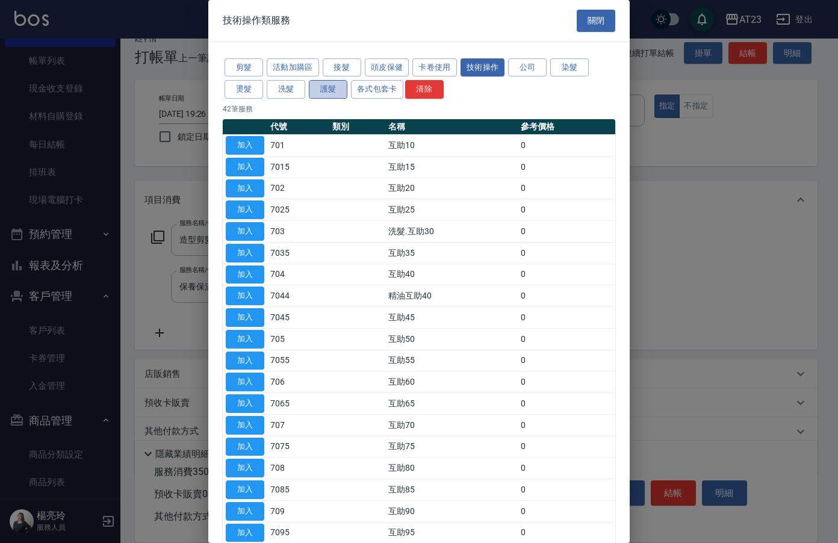
click at [321, 93] on button "護髮" at bounding box center [328, 89] width 39 height 19
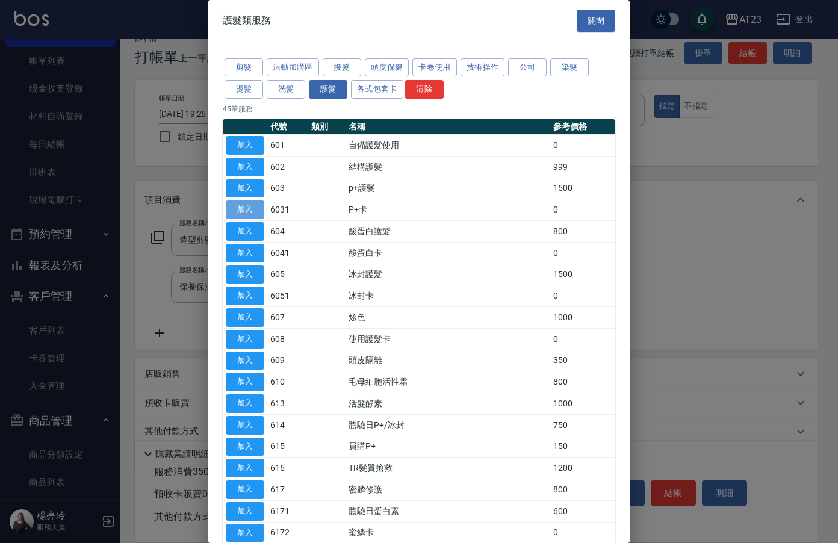
click at [249, 206] on button "加入" at bounding box center [245, 209] width 39 height 19
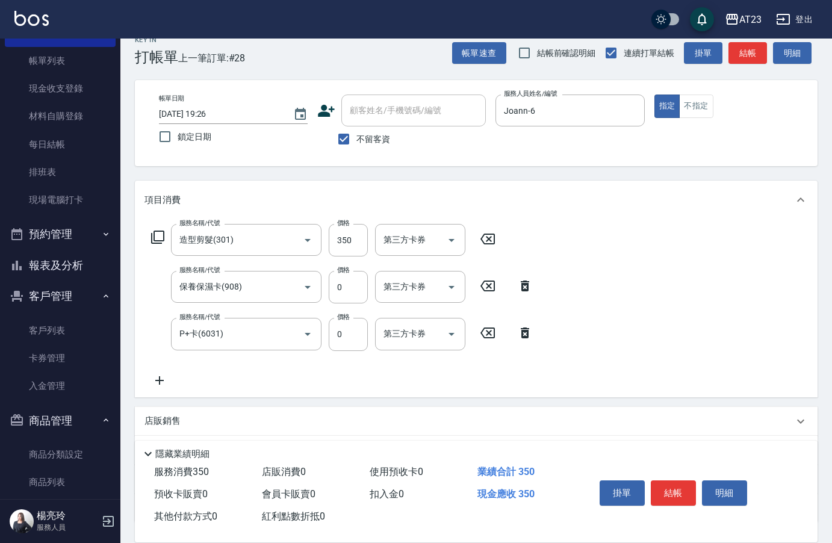
click at [166, 373] on icon at bounding box center [160, 380] width 30 height 14
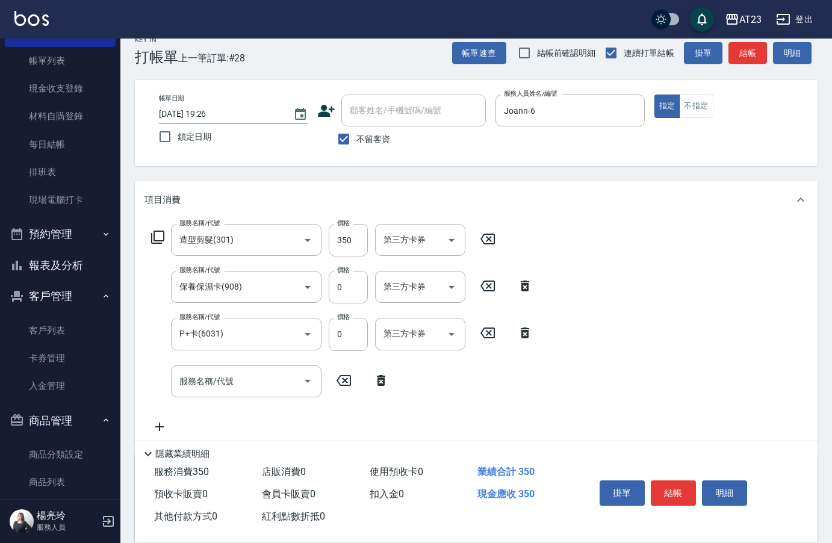
click at [158, 240] on icon at bounding box center [158, 237] width 14 height 14
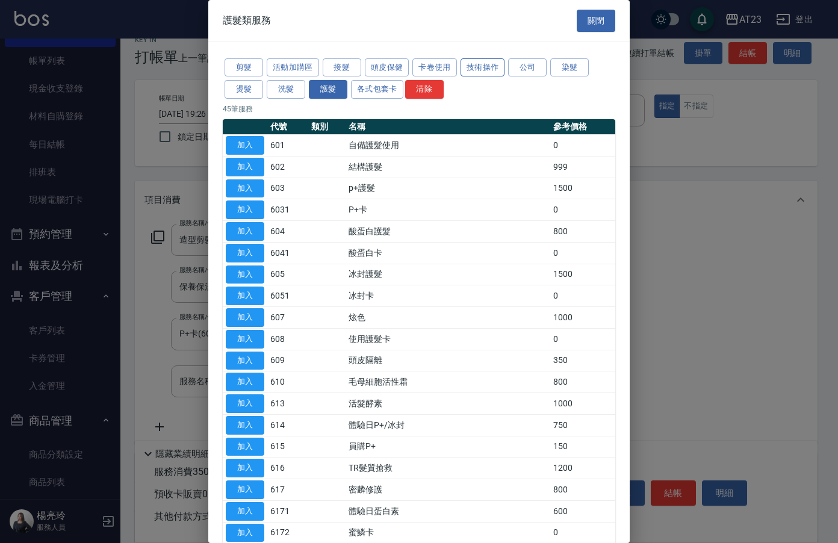
drag, startPoint x: 435, startPoint y: 75, endPoint x: 482, endPoint y: 58, distance: 50.5
click at [482, 58] on div "剪髮 活動加購區 接髮 頭皮保健 卡卷使用 技術操作 公司 染髮 燙髮 洗髮 護髮 各式包套卡 清除" at bounding box center [419, 79] width 393 height 45
click at [482, 58] on button "技術操作" at bounding box center [483, 67] width 45 height 19
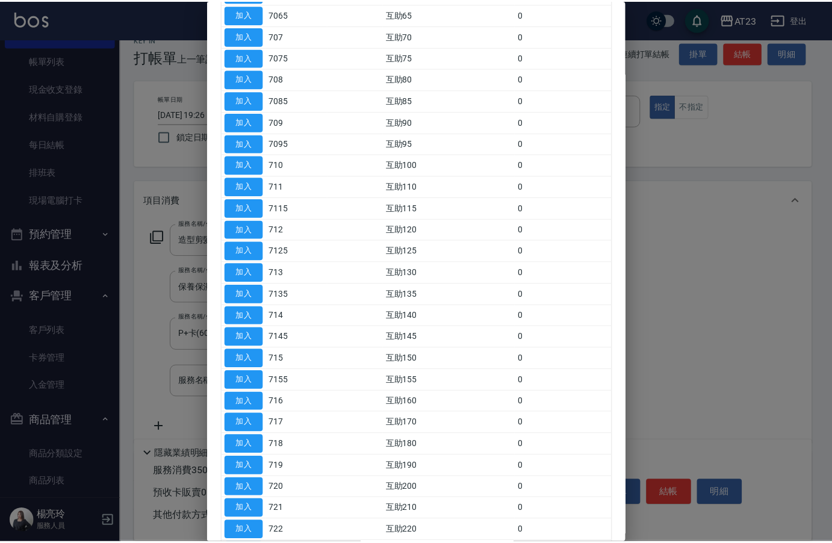
scroll to position [482, 0]
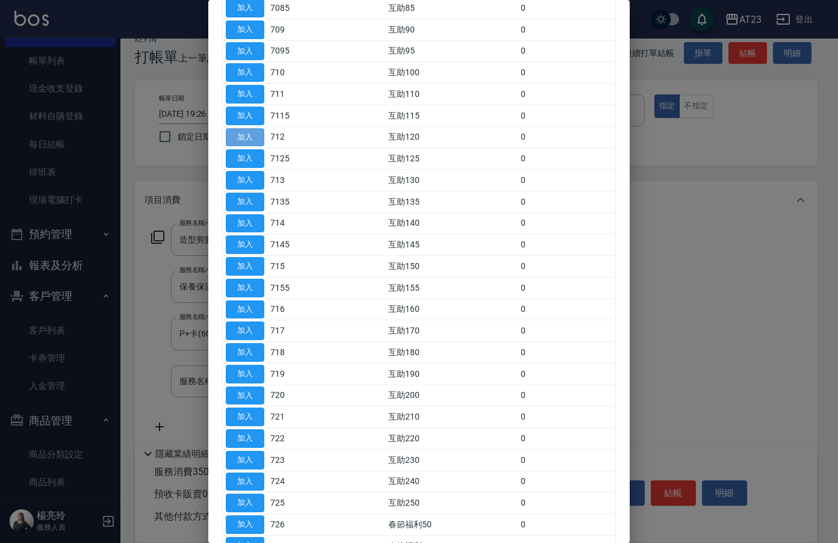
click at [253, 129] on button "加入" at bounding box center [245, 137] width 39 height 19
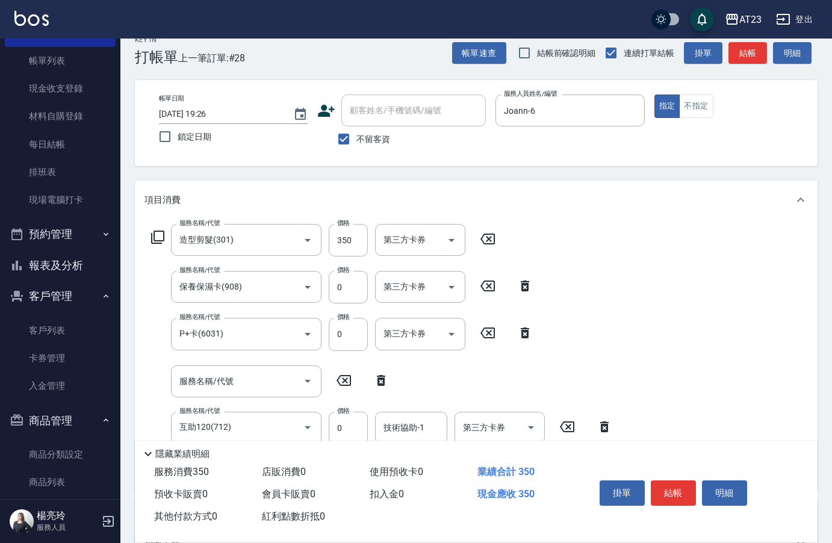
click at [389, 376] on icon at bounding box center [381, 380] width 30 height 14
type input "互助120(712)"
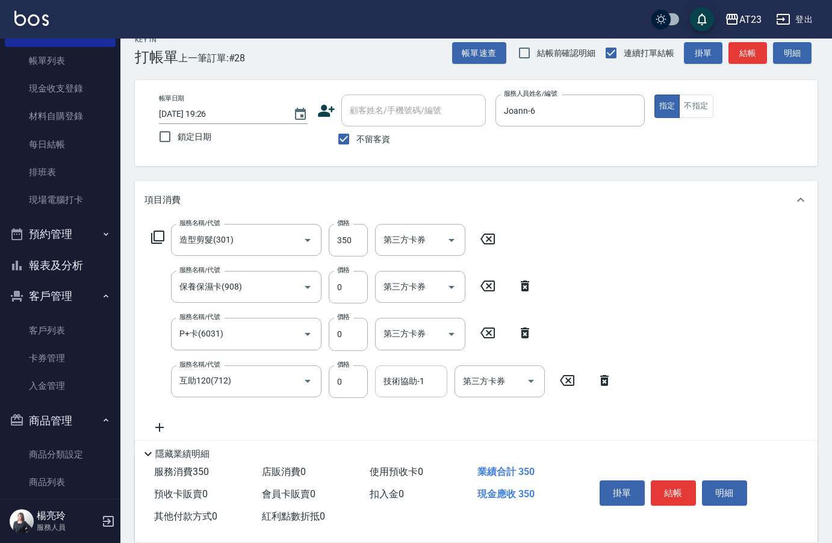
click at [397, 387] on input "技術協助-1" at bounding box center [411, 381] width 61 height 21
type input "Penny-30"
click at [671, 486] on button "結帳" at bounding box center [673, 492] width 45 height 25
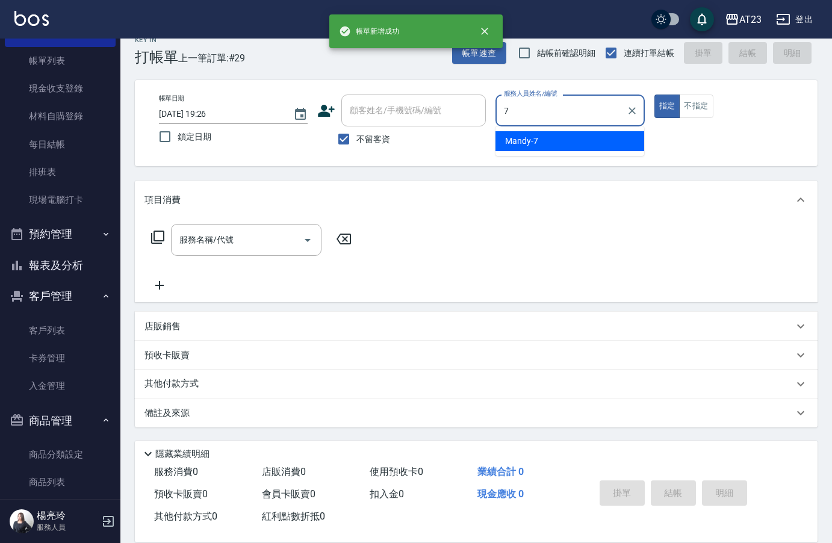
type input "Mandy-7"
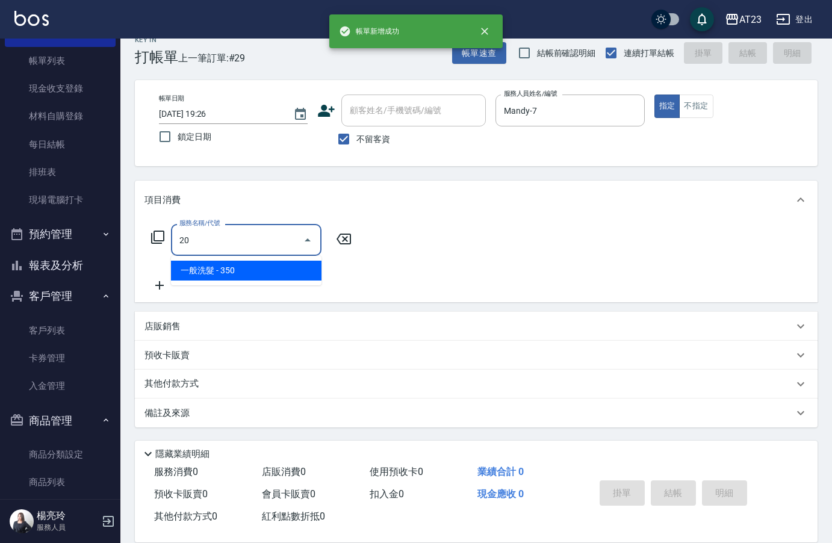
type input "2"
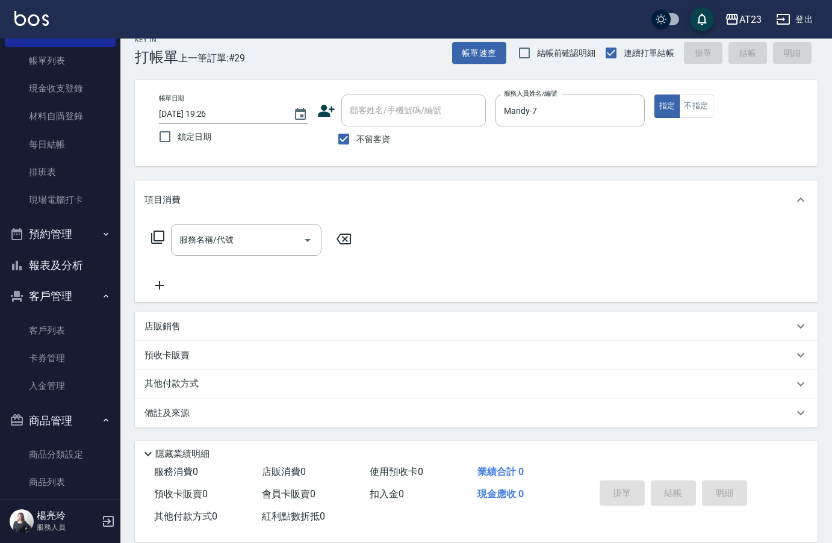
click at [159, 231] on icon at bounding box center [158, 237] width 14 height 14
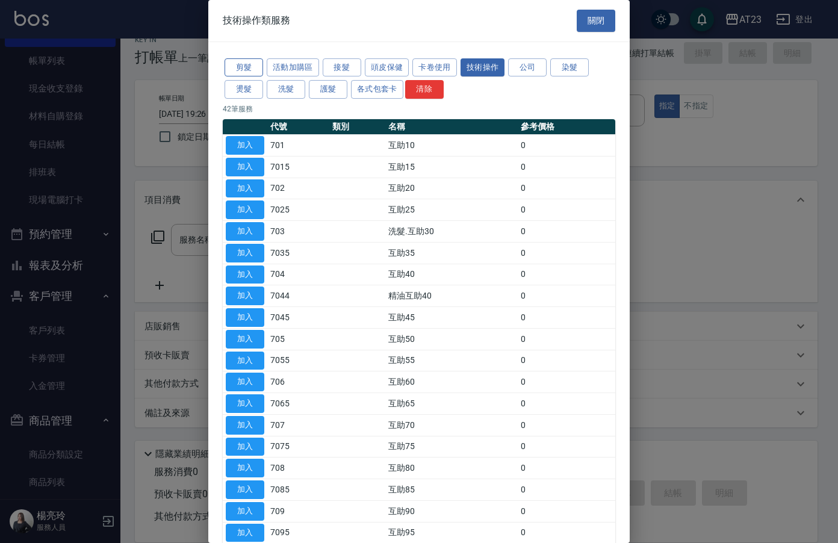
click at [241, 66] on button "剪髮" at bounding box center [244, 67] width 39 height 19
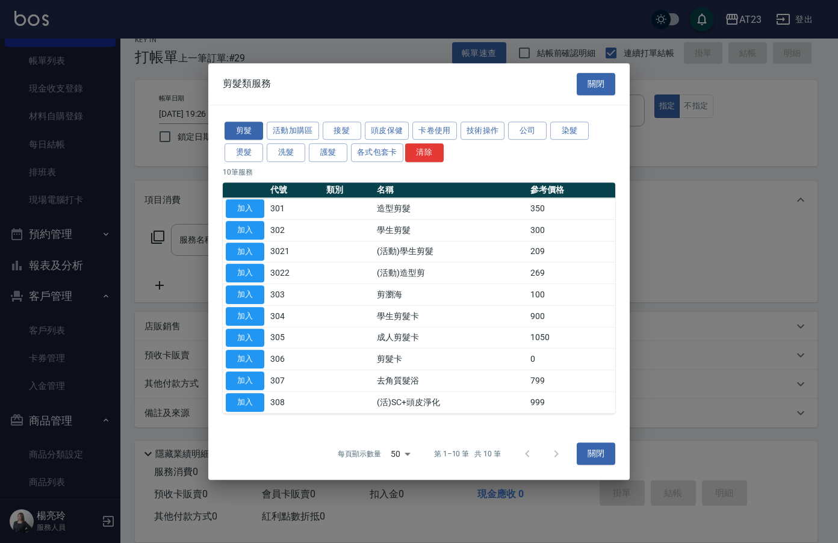
drag, startPoint x: 256, startPoint y: 252, endPoint x: 464, endPoint y: 187, distance: 218.4
click at [269, 245] on tr "加入 3021 (活動)學生剪髮 209" at bounding box center [419, 252] width 393 height 22
click at [246, 247] on button "加入" at bounding box center [245, 252] width 39 height 19
type input "(活動)學生剪髮(3021)"
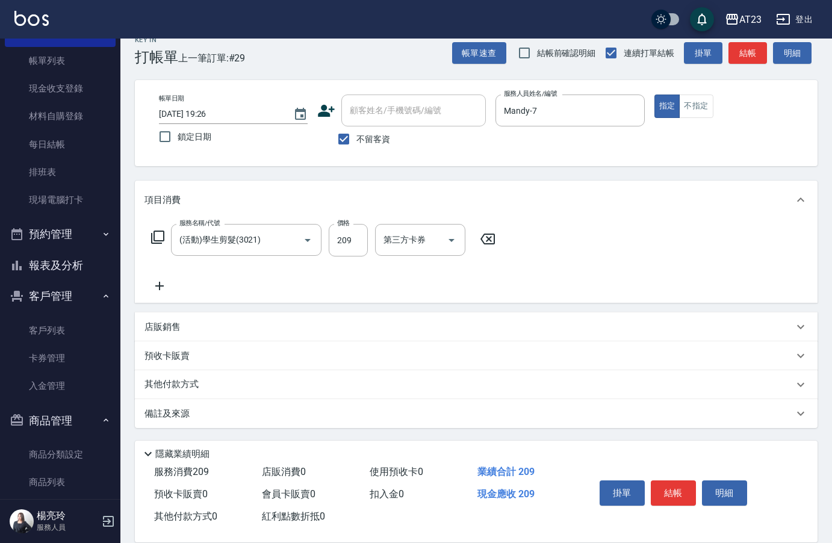
drag, startPoint x: 700, startPoint y: 102, endPoint x: 692, endPoint y: 128, distance: 26.5
click at [700, 107] on button "不指定" at bounding box center [696, 106] width 34 height 23
drag, startPoint x: 674, startPoint y: 472, endPoint x: 669, endPoint y: 485, distance: 14.3
click at [671, 477] on div "掛單 結帳 明細" at bounding box center [673, 495] width 157 height 38
click at [348, 243] on input "209" at bounding box center [348, 240] width 39 height 33
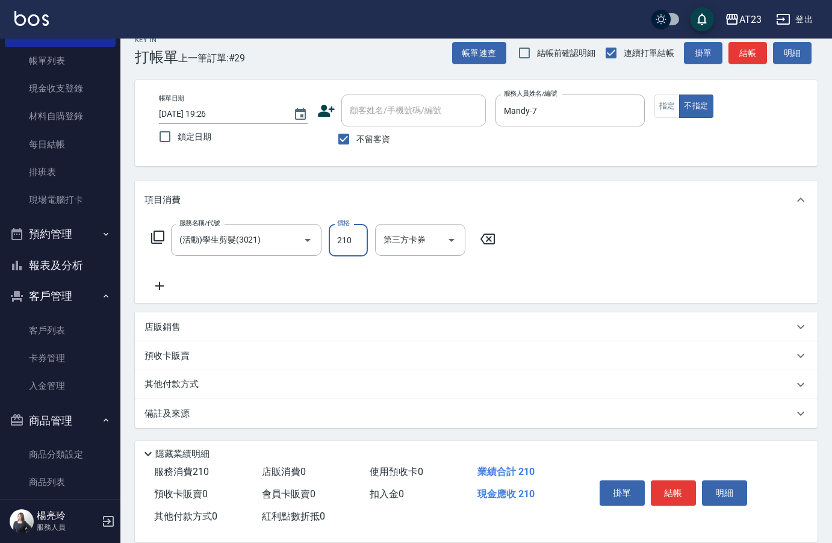
type input "210"
click at [689, 492] on button "結帳" at bounding box center [673, 492] width 45 height 25
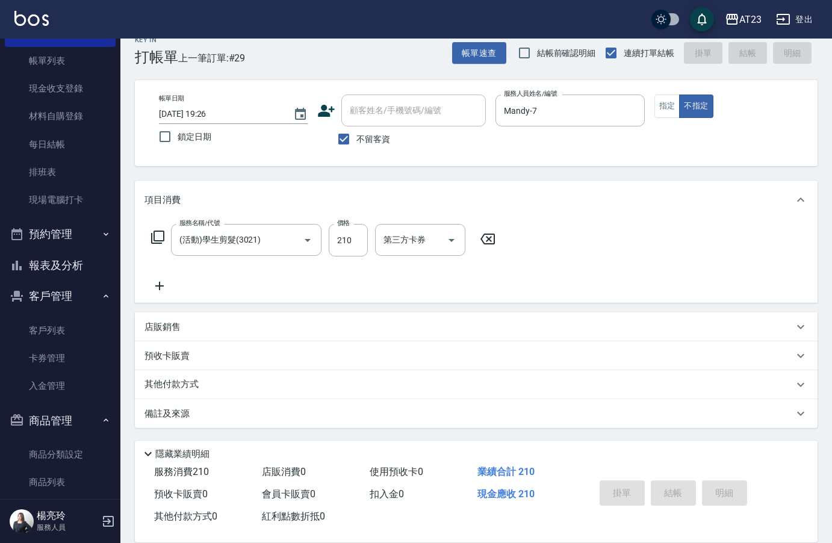
type input "[DATE] 19:27"
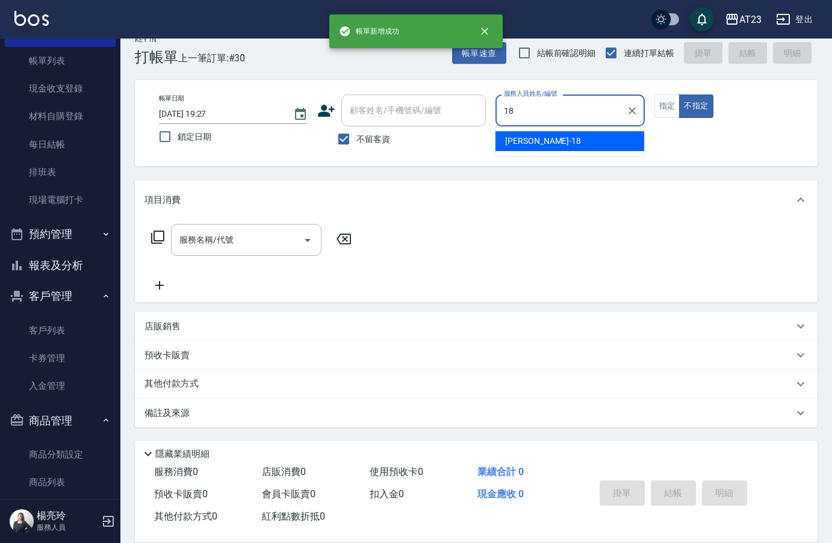
type input "[PERSON_NAME]-18"
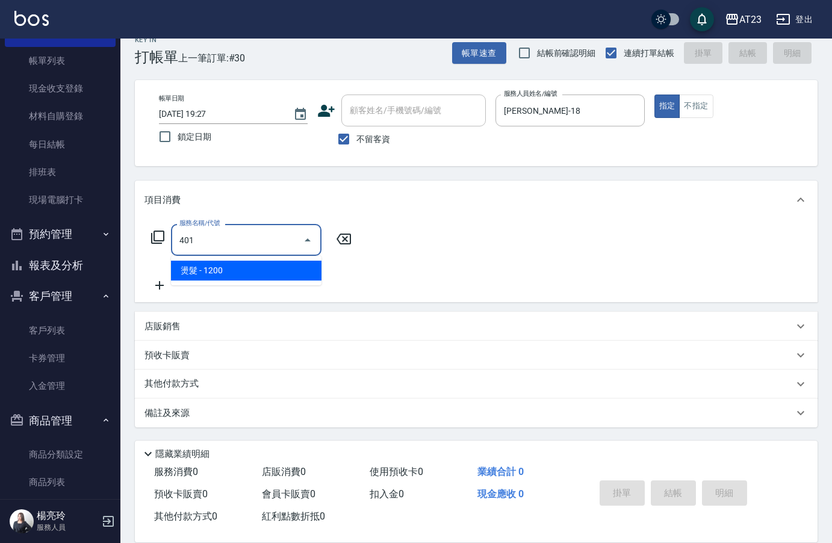
type input "燙髮(401)"
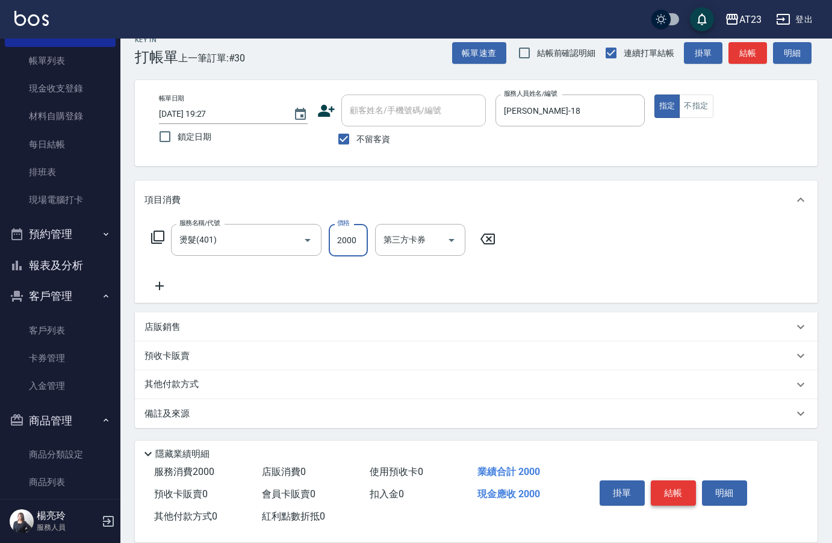
type input "2000"
click at [162, 240] on icon at bounding box center [158, 237] width 14 height 14
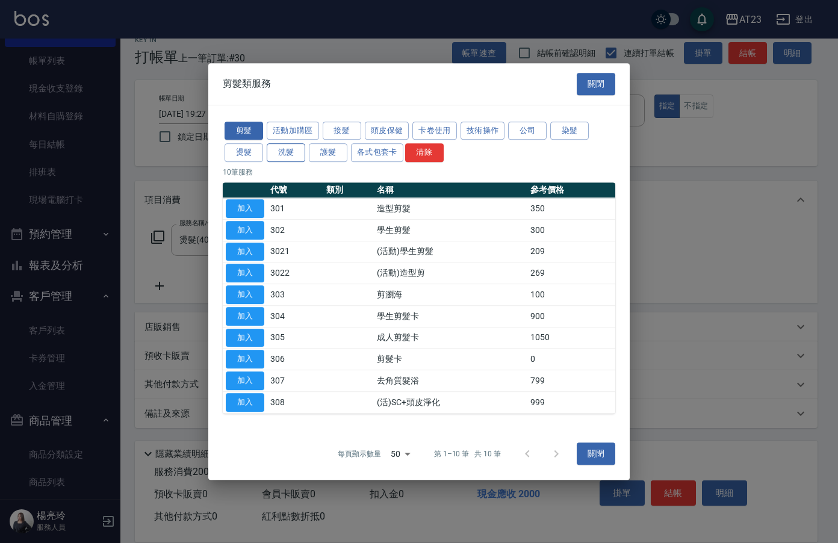
click at [287, 153] on button "洗髮" at bounding box center [286, 152] width 39 height 19
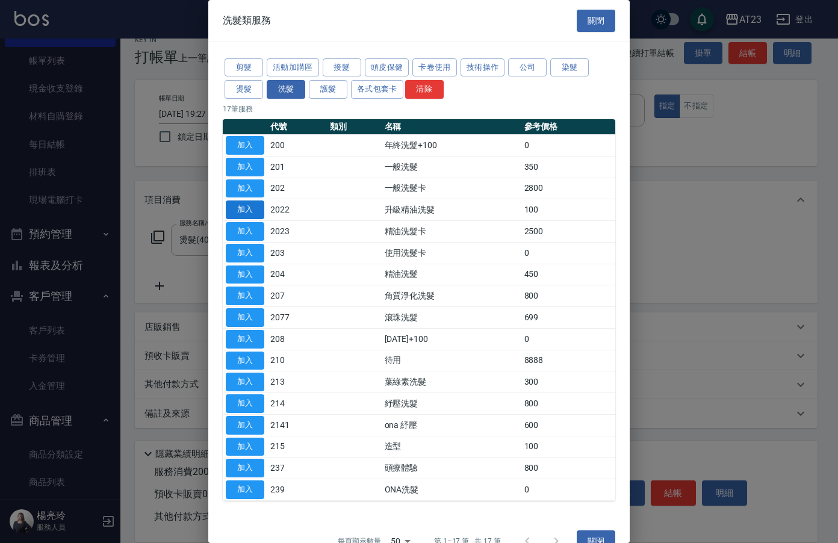
click at [245, 209] on button "加入" at bounding box center [245, 209] width 39 height 19
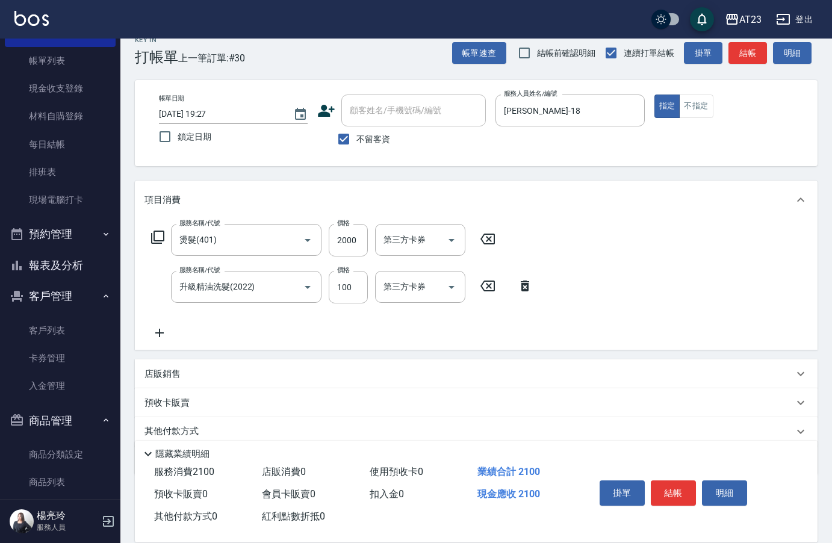
click at [156, 337] on icon at bounding box center [160, 333] width 30 height 14
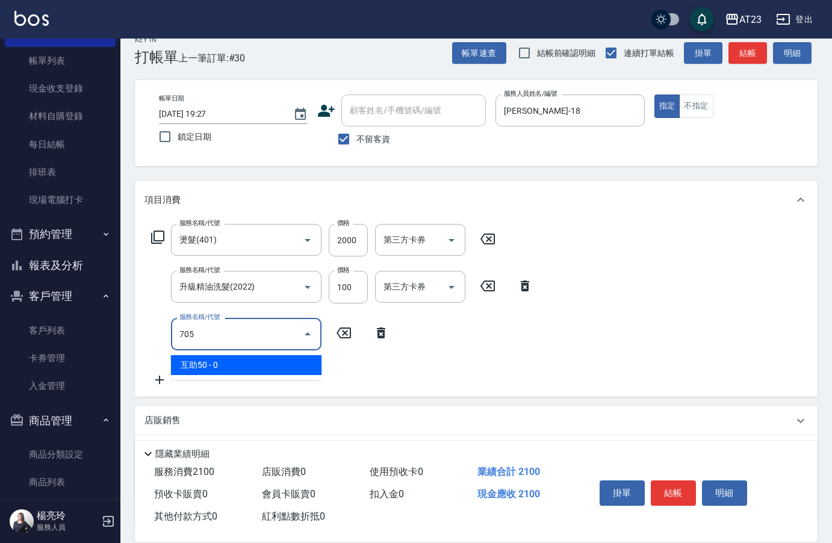
type input "互助50(705)"
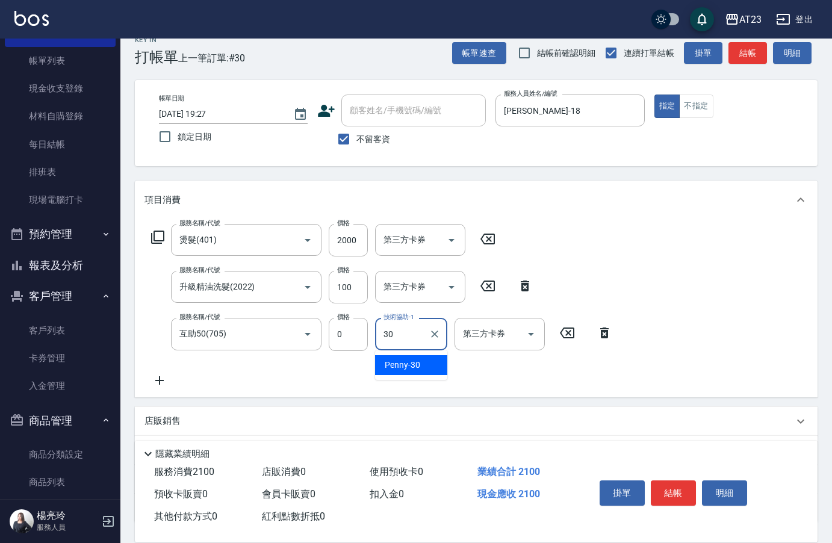
type input "Penny-30"
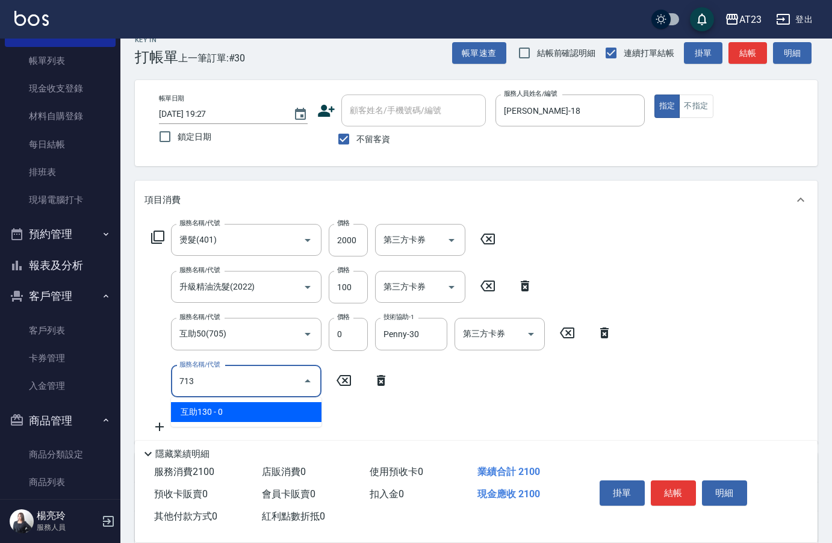
type input "互助130(713)"
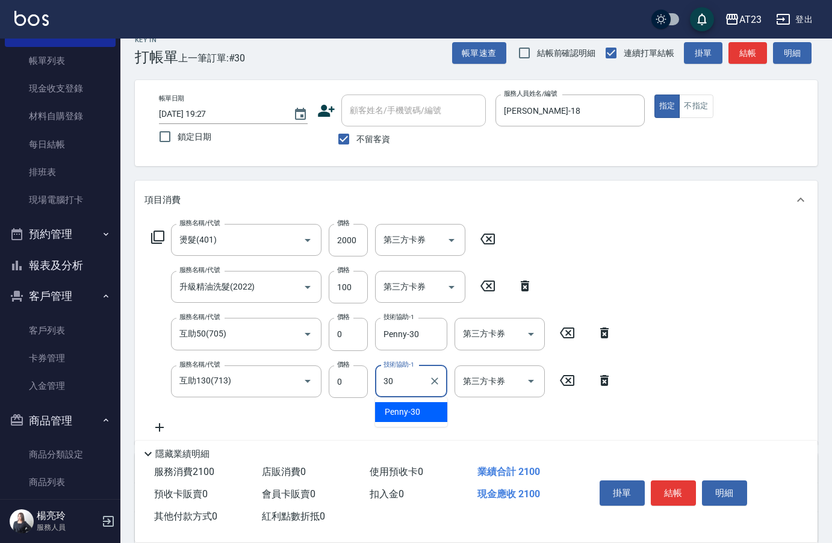
type input "Penny-30"
click at [673, 489] on button "結帳" at bounding box center [673, 492] width 45 height 25
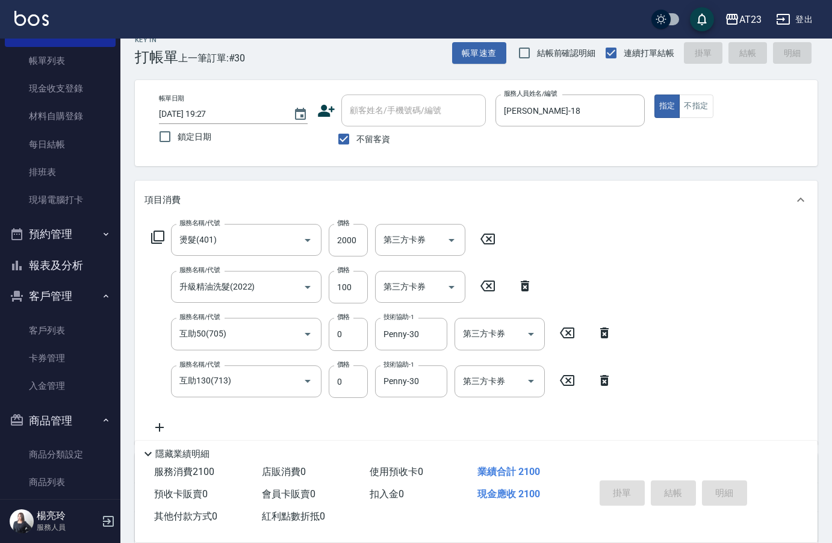
type input "[DATE] 19:29"
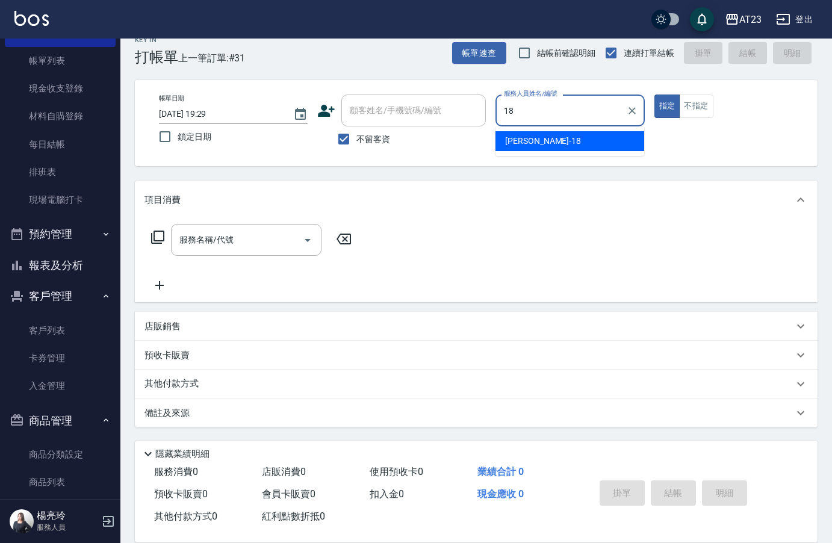
type input "[PERSON_NAME]-18"
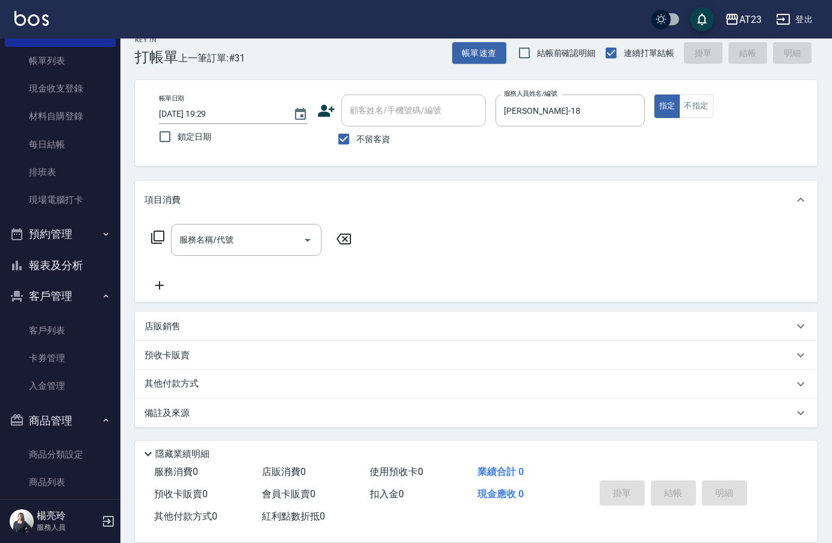
click at [181, 325] on div "店販銷售" at bounding box center [469, 326] width 649 height 13
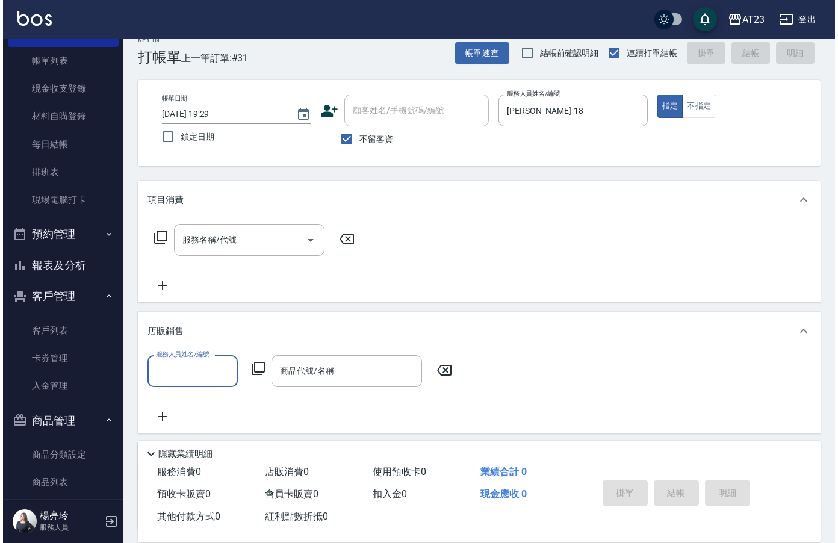
scroll to position [0, 0]
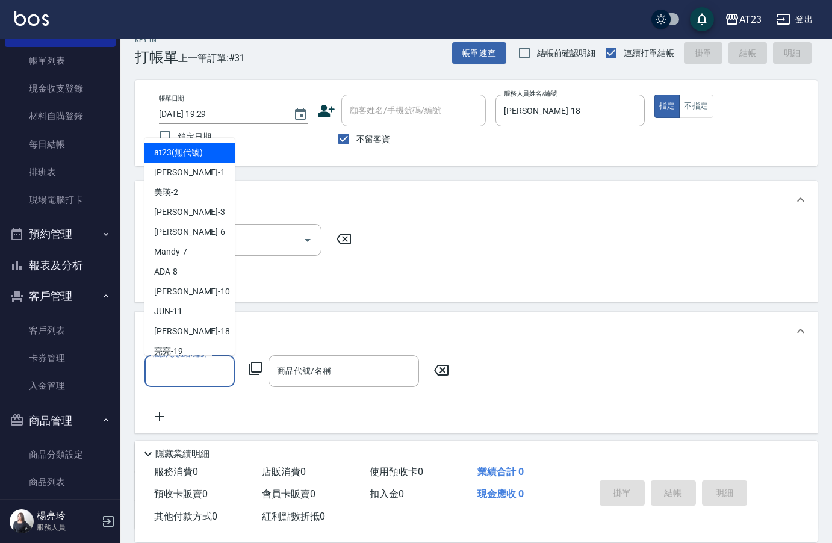
click at [169, 375] on input "服務人員姓名/編號" at bounding box center [189, 371] width 79 height 21
click at [184, 334] on div "[PERSON_NAME] -18" at bounding box center [190, 332] width 90 height 20
type input "[PERSON_NAME]-18"
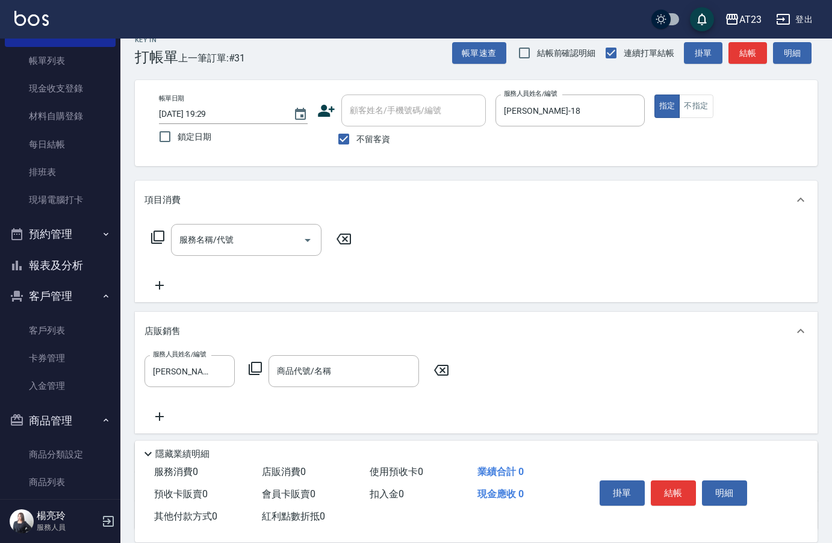
click at [256, 365] on icon at bounding box center [255, 368] width 14 height 14
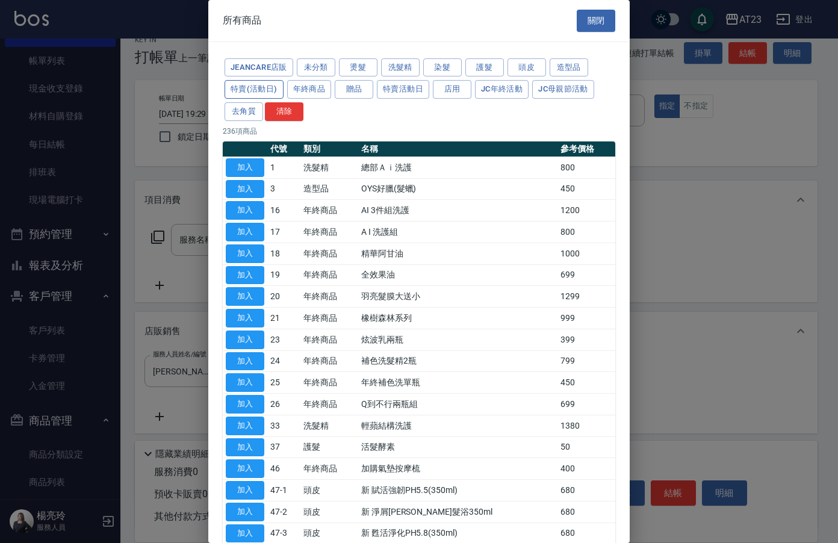
click at [255, 90] on button "特賣(活動日)" at bounding box center [254, 89] width 59 height 19
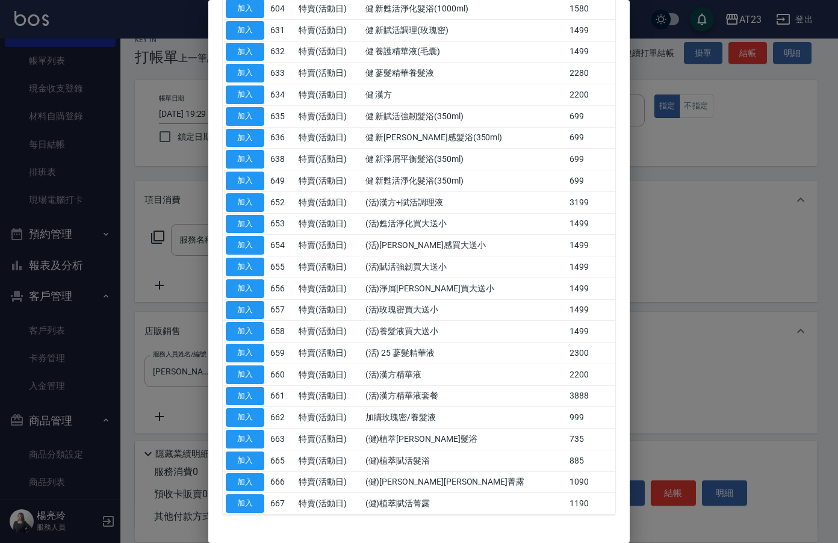
scroll to position [261, 0]
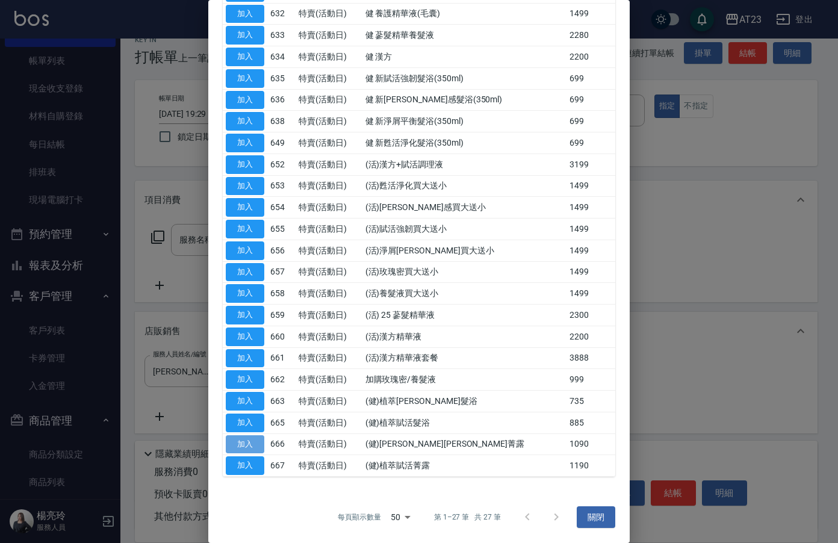
click at [258, 443] on button "加入" at bounding box center [245, 444] width 39 height 19
type input "(健)[PERSON_NAME][PERSON_NAME]菁露"
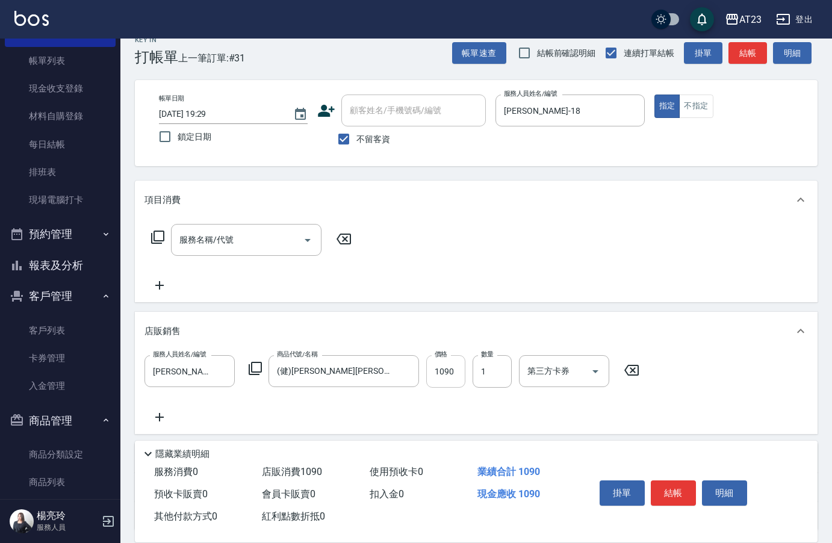
click at [435, 378] on input "1090" at bounding box center [445, 371] width 39 height 33
type input "1190"
click at [256, 370] on icon at bounding box center [255, 368] width 14 height 14
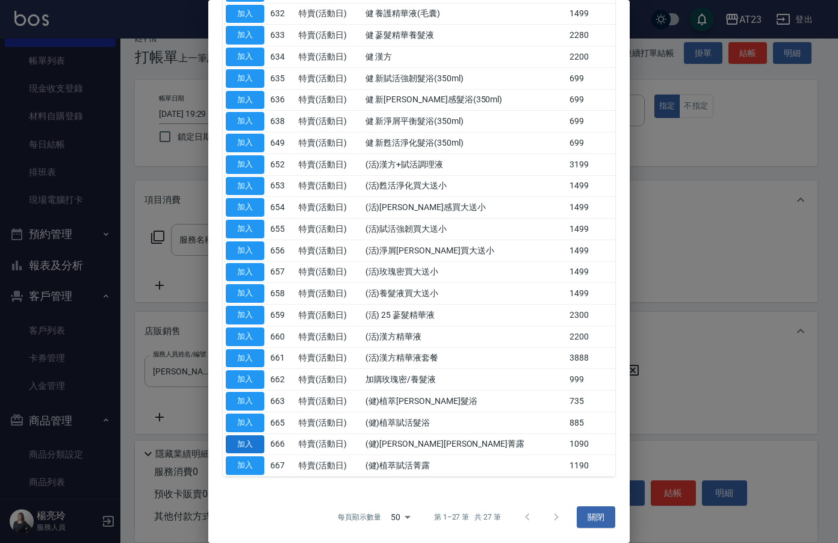
click at [254, 439] on button "加入" at bounding box center [245, 444] width 39 height 19
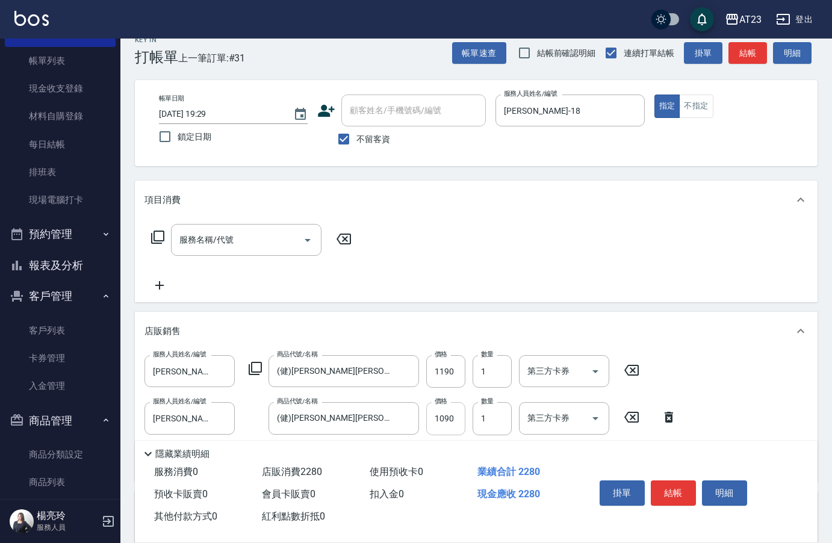
click at [444, 420] on input "1090" at bounding box center [445, 418] width 39 height 33
type input "1190"
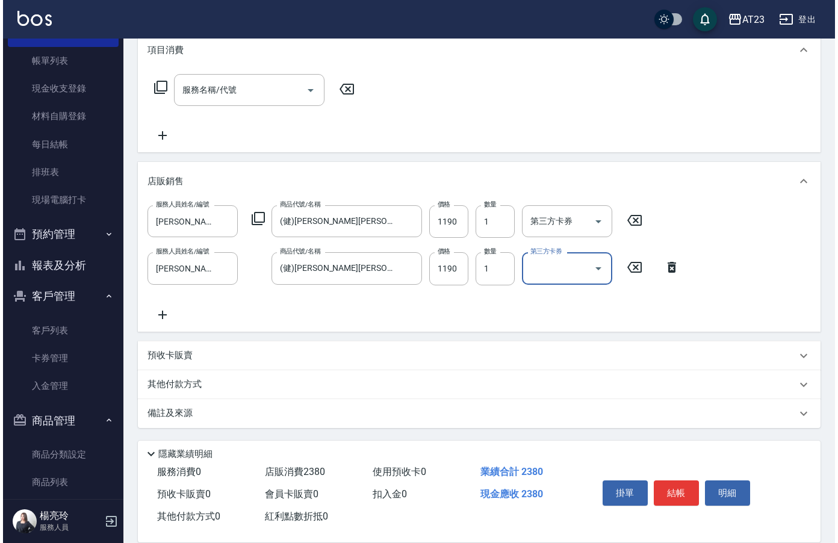
scroll to position [167, 0]
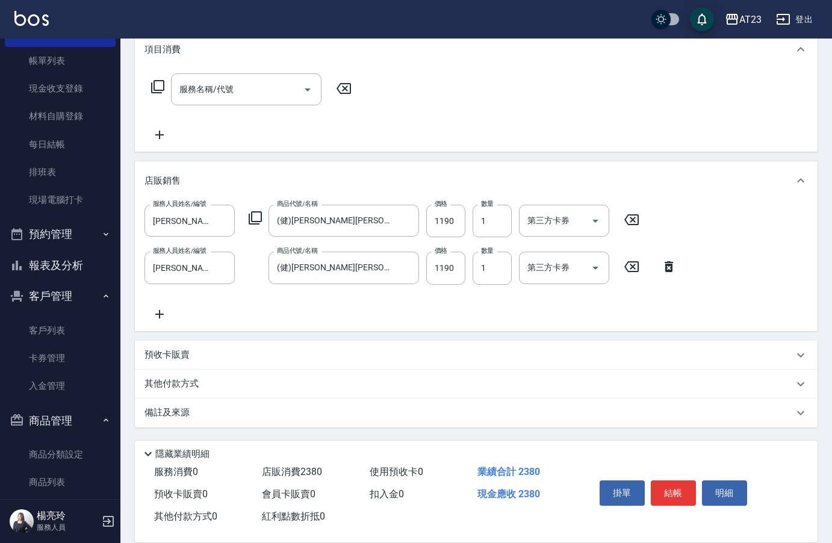
click at [260, 218] on icon at bounding box center [255, 218] width 14 height 14
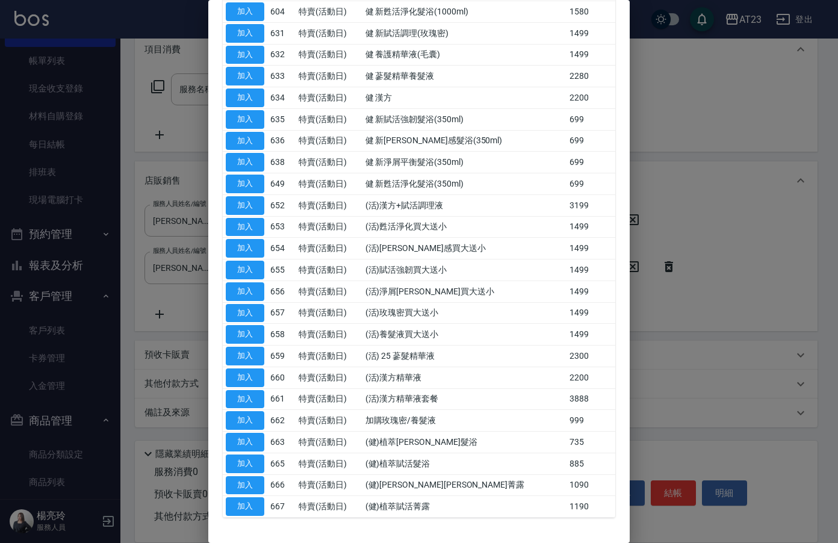
scroll to position [261, 0]
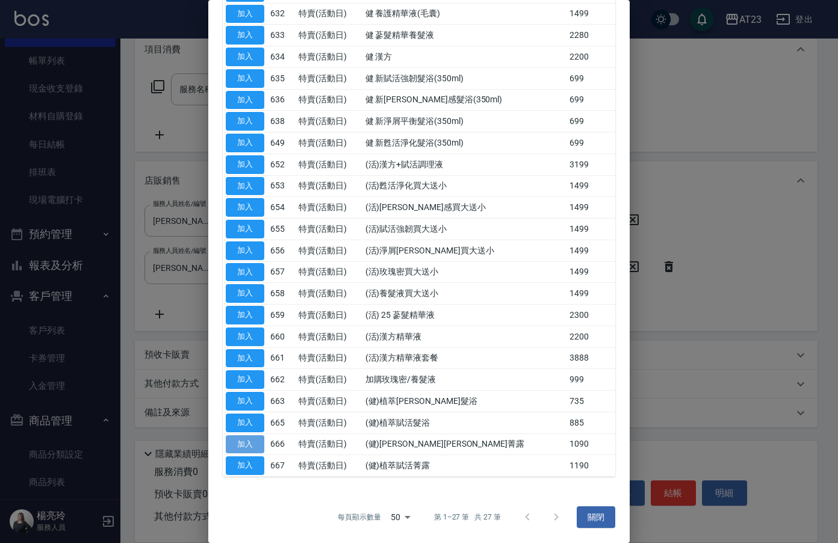
click at [242, 445] on button "加入" at bounding box center [245, 444] width 39 height 19
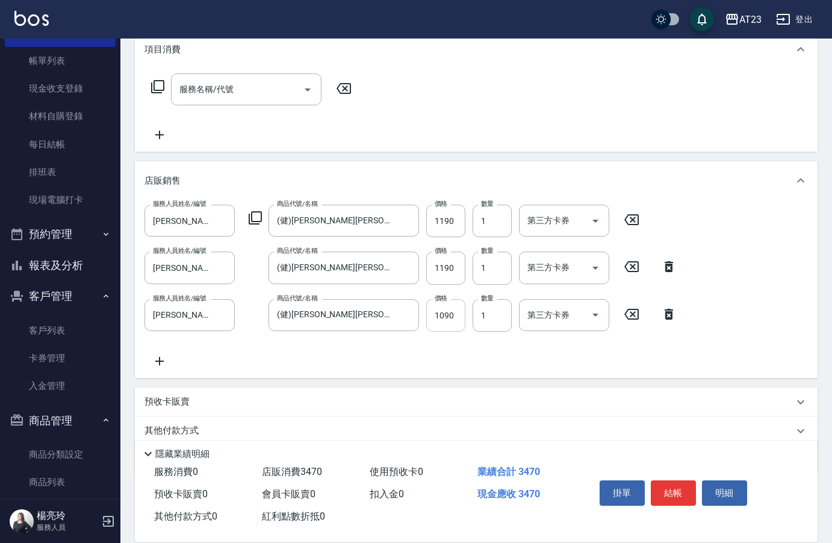
click at [450, 322] on input "1090" at bounding box center [445, 315] width 39 height 33
type input "1190"
click at [258, 216] on icon at bounding box center [255, 218] width 14 height 14
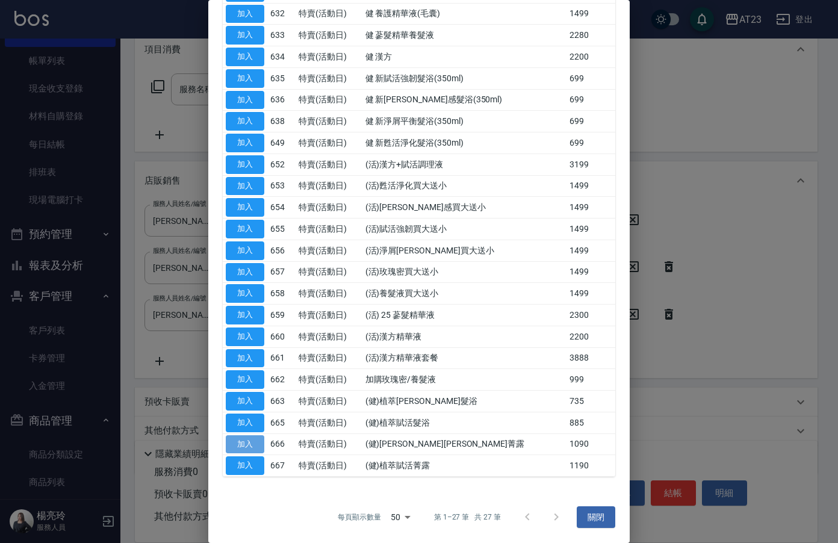
click at [253, 450] on button "加入" at bounding box center [245, 444] width 39 height 19
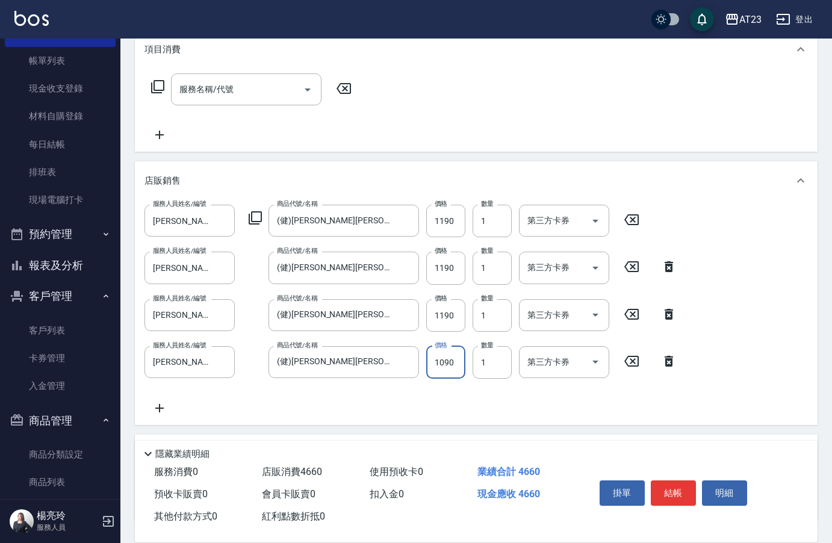
click at [449, 364] on input "1090" at bounding box center [445, 362] width 39 height 33
click at [259, 218] on icon at bounding box center [255, 218] width 14 height 14
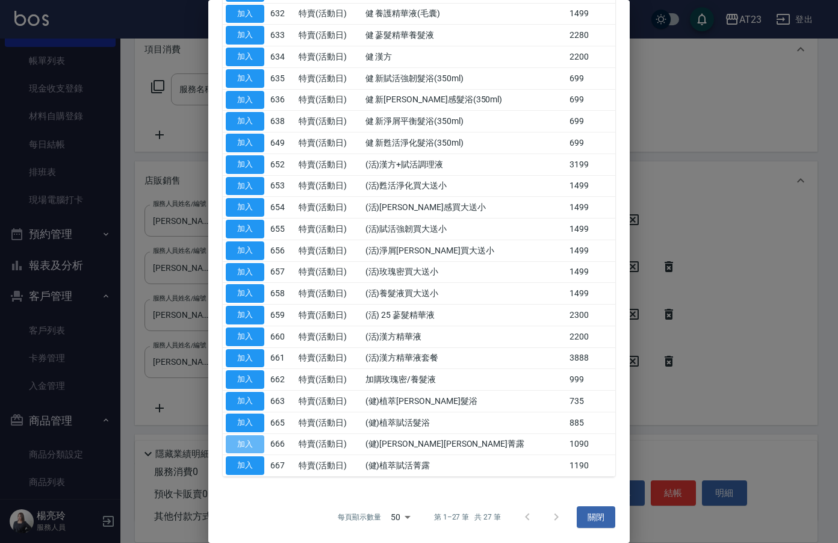
drag, startPoint x: 245, startPoint y: 444, endPoint x: 248, endPoint y: 284, distance: 159.6
click at [246, 441] on button "加入" at bounding box center [245, 444] width 39 height 19
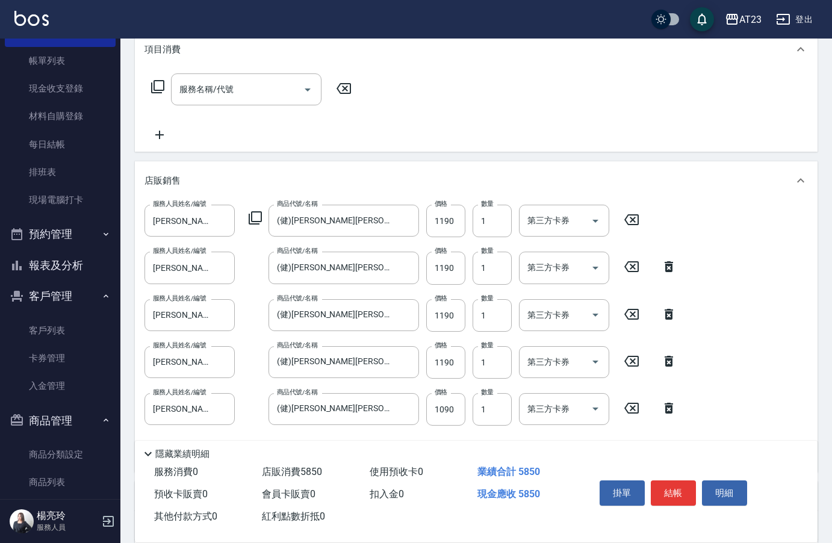
click at [253, 220] on icon at bounding box center [255, 218] width 14 height 14
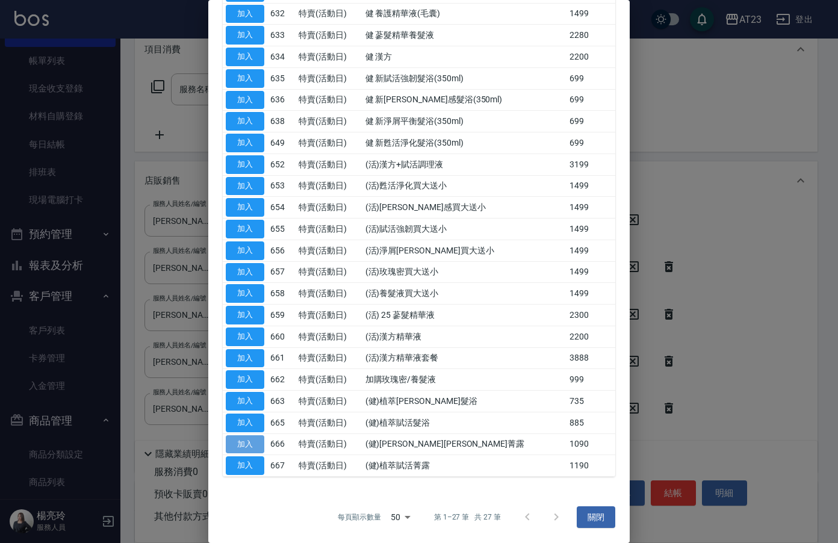
click at [249, 448] on button "加入" at bounding box center [245, 444] width 39 height 19
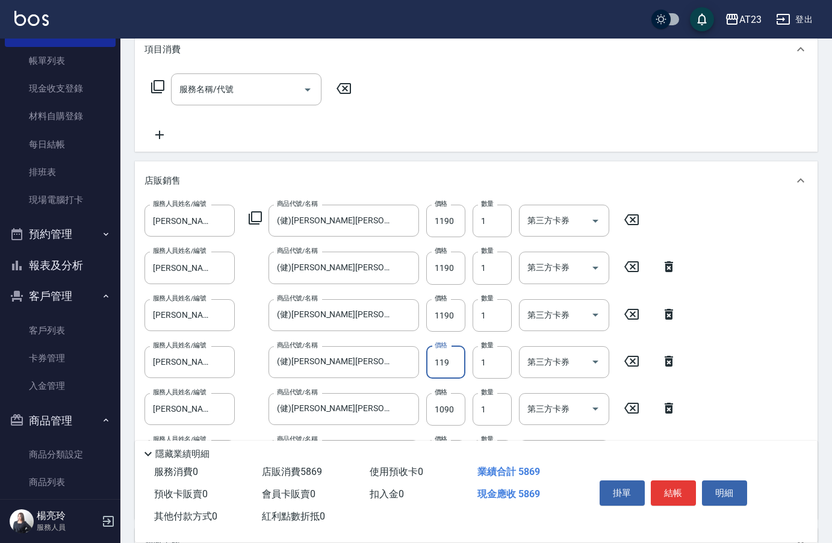
type input "1190"
click at [448, 408] on input "1090" at bounding box center [445, 409] width 39 height 33
type input "1190"
click at [260, 219] on icon at bounding box center [255, 218] width 14 height 14
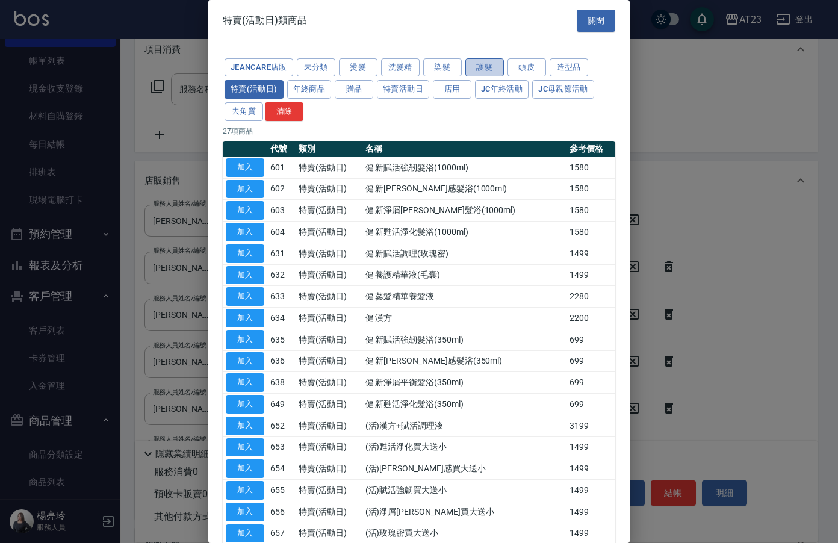
click at [488, 70] on button "護髮" at bounding box center [484, 67] width 39 height 19
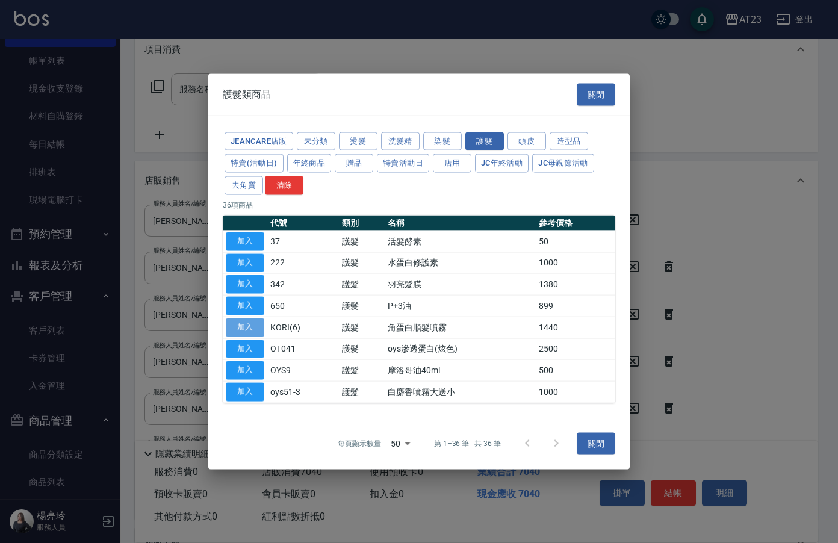
click at [245, 328] on button "加入" at bounding box center [245, 327] width 39 height 19
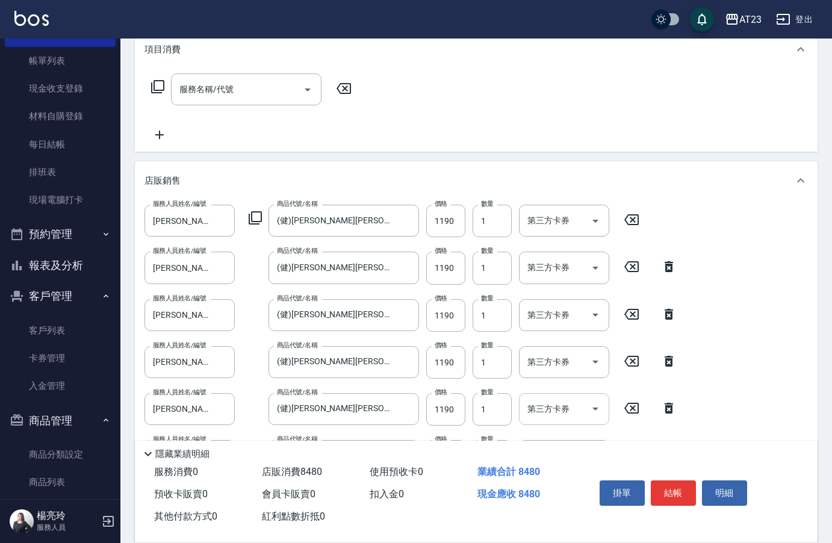
scroll to position [402, 0]
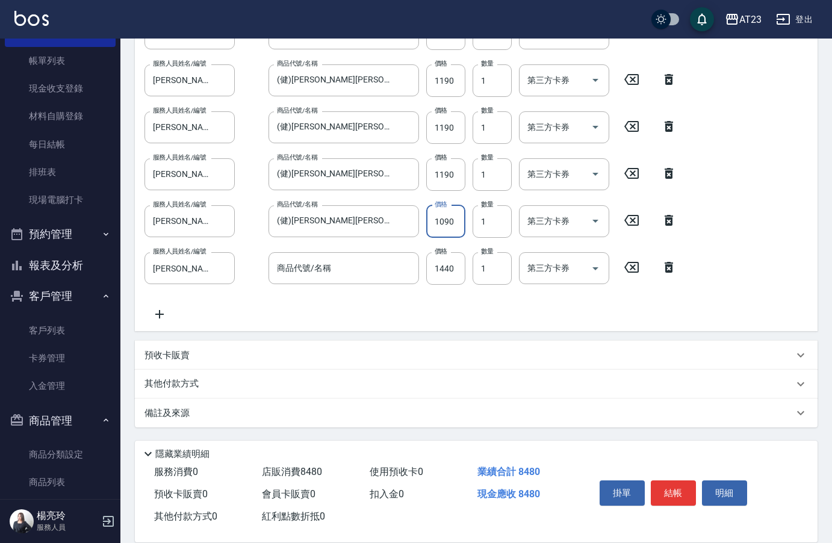
click at [444, 226] on input "1090" at bounding box center [445, 221] width 39 height 33
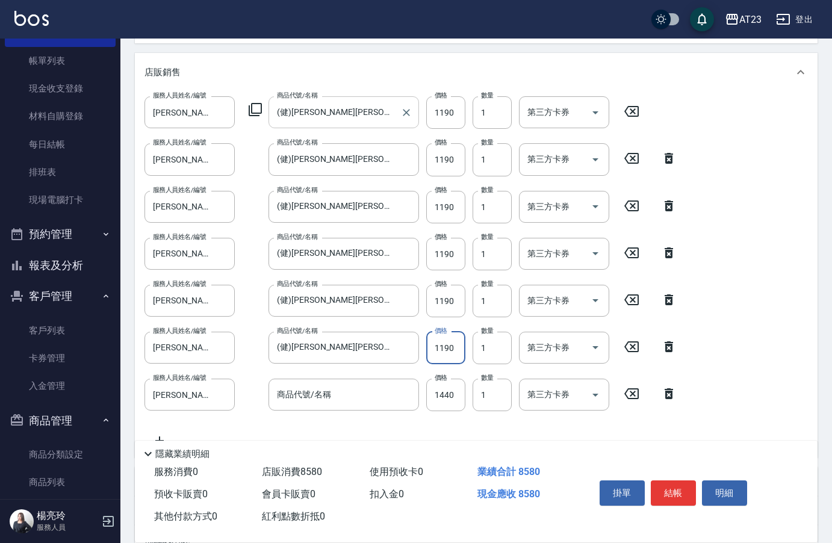
scroll to position [161, 0]
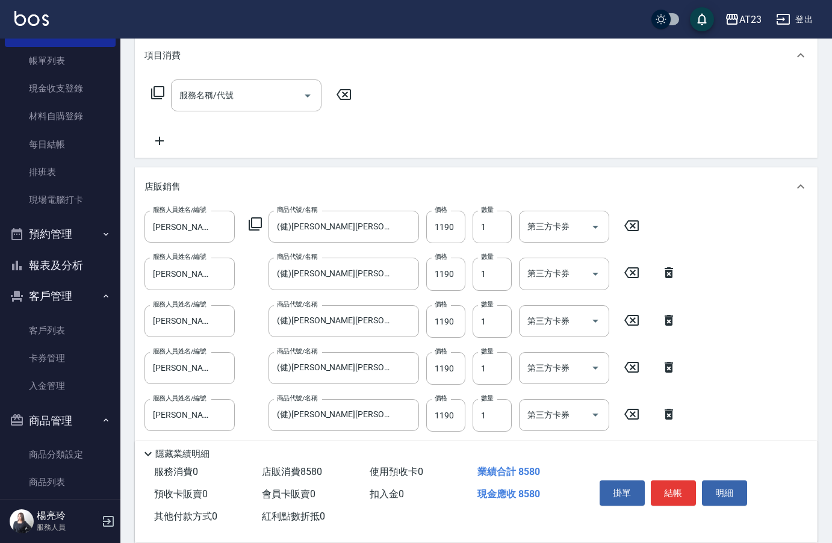
type input "1190"
click at [259, 225] on icon at bounding box center [255, 224] width 14 height 14
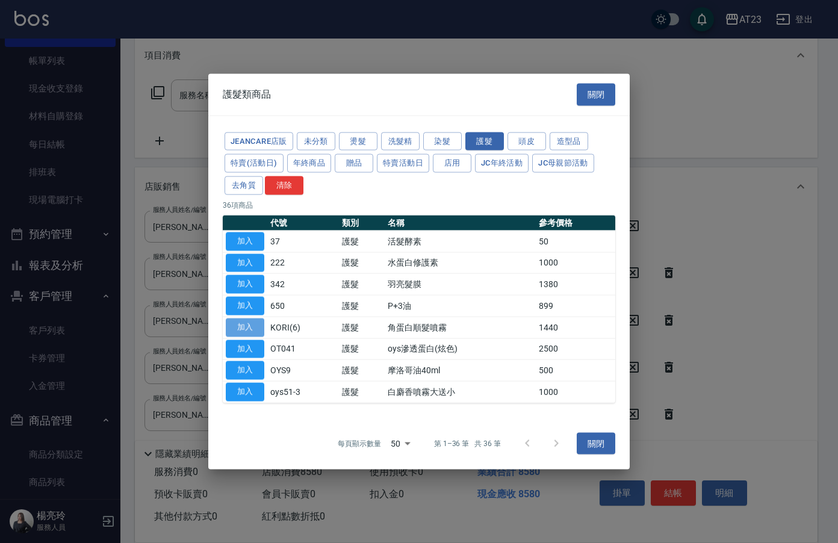
click at [240, 326] on button "加入" at bounding box center [245, 327] width 39 height 19
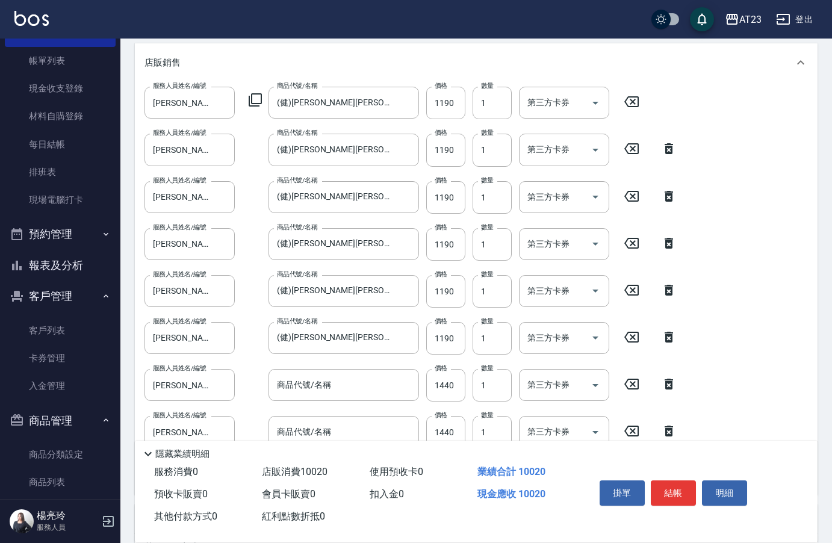
scroll to position [449, 0]
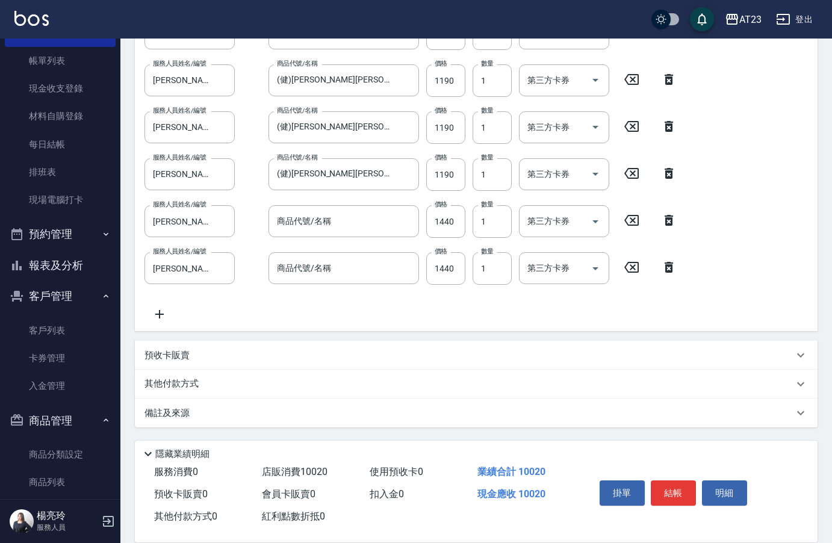
click at [671, 270] on icon at bounding box center [669, 267] width 30 height 14
click at [663, 489] on button "結帳" at bounding box center [673, 492] width 45 height 25
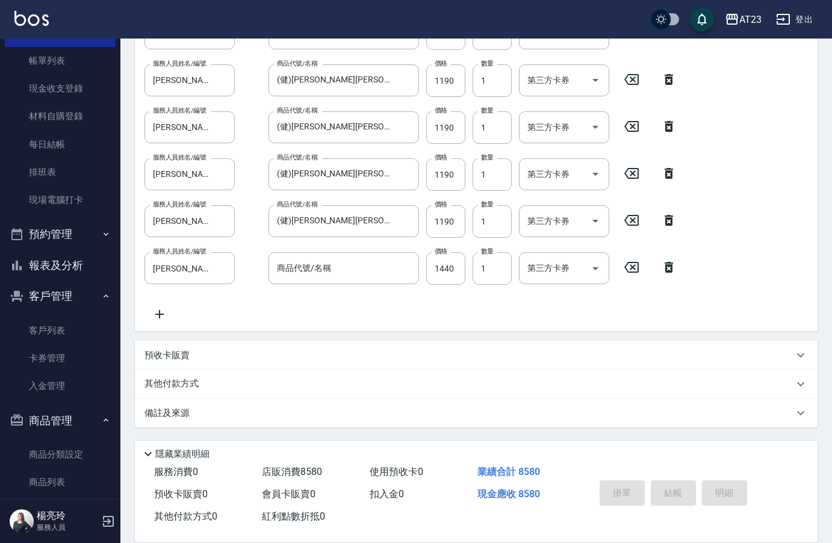
type input "[DATE] 19:32"
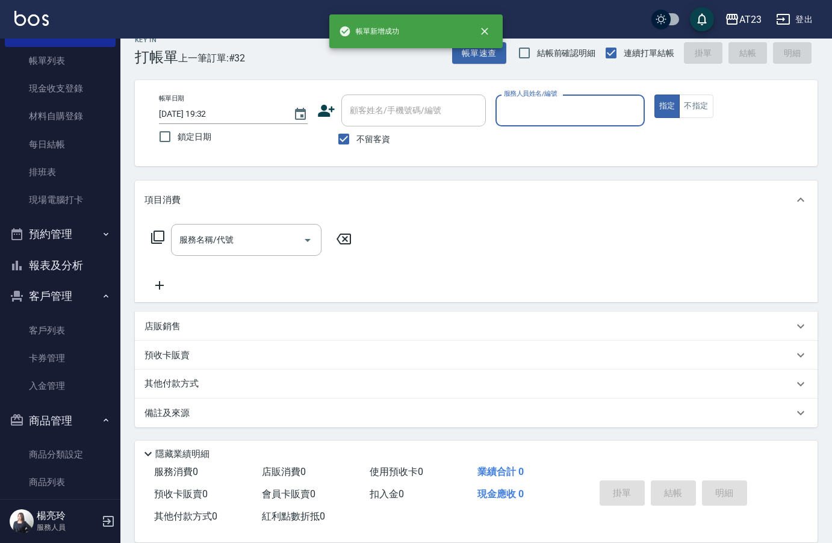
scroll to position [17, 0]
type input "[PERSON_NAME]-1"
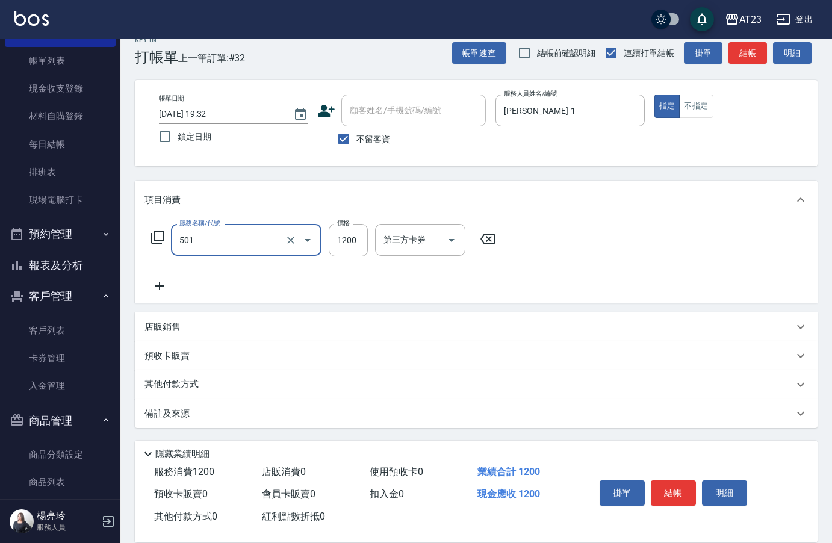
type input "染髮(501)"
type input "2000"
click at [246, 388] on div "其他付款方式" at bounding box center [469, 384] width 649 height 13
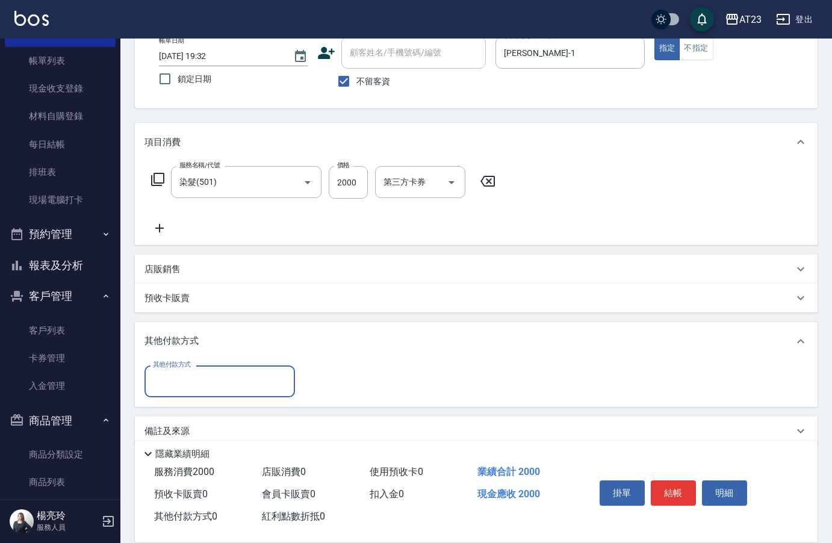
scroll to position [91, 0]
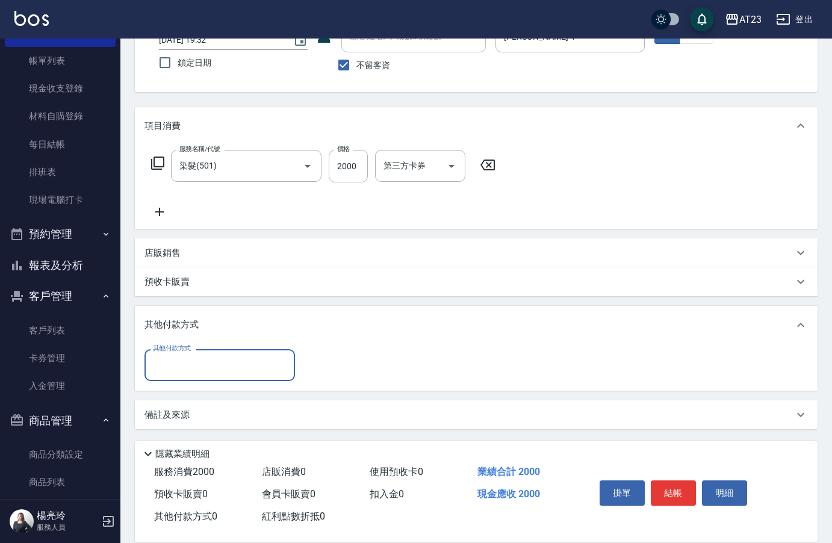
click at [207, 356] on input "其他付款方式" at bounding box center [220, 365] width 140 height 21
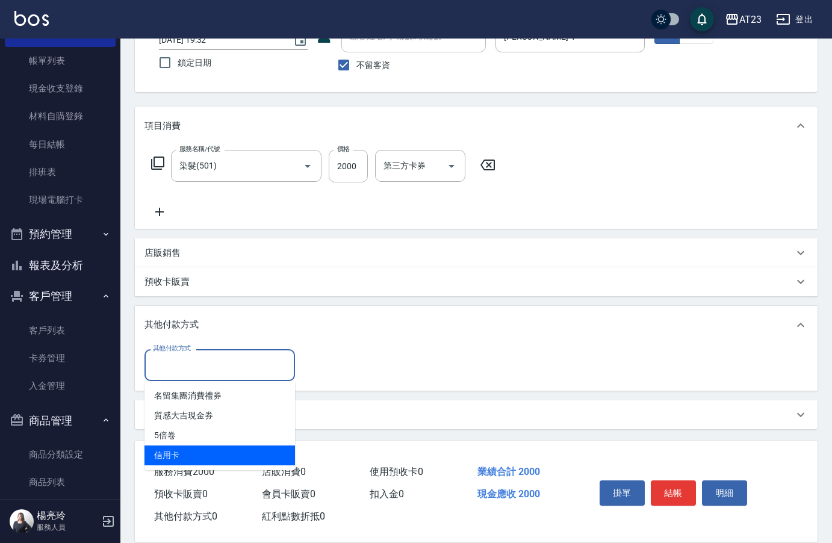
click at [206, 456] on span "信用卡" at bounding box center [220, 456] width 151 height 20
type input "信用卡"
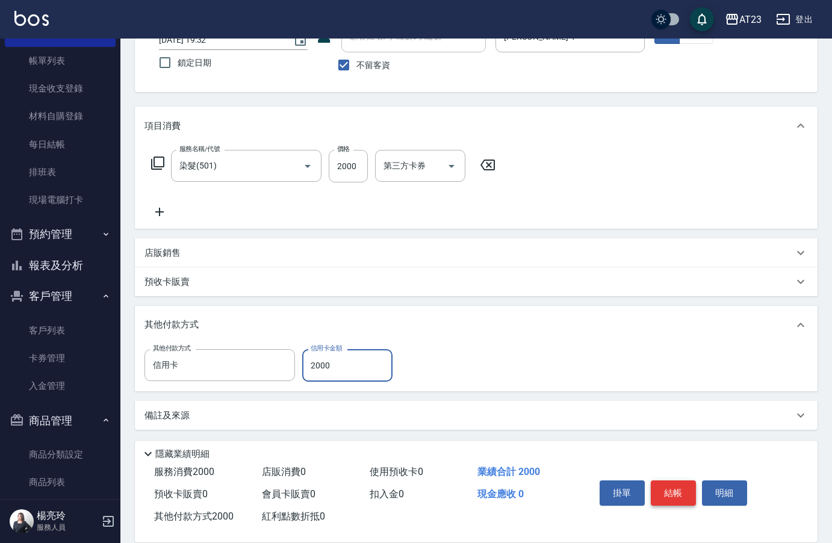
type input "2000"
click at [675, 493] on button "結帳" at bounding box center [673, 492] width 45 height 25
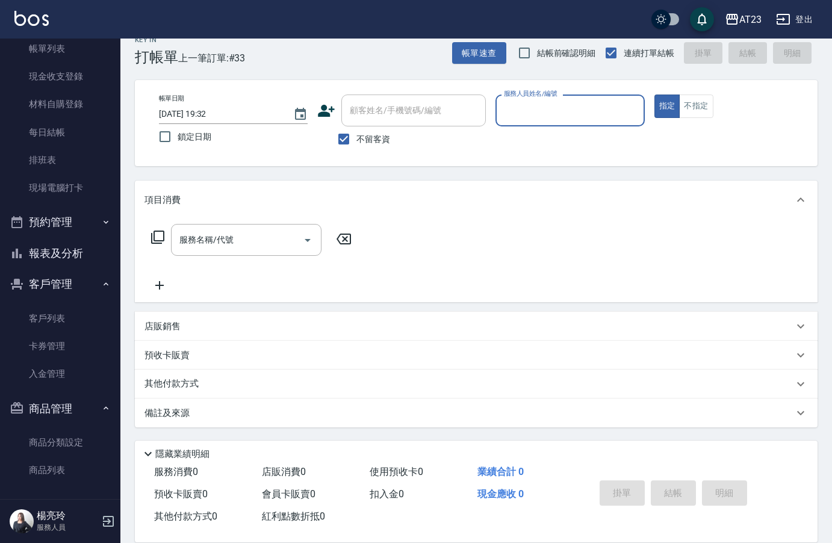
scroll to position [77, 0]
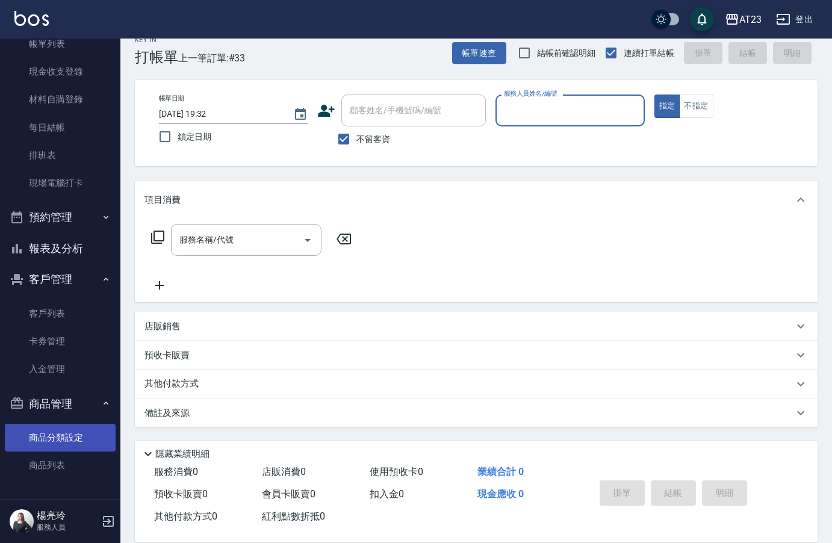
click at [81, 440] on link "商品分類設定" at bounding box center [60, 438] width 111 height 28
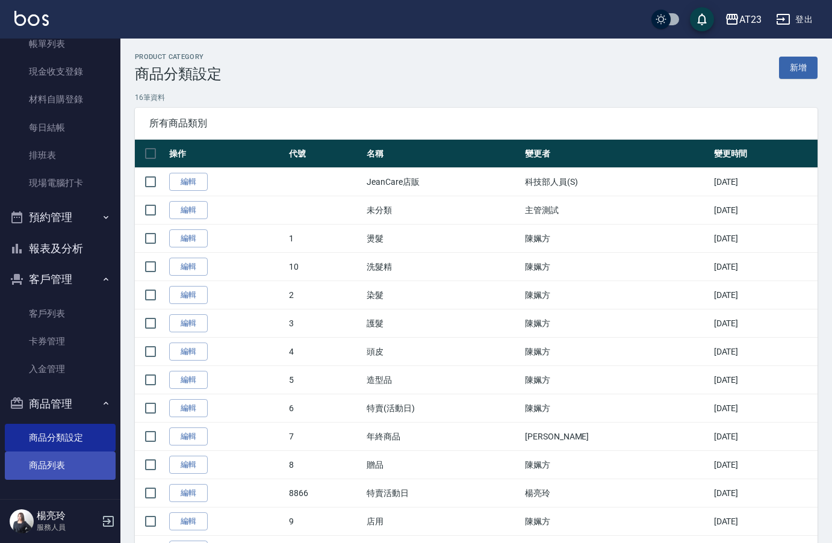
click at [49, 464] on link "商品列表" at bounding box center [60, 466] width 111 height 28
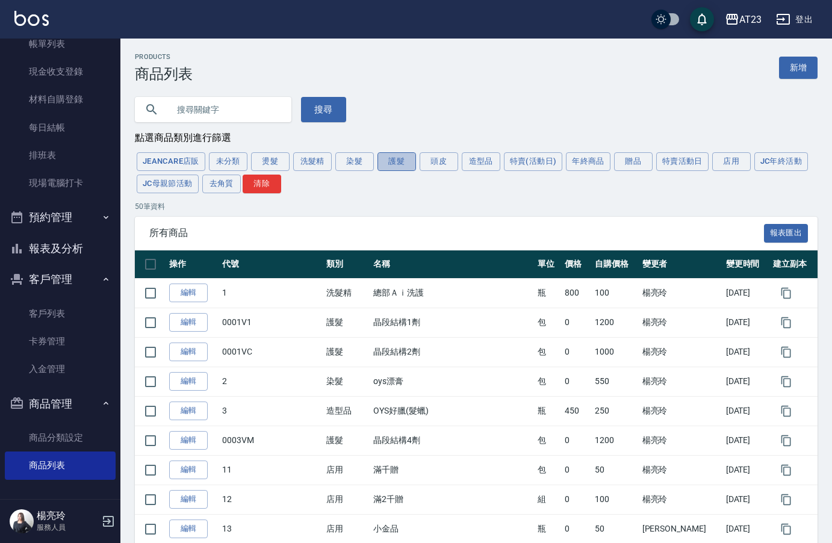
click at [403, 165] on button "護髮" at bounding box center [397, 161] width 39 height 19
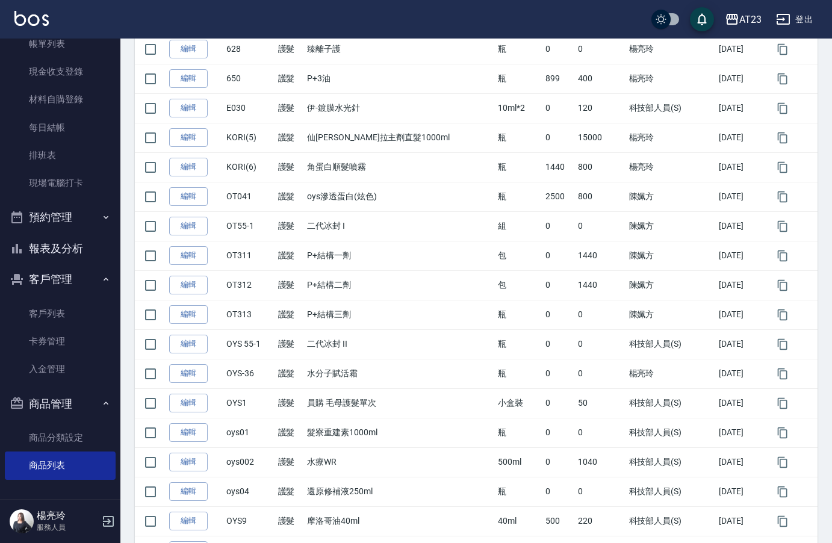
scroll to position [542, 0]
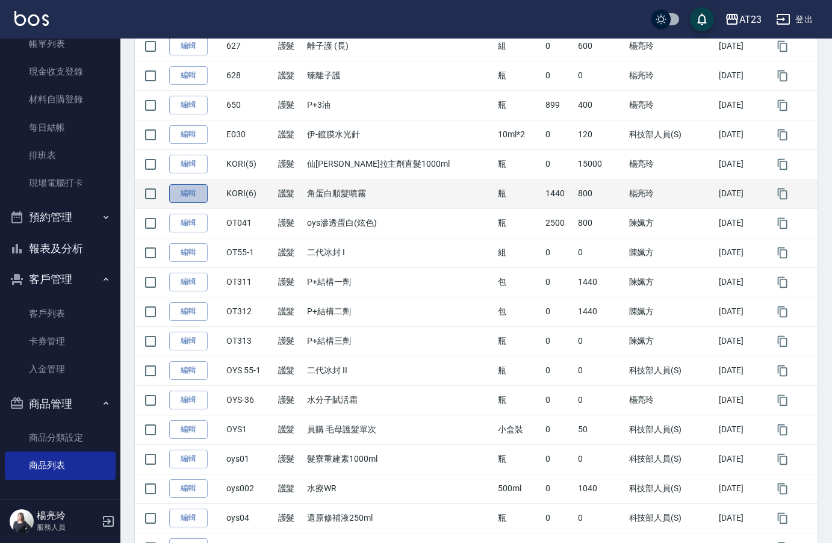
click at [200, 194] on link "編輯" at bounding box center [188, 193] width 39 height 19
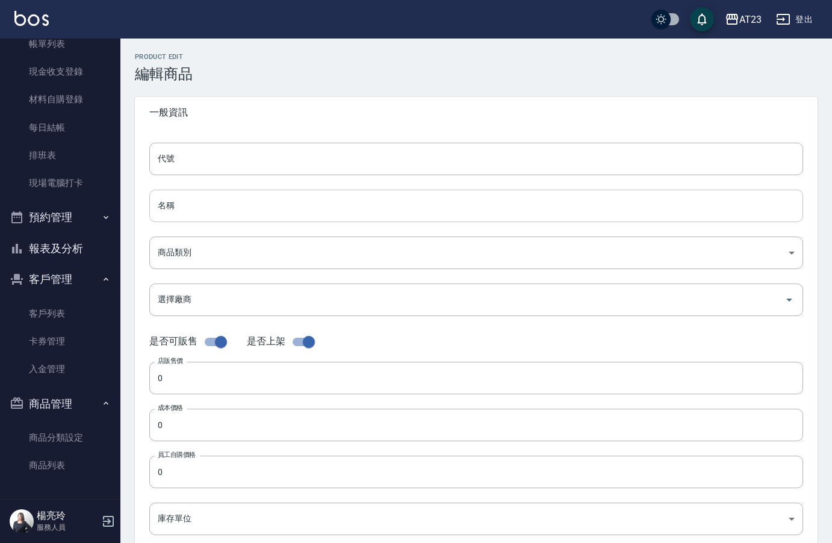
type input "KORI(6)"
type input "角蛋白順髮噴霧"
type input "67c96a34-0578-4ac1-b56b-2e13ef2e335d"
type input "1440"
type input "800"
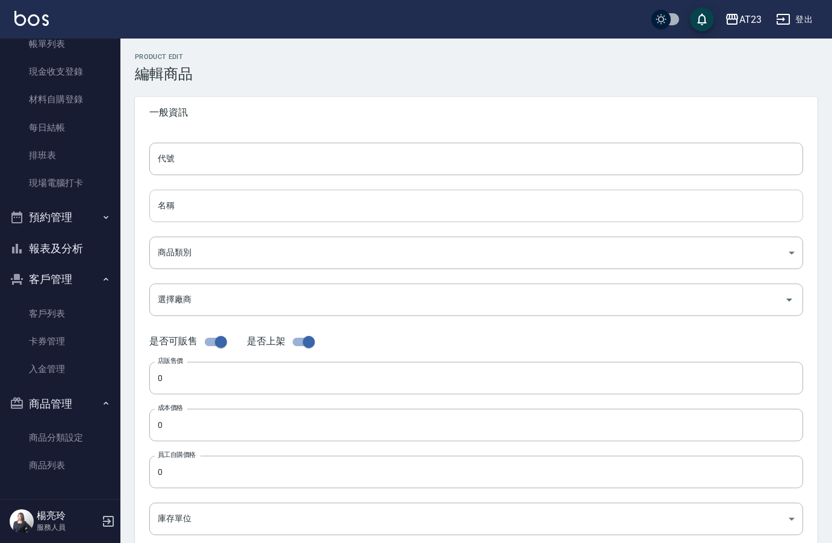
type input "800"
type input "瓶"
type input "UNSET"
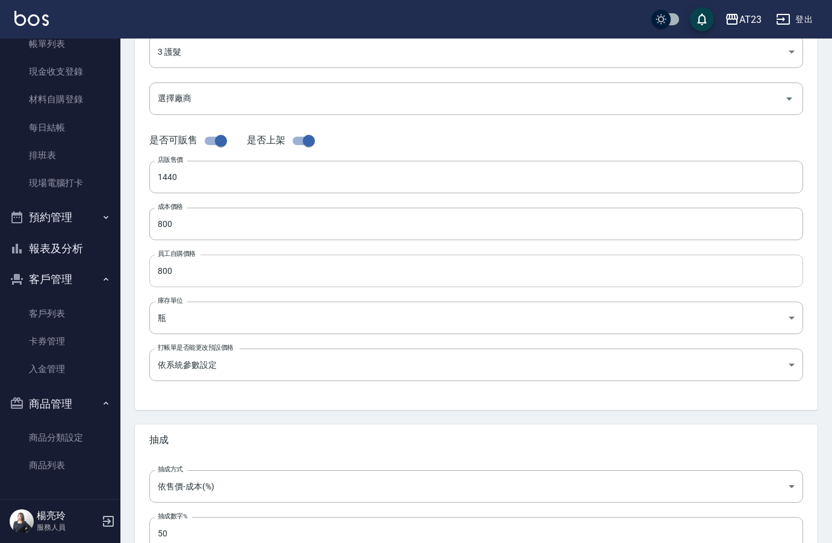
scroll to position [288, 0]
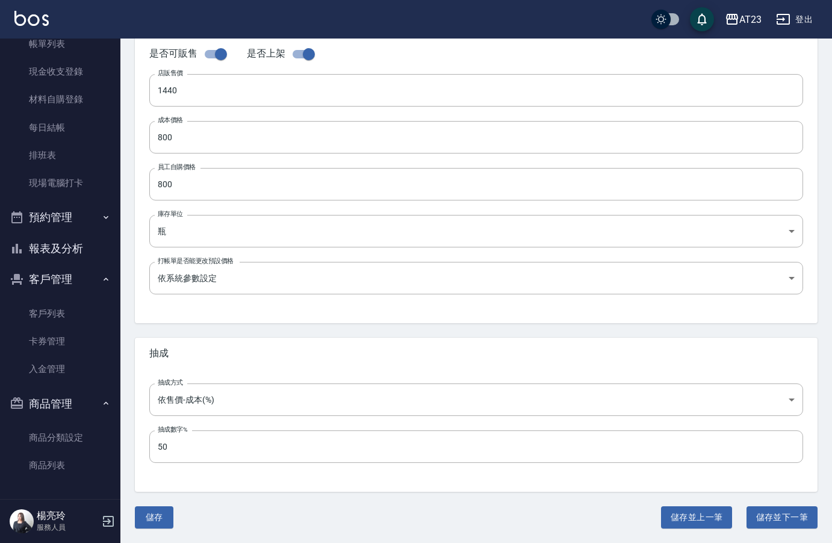
click at [70, 246] on button "報表及分析" at bounding box center [60, 248] width 111 height 31
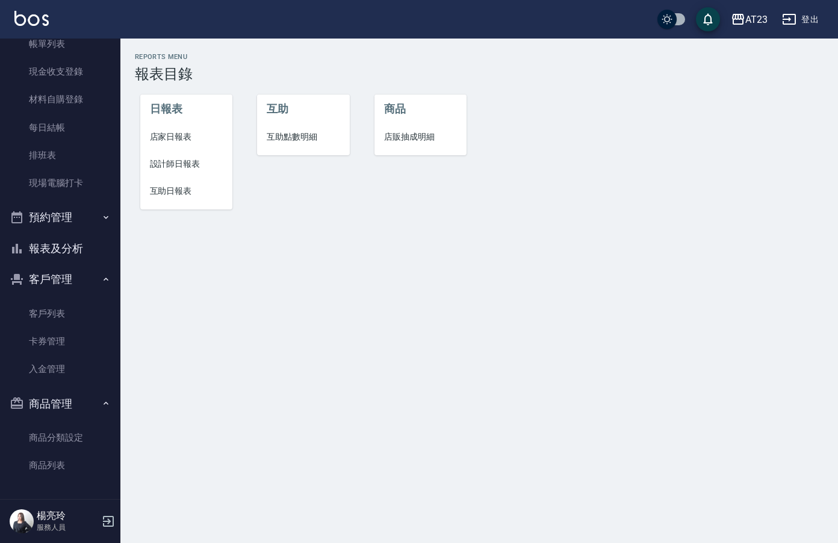
click at [164, 169] on span "設計師日報表" at bounding box center [186, 164] width 73 height 13
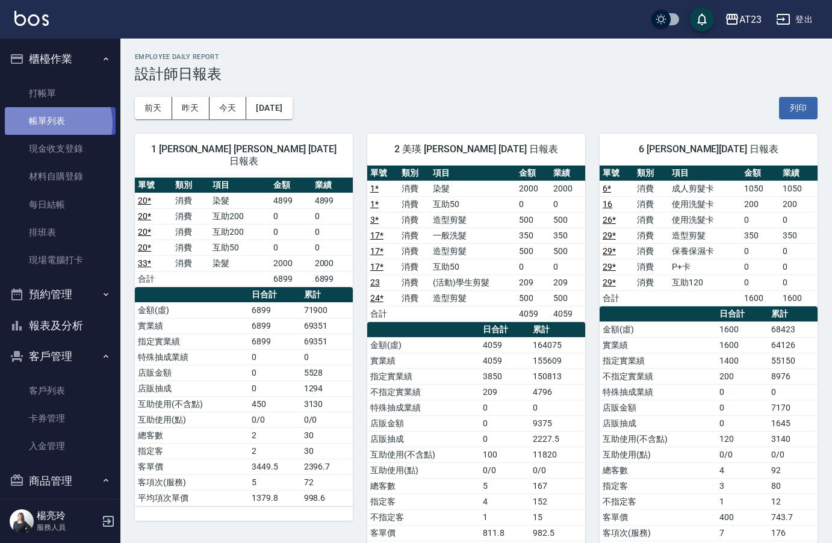
click at [52, 123] on link "帳單列表" at bounding box center [60, 121] width 111 height 28
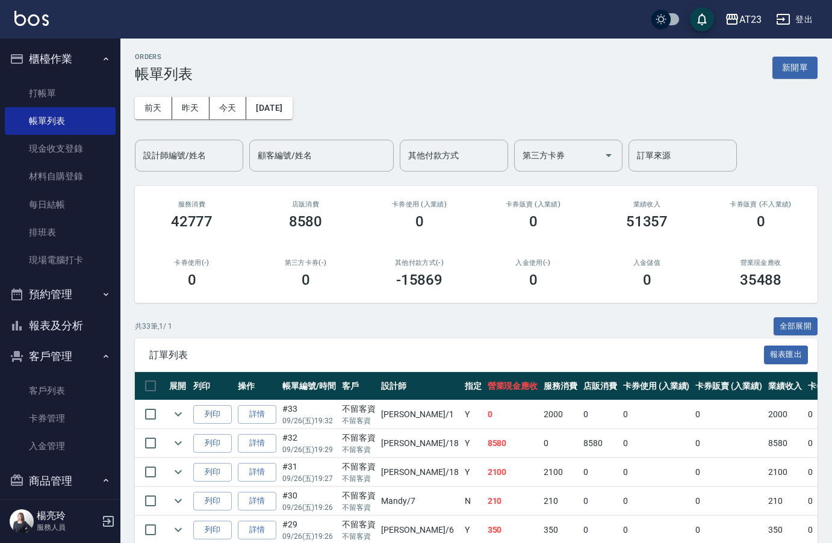
click at [66, 338] on button "報表及分析" at bounding box center [60, 325] width 111 height 31
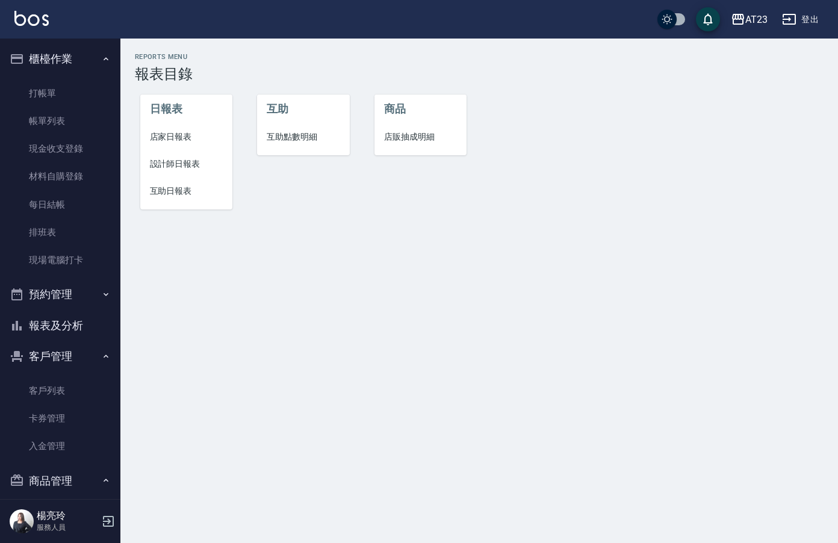
click at [176, 146] on li "店家日報表" at bounding box center [186, 136] width 93 height 27
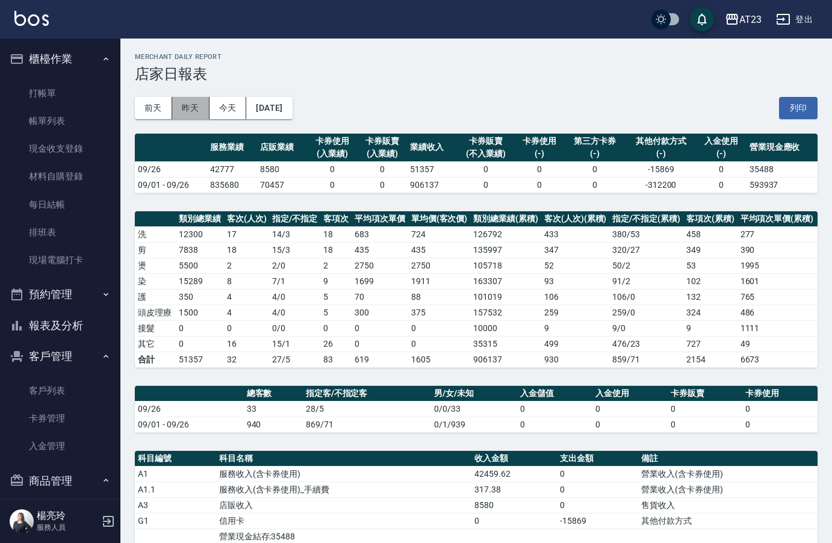
click at [200, 107] on button "昨天" at bounding box center [190, 108] width 37 height 22
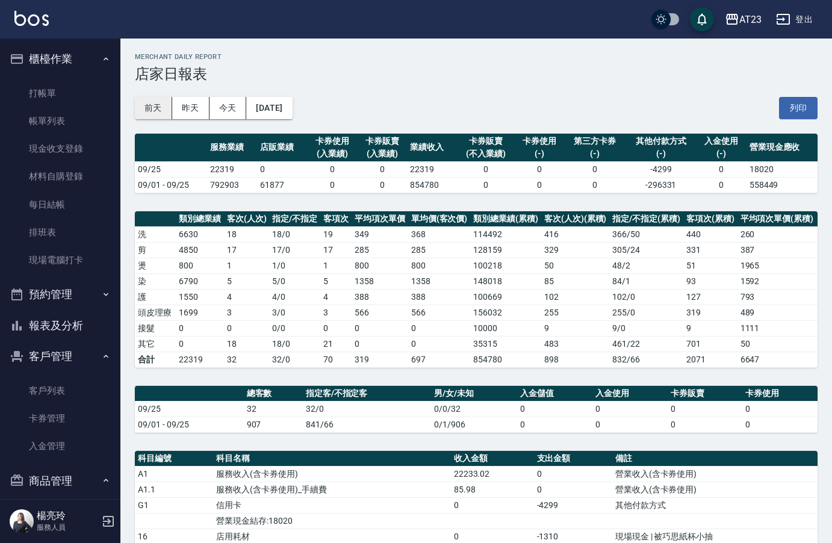
click at [163, 103] on button "前天" at bounding box center [153, 108] width 37 height 22
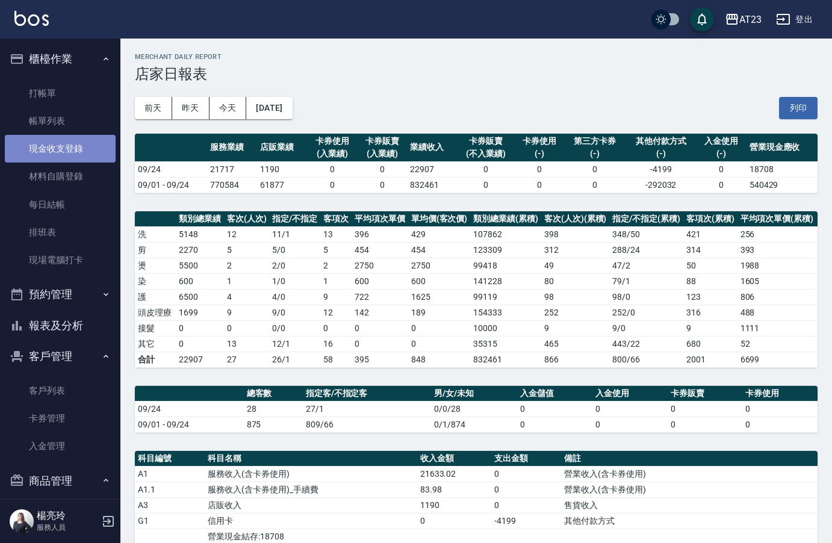
click at [83, 157] on link "現金收支登錄" at bounding box center [60, 149] width 111 height 28
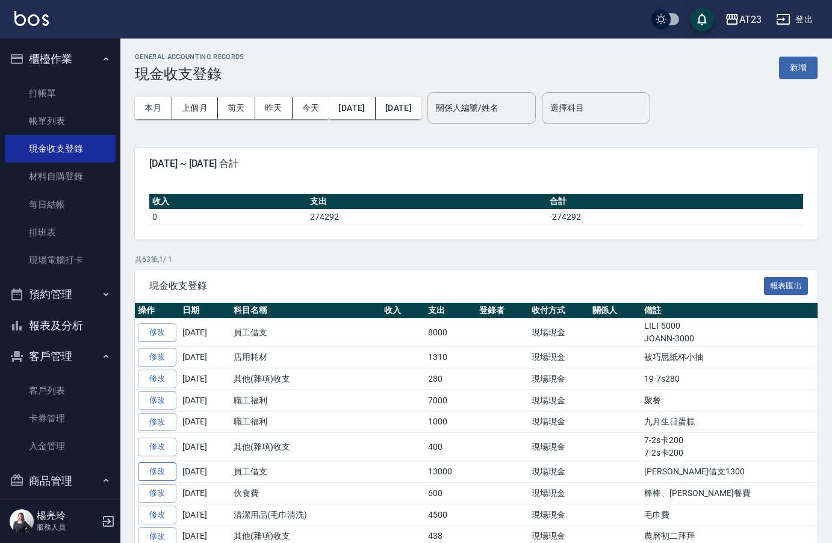
click at [158, 470] on link "修改" at bounding box center [157, 471] width 39 height 19
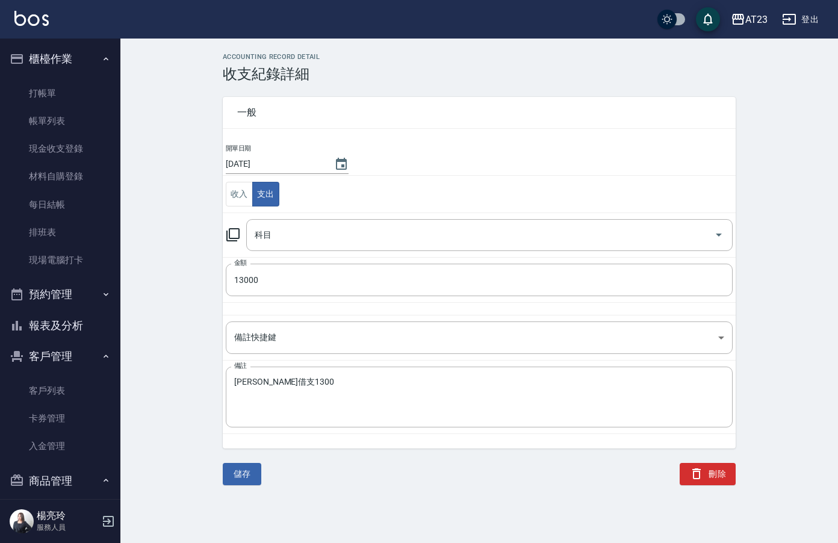
type input "6 員工借支"
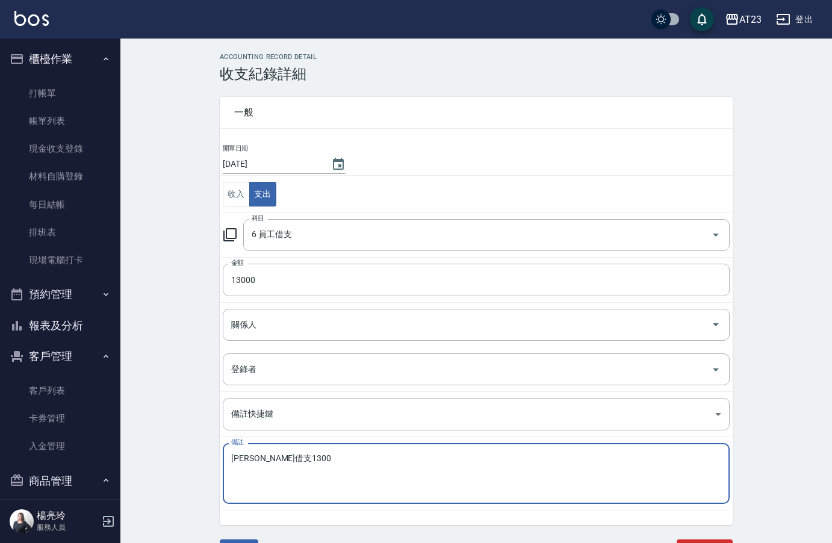
click at [300, 459] on textarea "[PERSON_NAME]借支1300" at bounding box center [476, 473] width 490 height 41
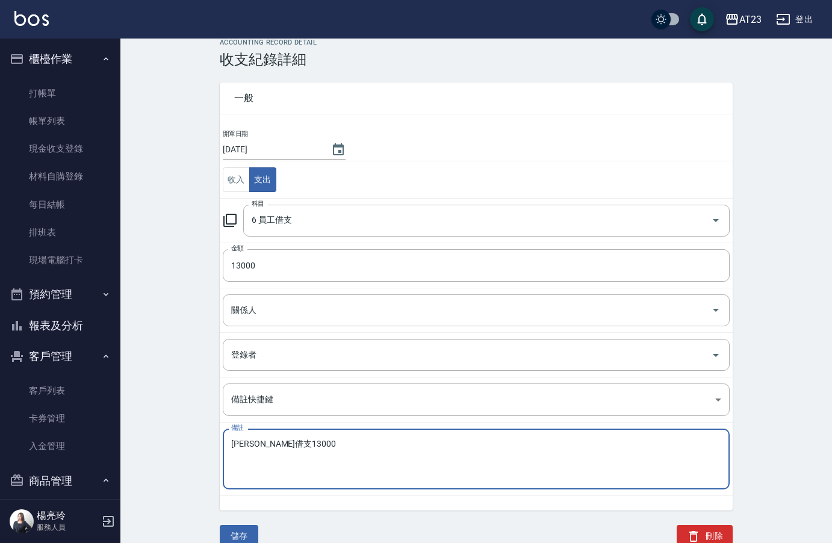
scroll to position [19, 0]
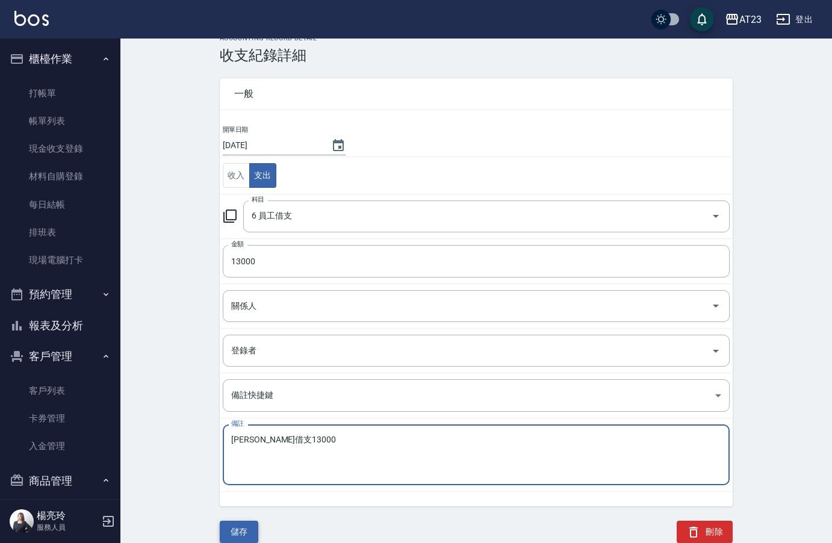
type textarea "[PERSON_NAME]借支13000"
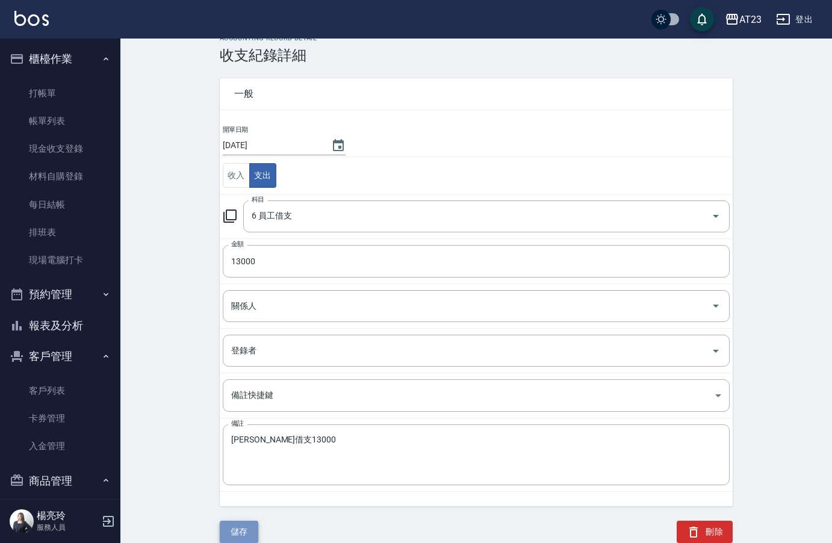
click at [246, 533] on button "儲存" at bounding box center [239, 532] width 39 height 22
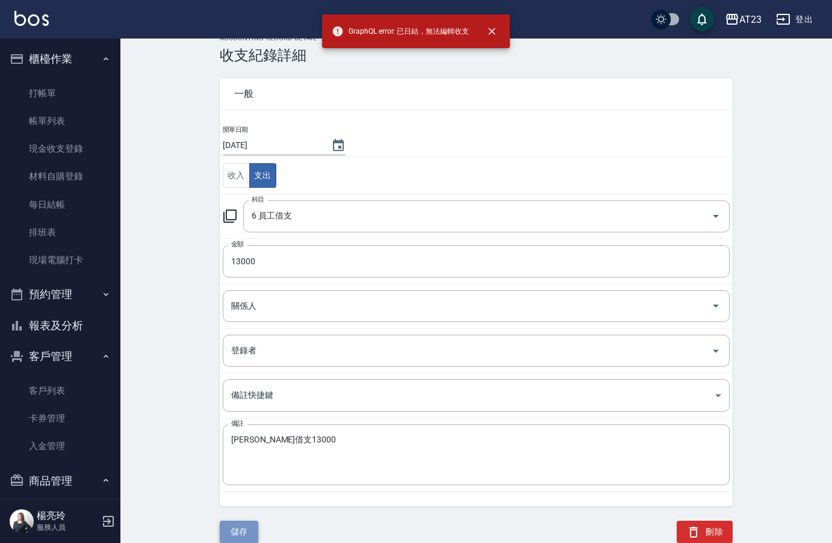
click at [233, 529] on button "儲存" at bounding box center [239, 532] width 39 height 22
click at [497, 31] on icon "close" at bounding box center [492, 31] width 12 height 12
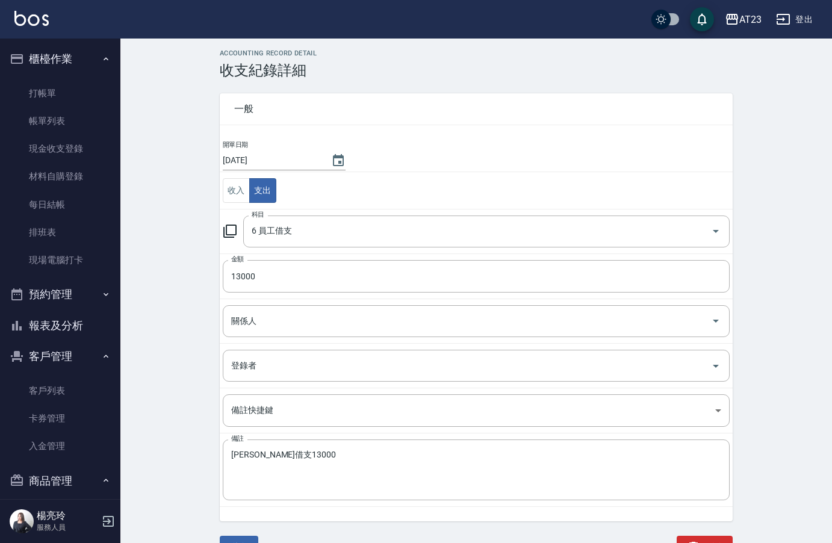
scroll to position [0, 0]
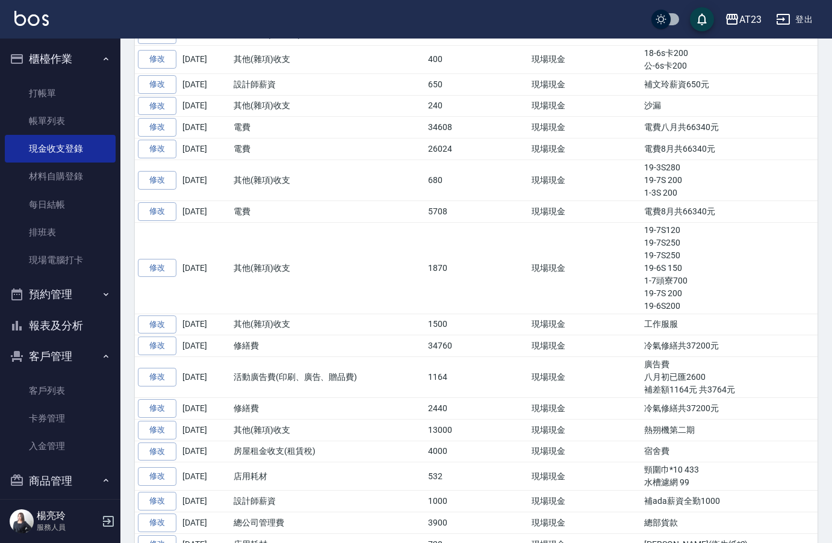
scroll to position [1024, 0]
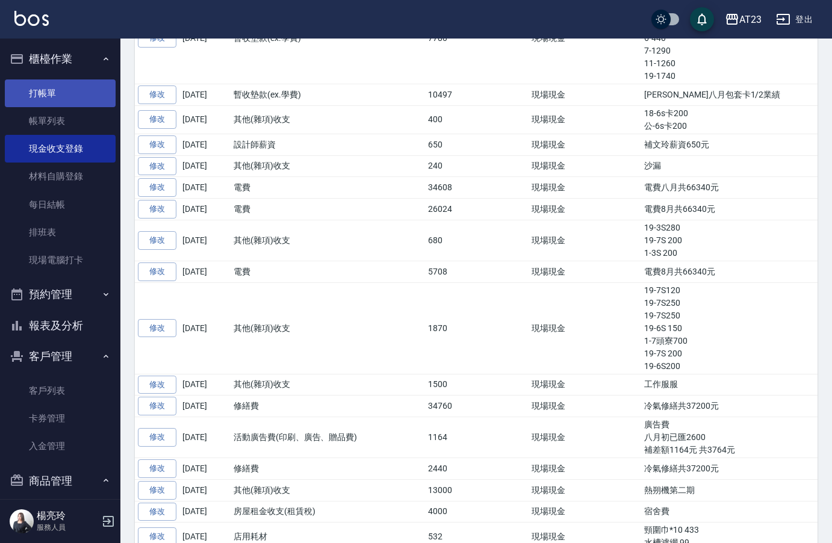
click at [66, 101] on link "打帳單" at bounding box center [60, 93] width 111 height 28
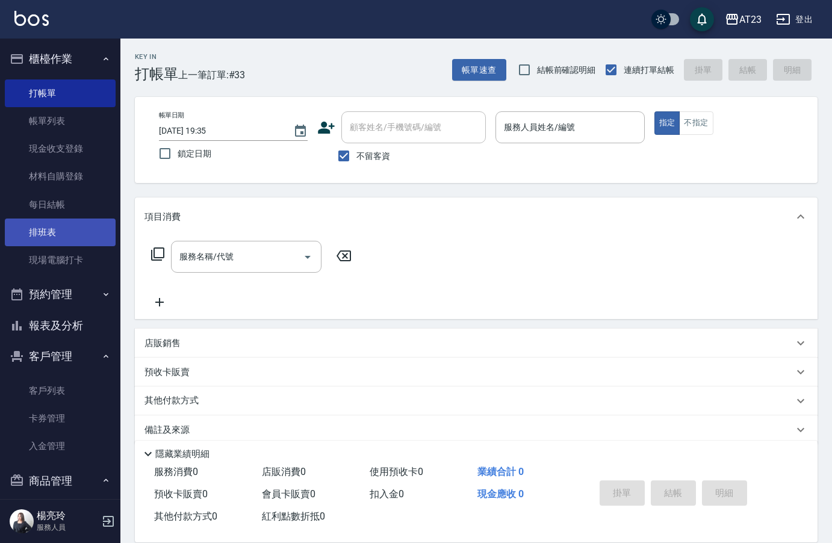
click at [68, 230] on link "排班表" at bounding box center [60, 233] width 111 height 28
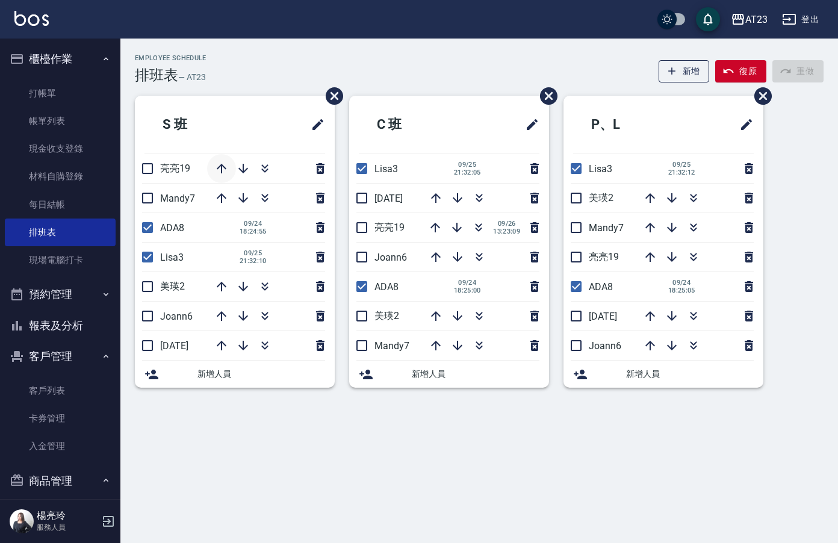
click at [222, 171] on icon "button" at bounding box center [222, 169] width 10 height 10
